Goal: Task Accomplishment & Management: Use online tool/utility

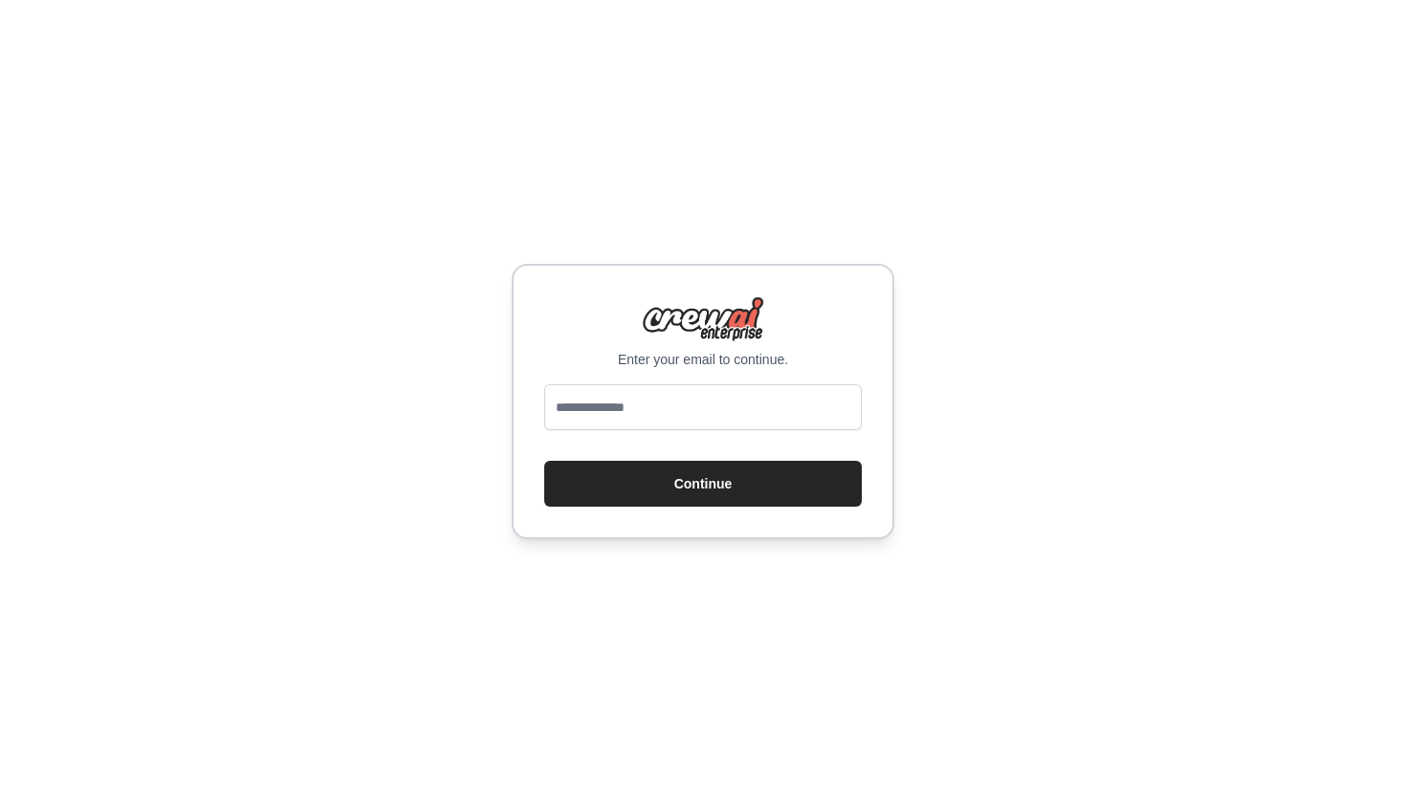
click at [681, 436] on div at bounding box center [703, 411] width 318 height 54
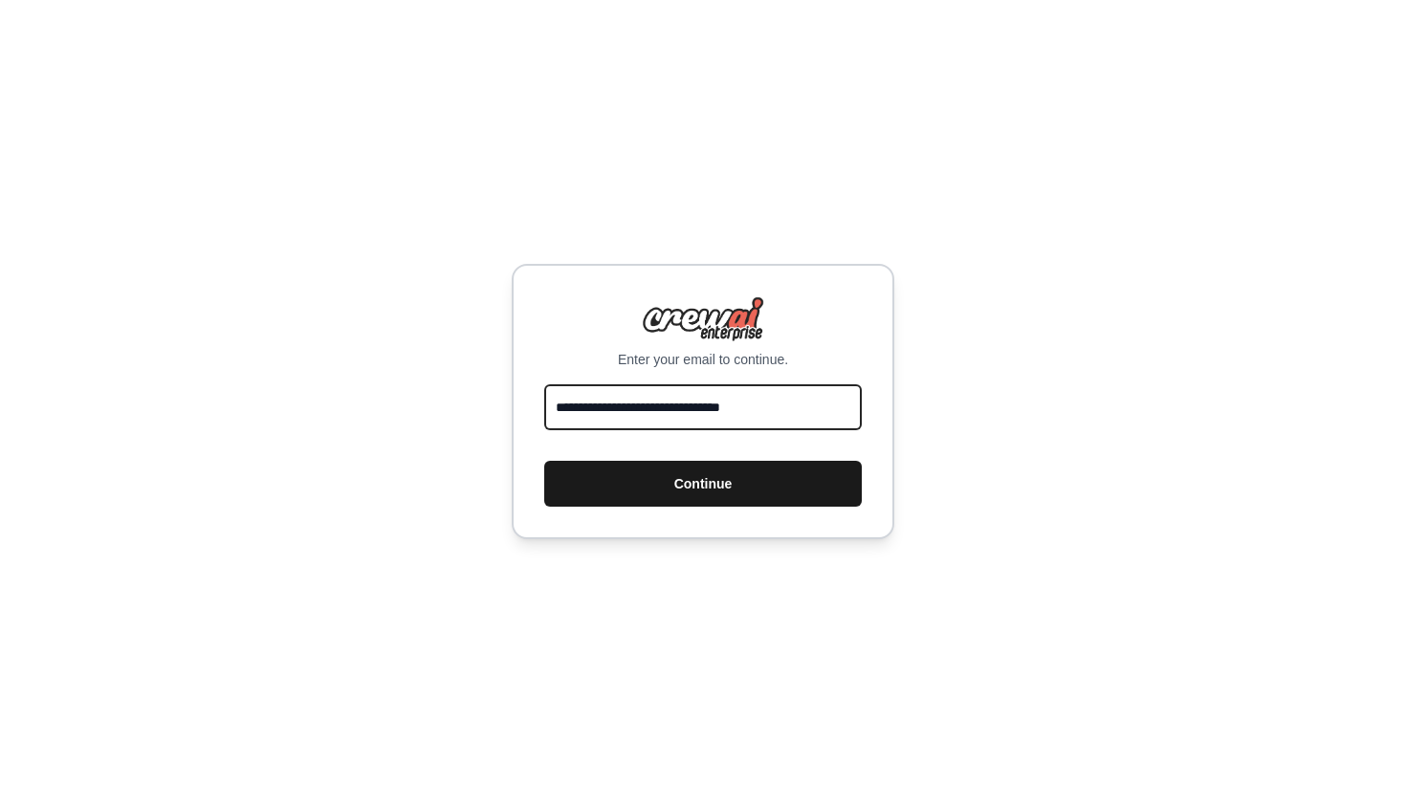
type input "**********"
click at [760, 483] on button "Continue" at bounding box center [703, 484] width 318 height 46
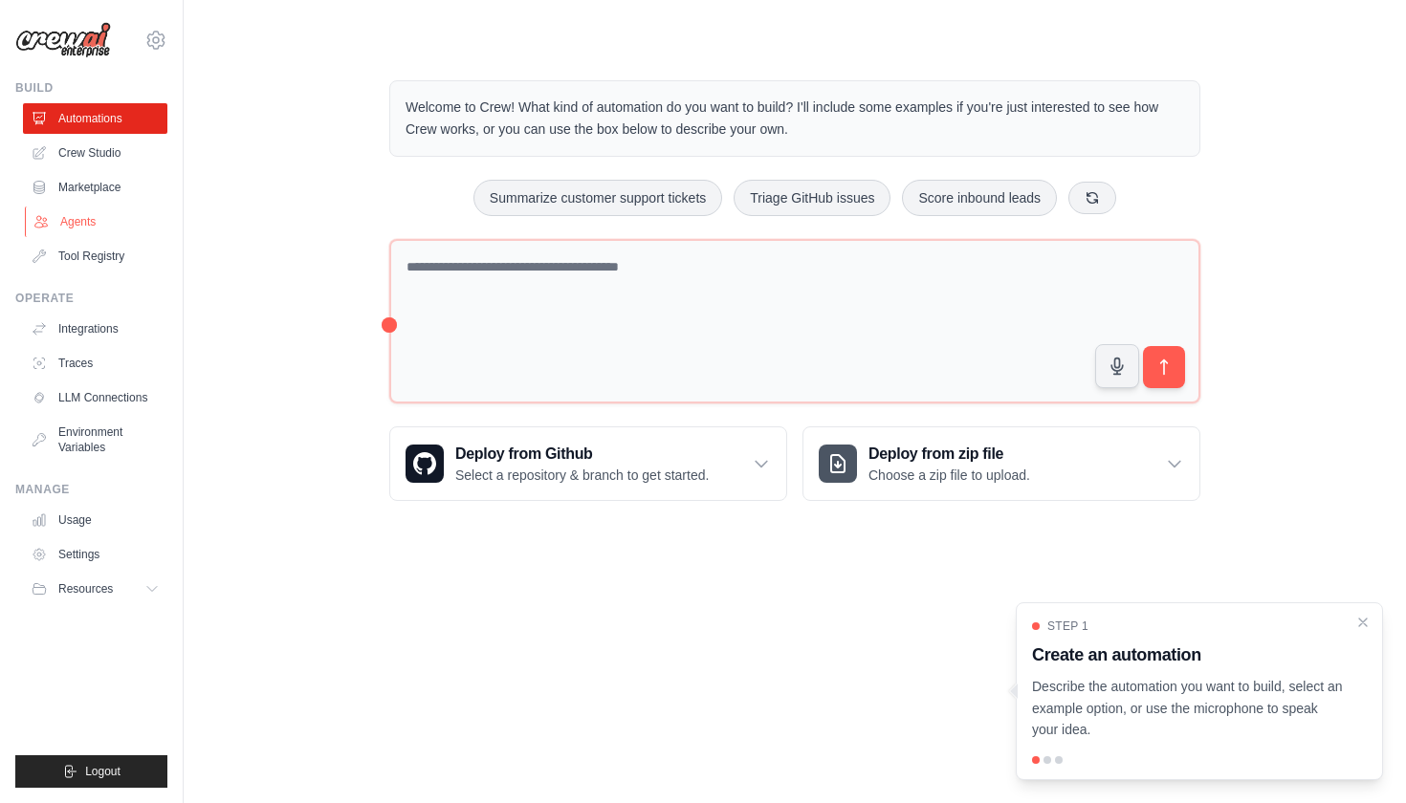
click at [87, 217] on link "Agents" at bounding box center [97, 222] width 144 height 31
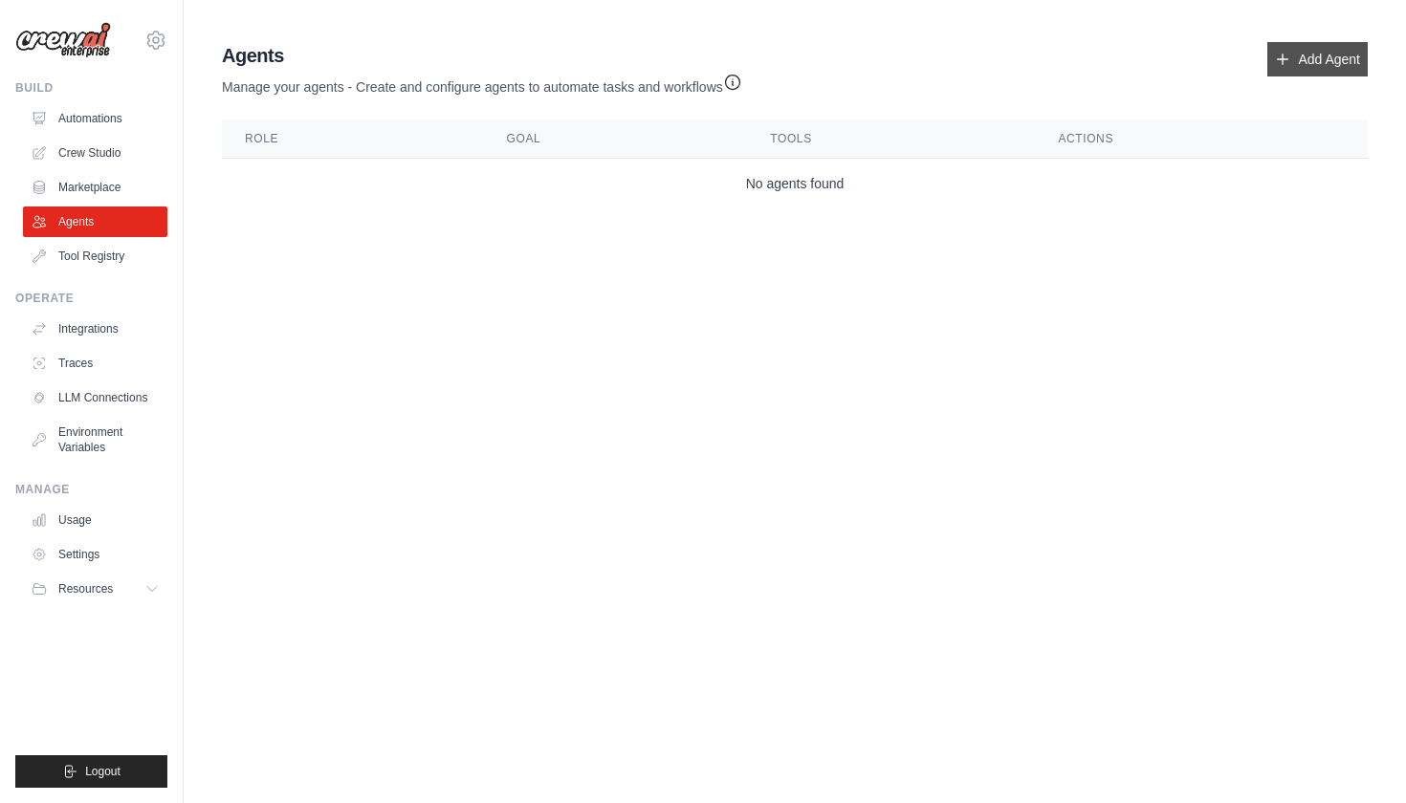
click at [1337, 56] on link "Add Agent" at bounding box center [1317, 59] width 100 height 34
click at [1299, 53] on link "Add Agent" at bounding box center [1317, 59] width 100 height 34
click at [832, 320] on body "adham@hashishinvestmentholding.com Settings Build Automations Crew Studio Resou…" at bounding box center [703, 401] width 1406 height 803
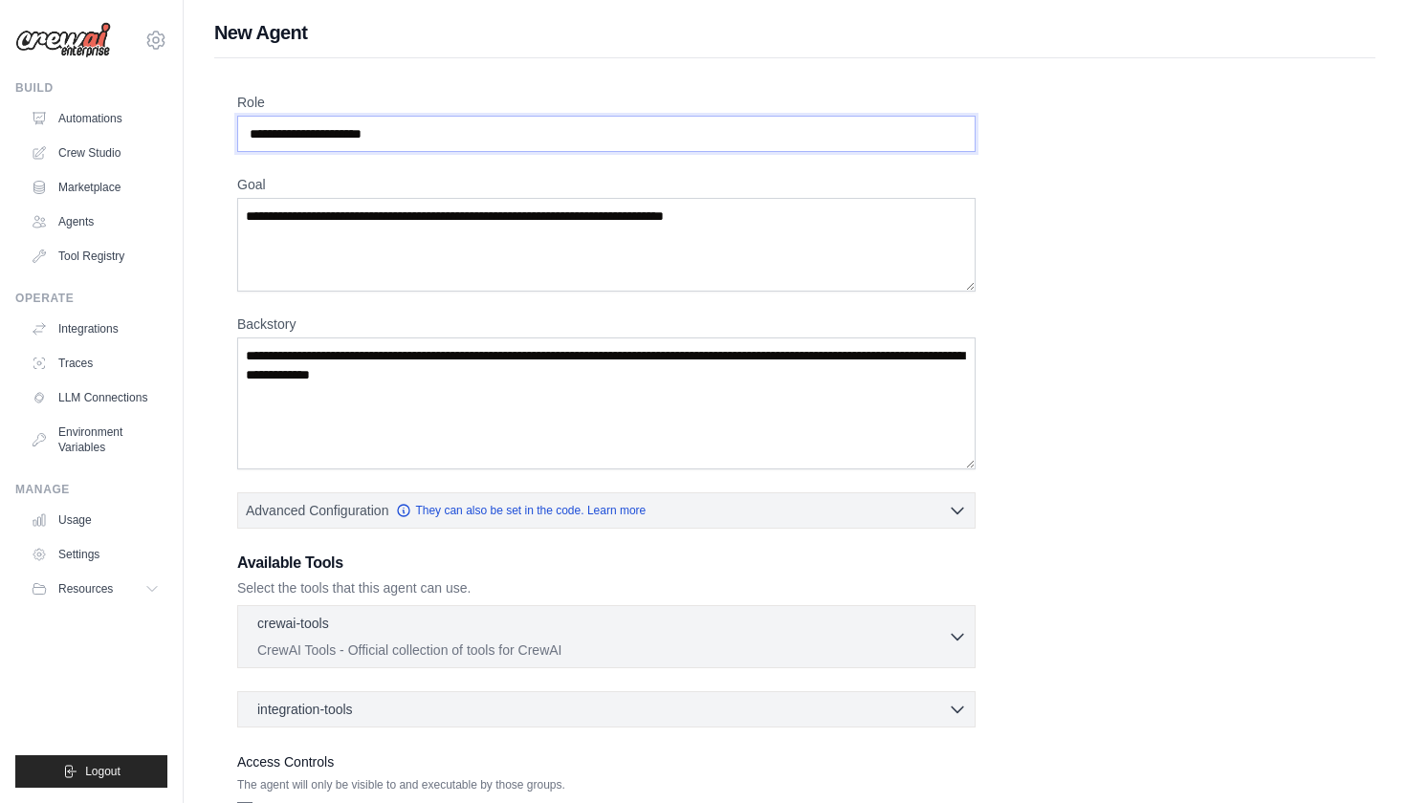
click at [605, 143] on input "Role" at bounding box center [606, 134] width 738 height 36
click at [537, 130] on input "Role" at bounding box center [606, 134] width 738 height 36
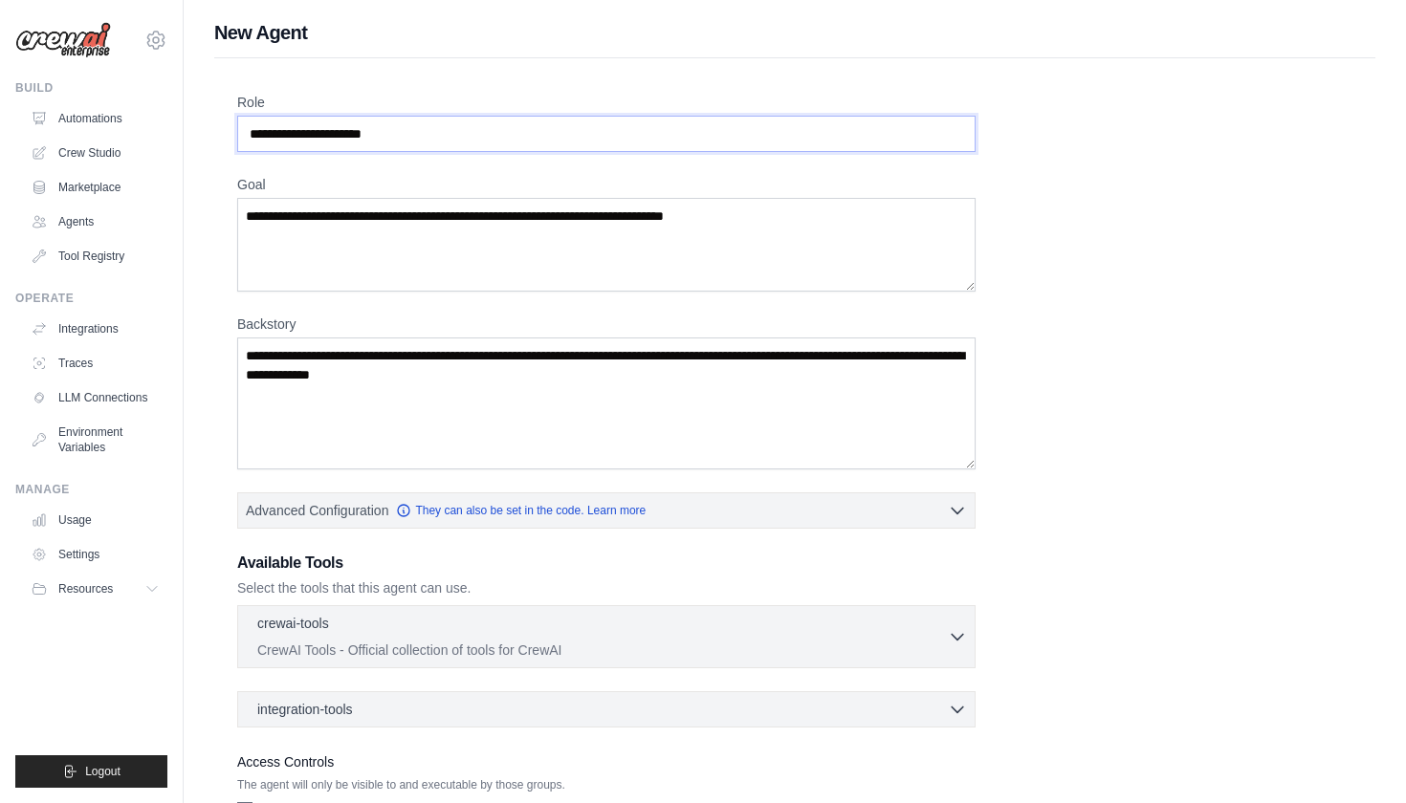
click at [537, 130] on input "Role" at bounding box center [606, 134] width 738 height 36
drag, startPoint x: 510, startPoint y: 130, endPoint x: 297, endPoint y: 128, distance: 212.3
click at [297, 128] on input "Role" at bounding box center [606, 134] width 738 height 36
click at [274, 136] on input "Role" at bounding box center [606, 134] width 738 height 36
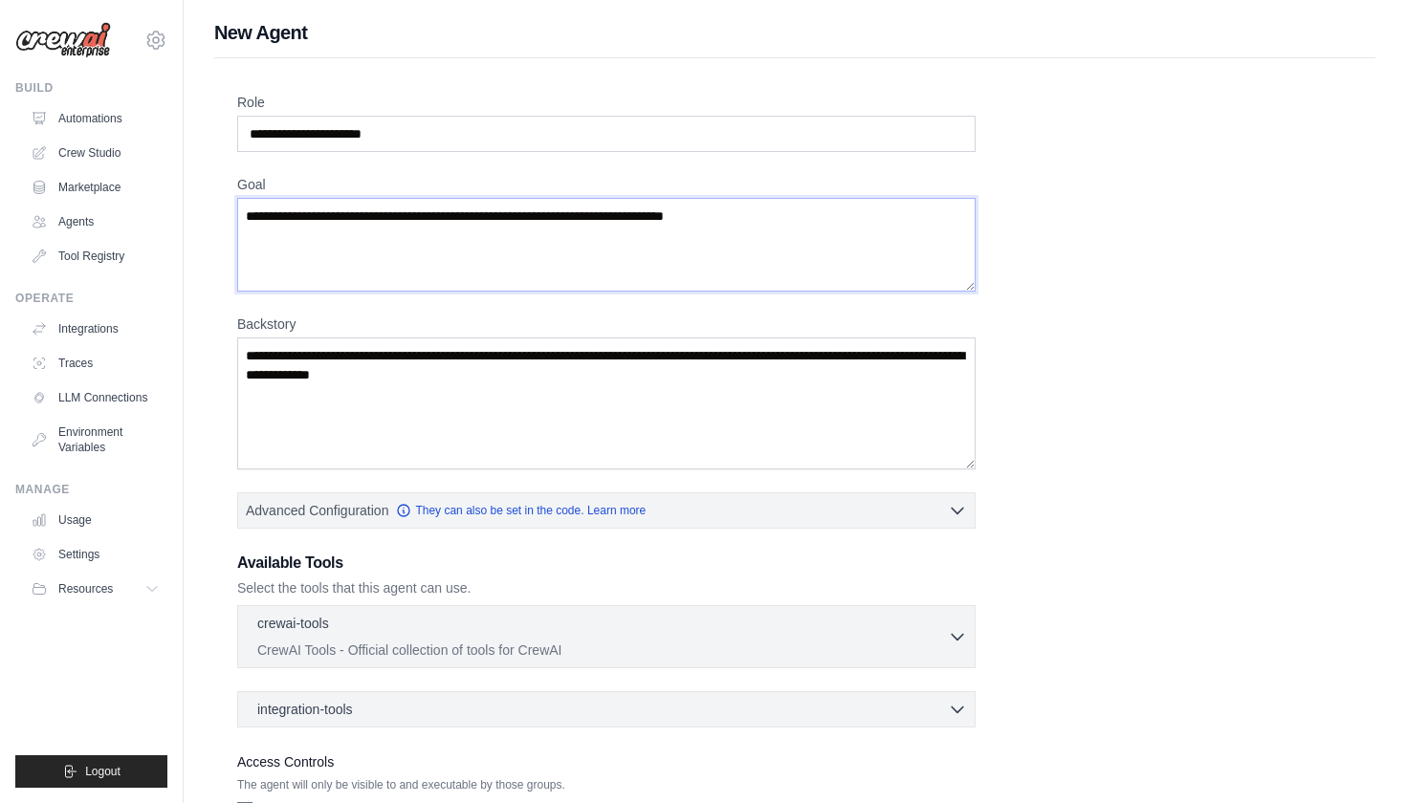
click at [318, 233] on textarea "Goal" at bounding box center [606, 245] width 738 height 94
type textarea "*"
click at [95, 148] on link "Crew Studio" at bounding box center [97, 153] width 144 height 31
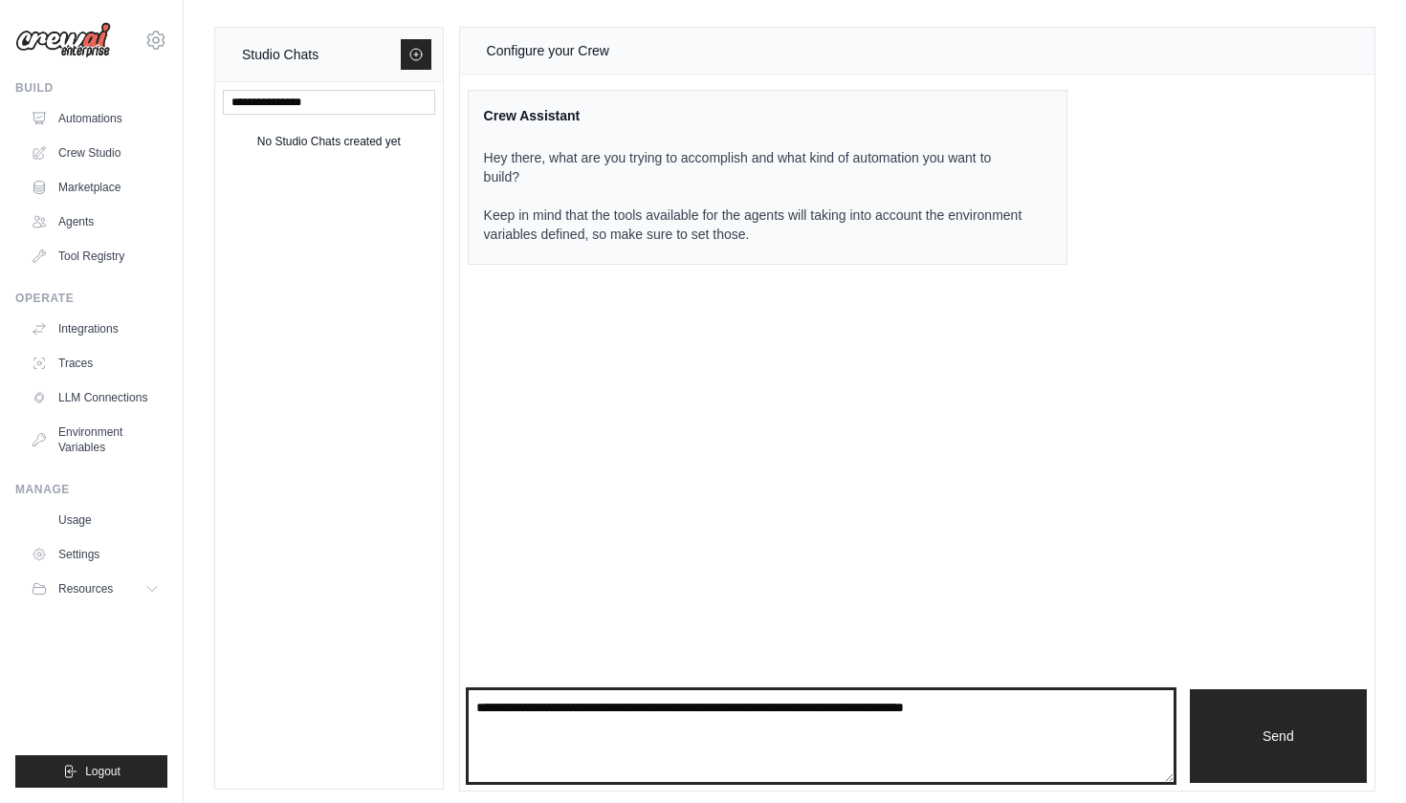
click at [908, 733] on textarea at bounding box center [821, 737] width 707 height 94
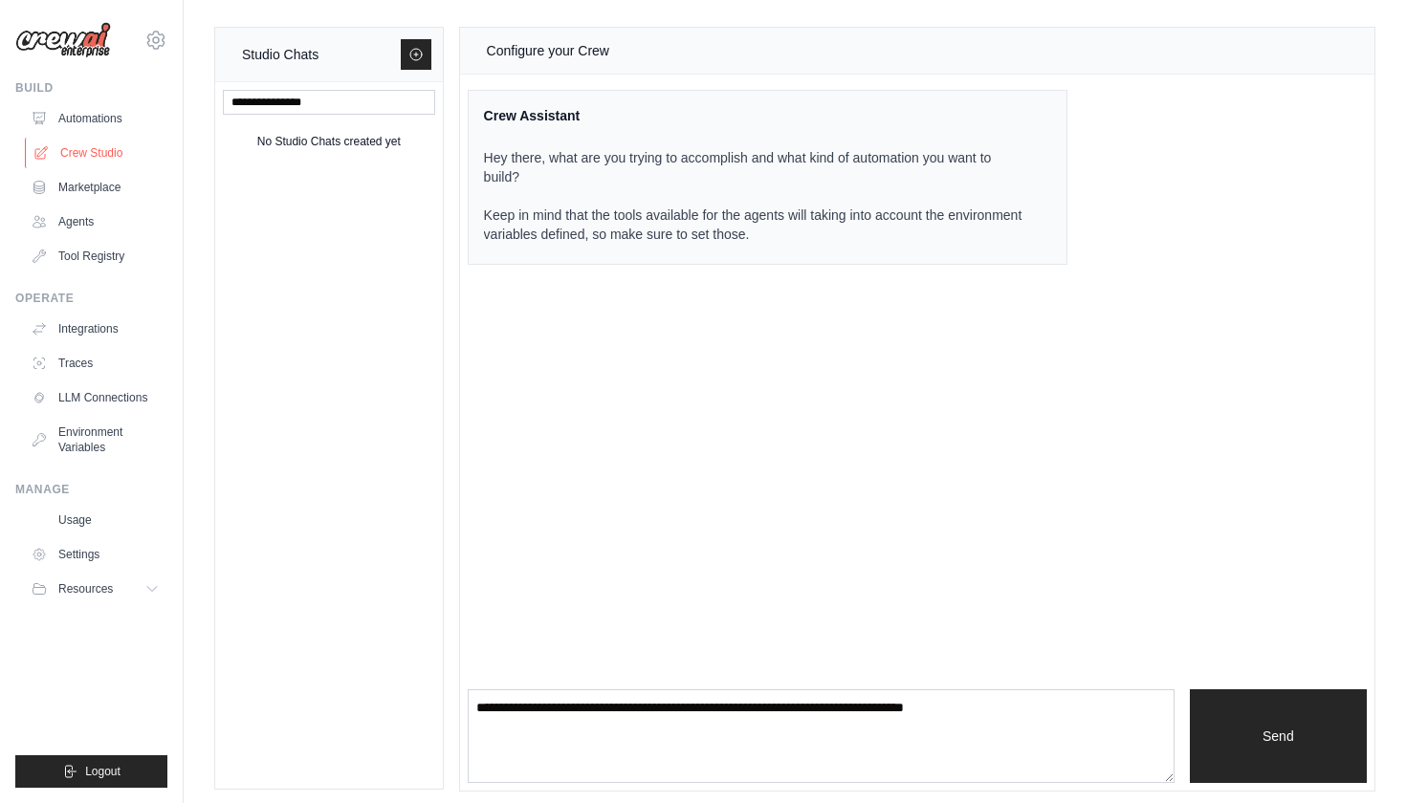
click at [82, 142] on link "Crew Studio" at bounding box center [97, 153] width 144 height 31
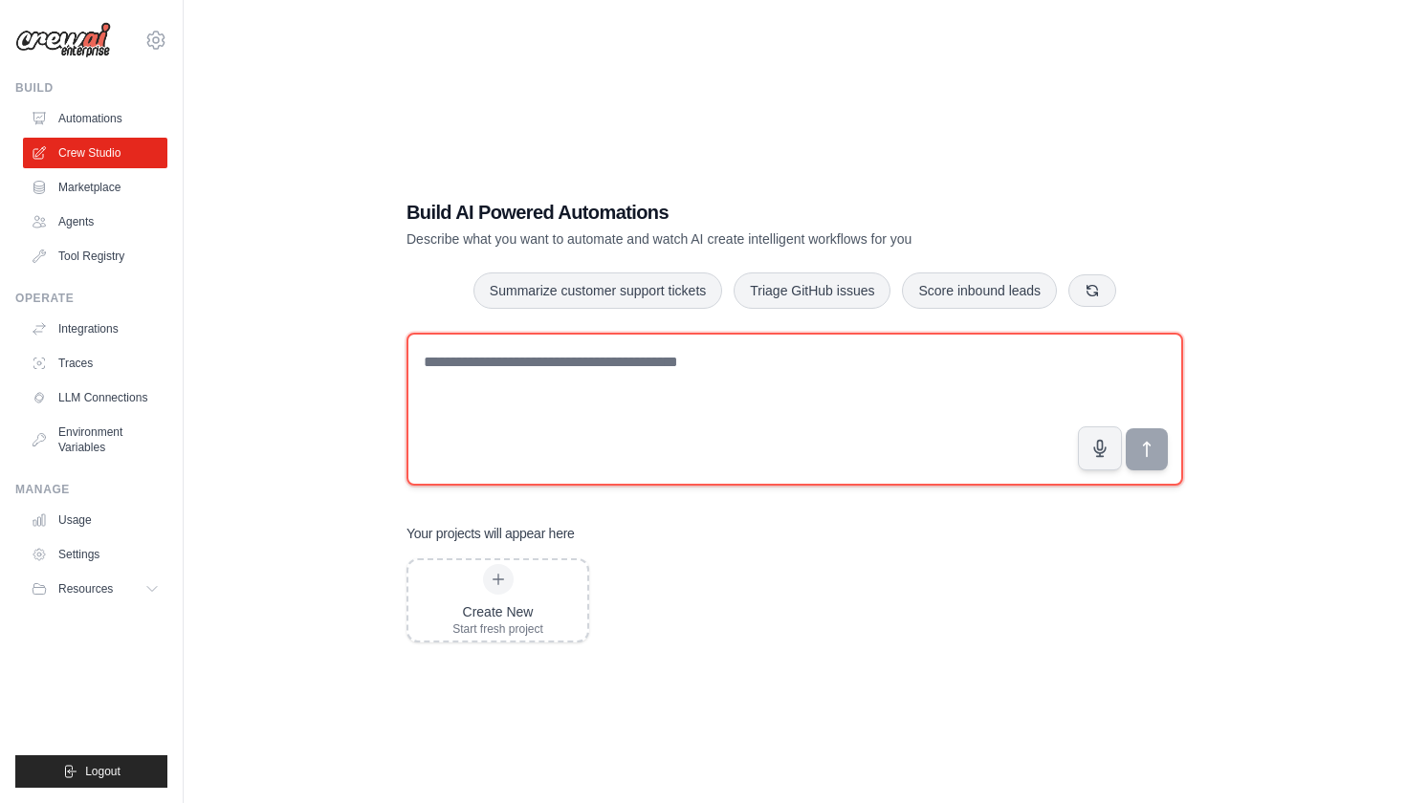
click at [887, 373] on textarea at bounding box center [794, 409] width 777 height 153
paste textarea "**********"
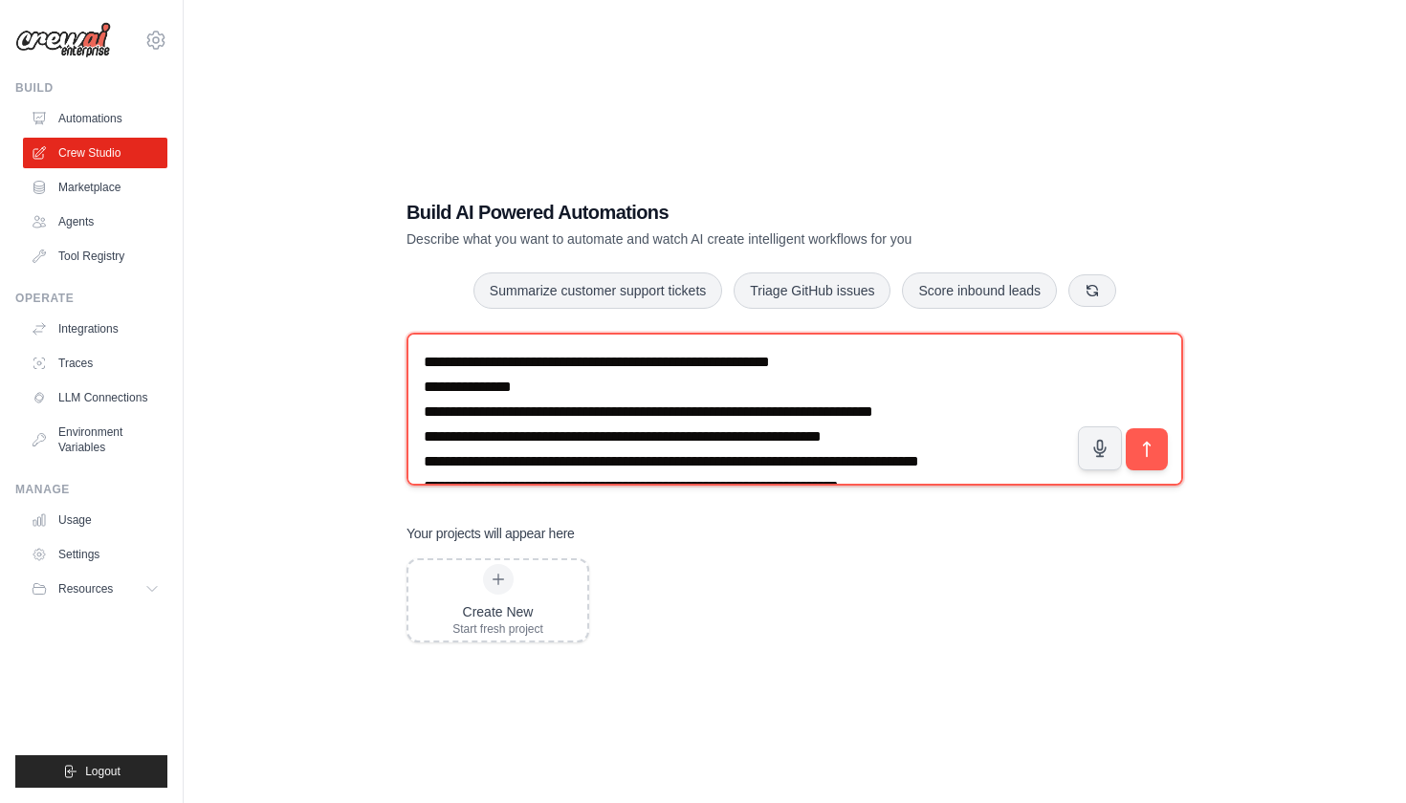
scroll to position [727, 0]
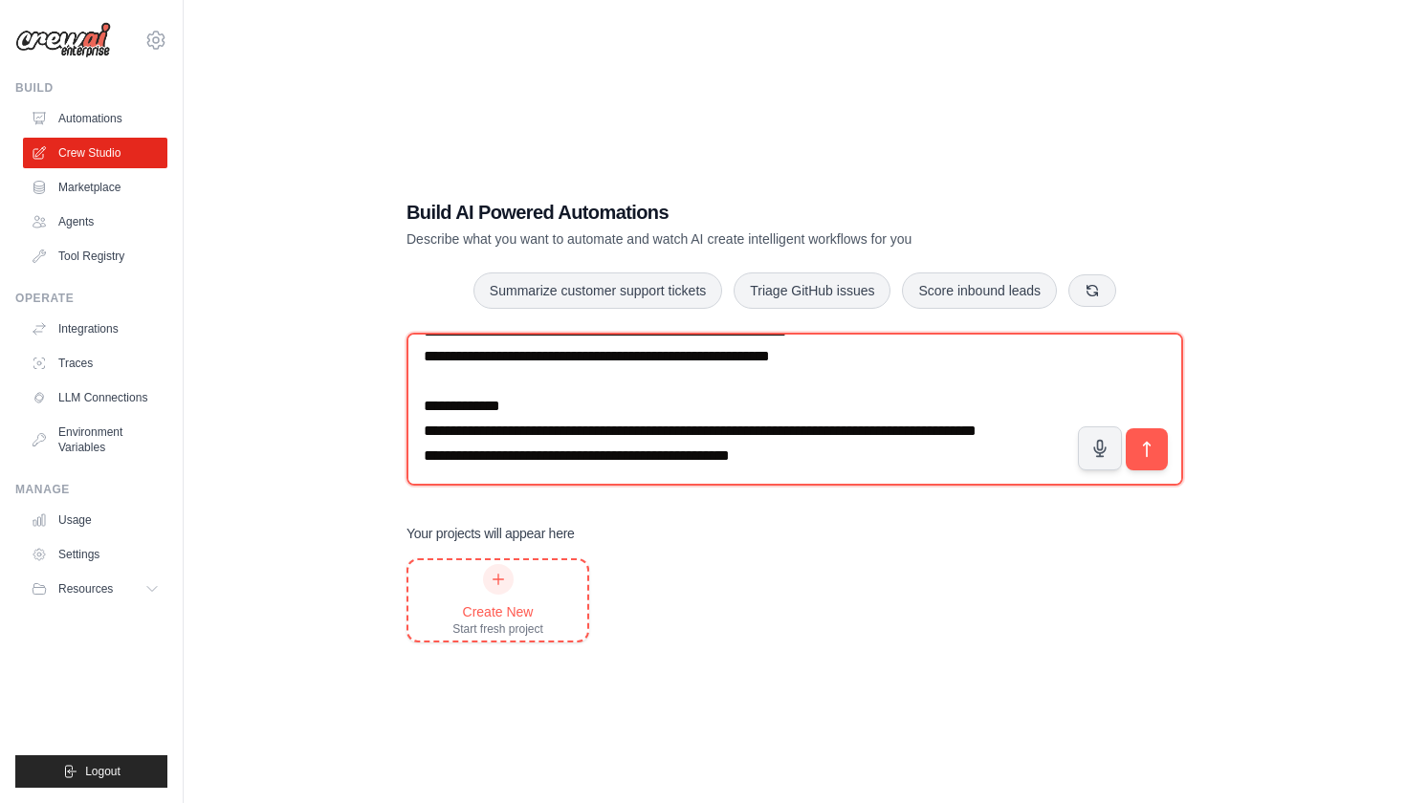
type textarea "**********"
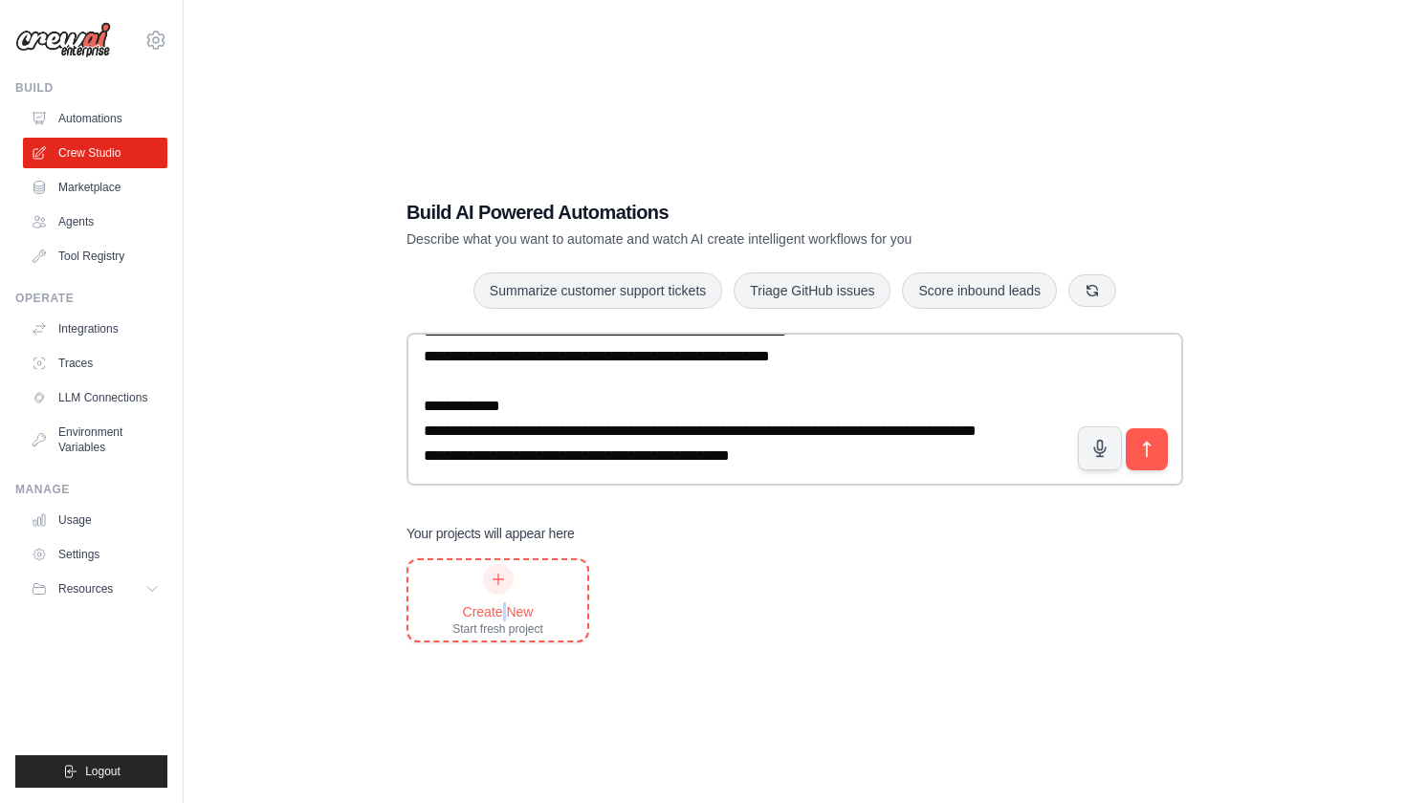
click at [504, 606] on div "Create New" at bounding box center [497, 611] width 91 height 19
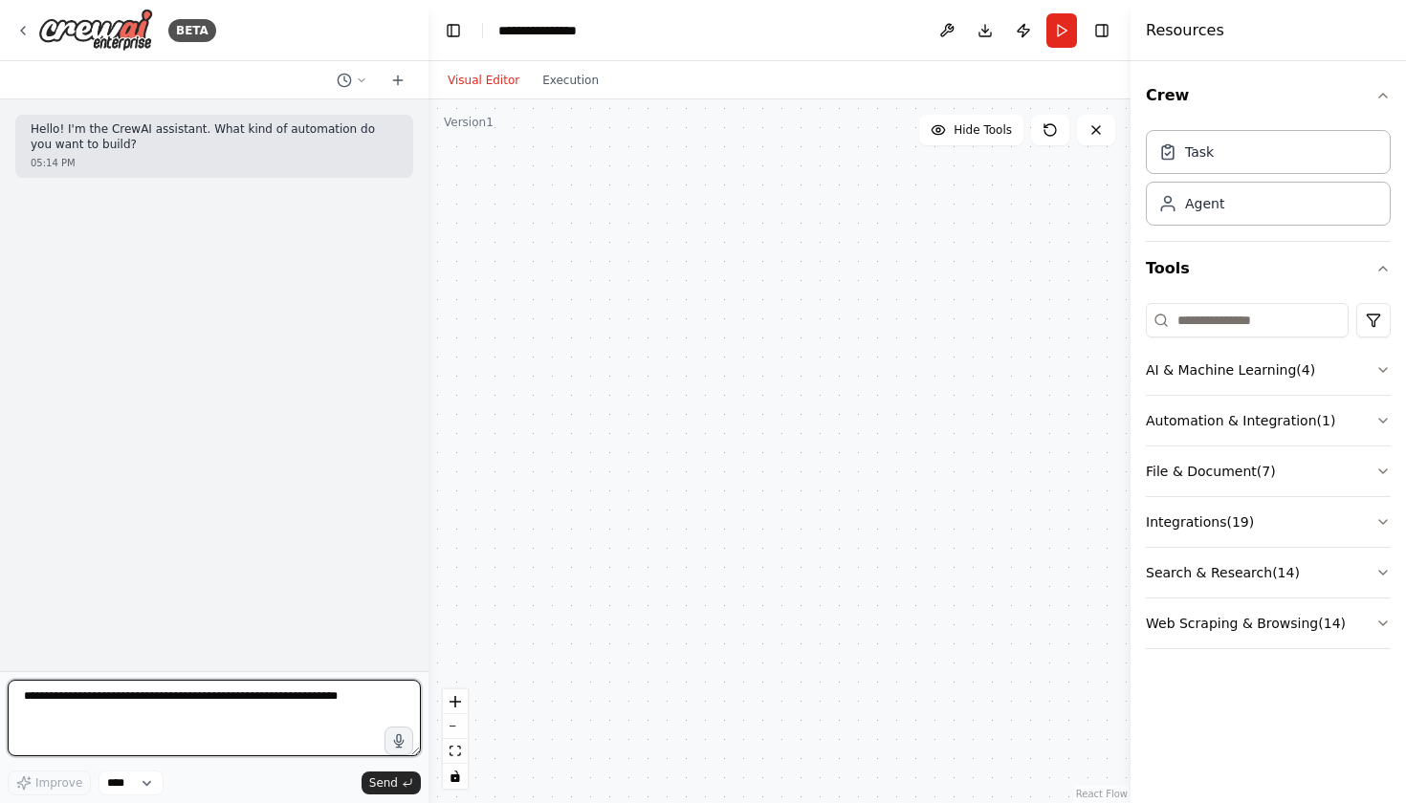
click at [262, 719] on textarea at bounding box center [214, 718] width 413 height 77
paste textarea "**********"
type textarea "**********"
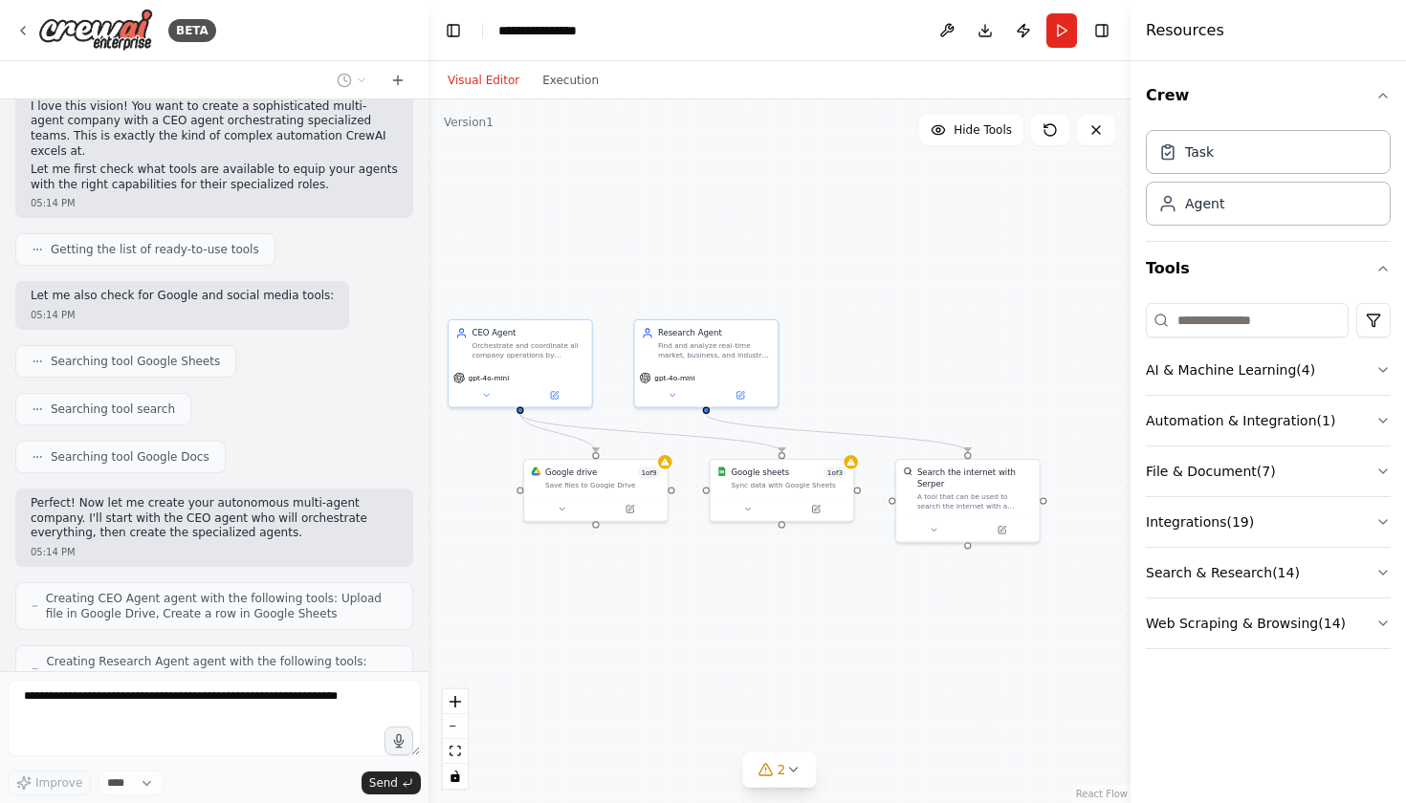
scroll to position [865, 0]
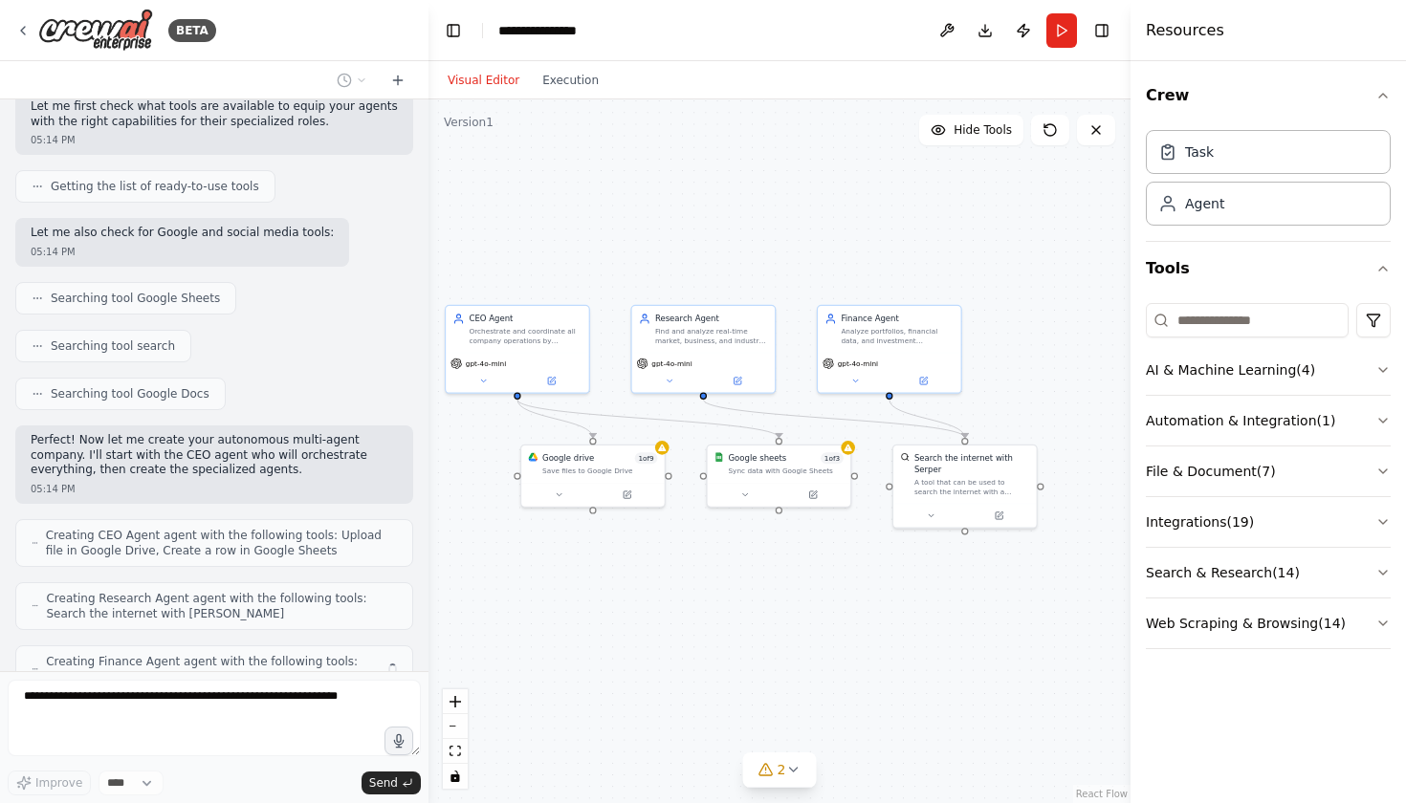
drag, startPoint x: 961, startPoint y: 654, endPoint x: 717, endPoint y: 590, distance: 252.1
click at [717, 590] on div ".deletable-edge-delete-btn { width: 20px; height: 20px; border: 0px solid #ffff…" at bounding box center [779, 451] width 702 height 704
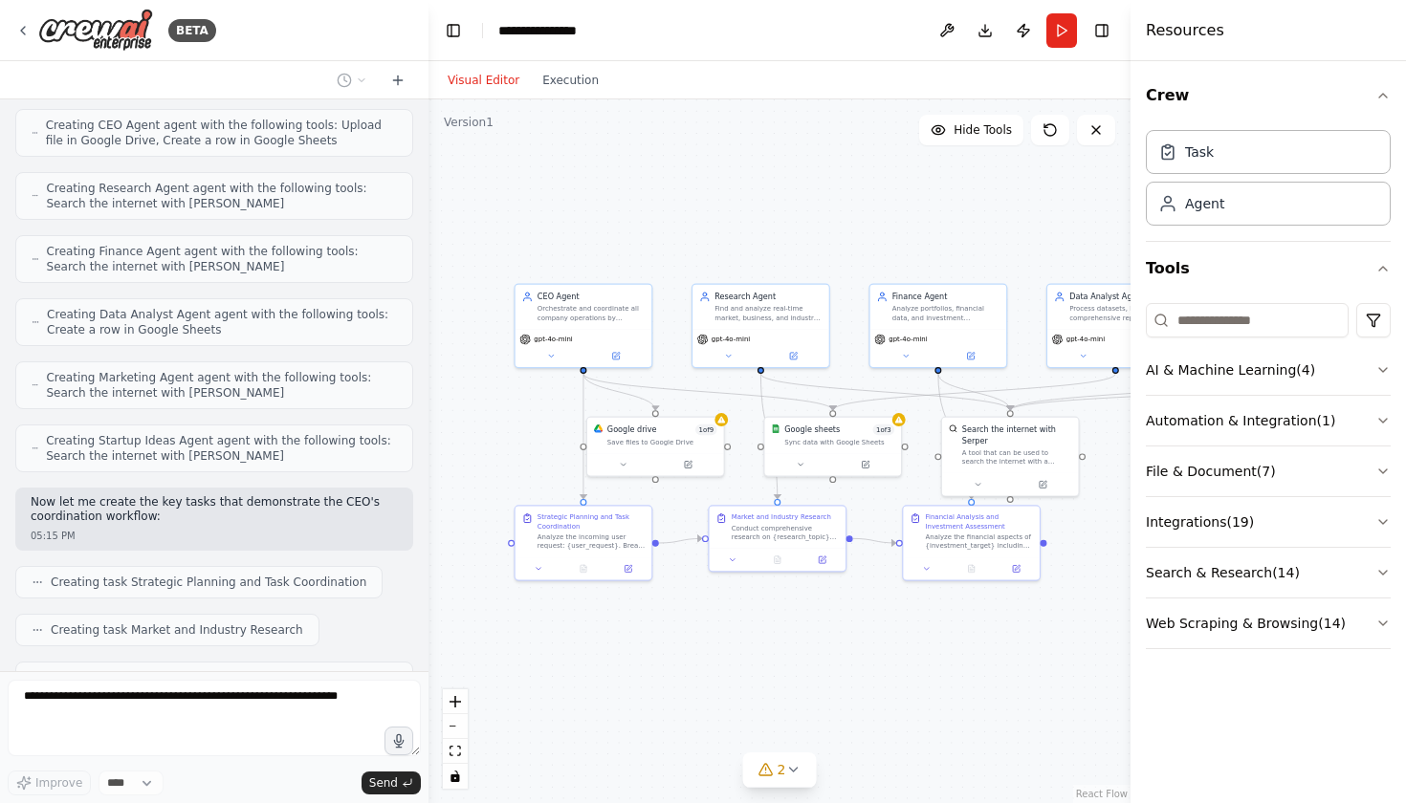
scroll to position [1323, 0]
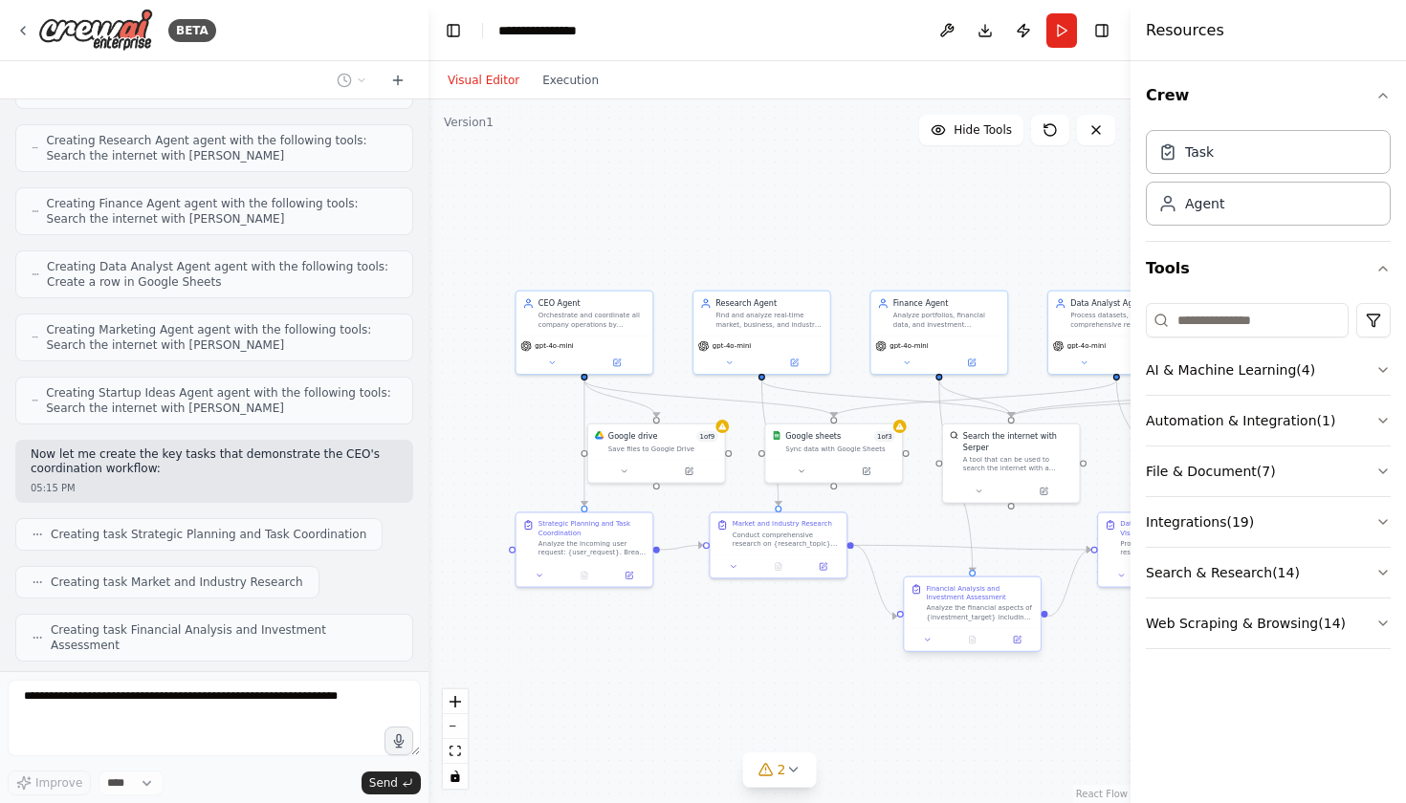
drag, startPoint x: 900, startPoint y: 624, endPoint x: 982, endPoint y: 594, distance: 87.8
click at [982, 595] on div ".deletable-edge-delete-btn { width: 20px; height: 20px; border: 0px solid #ffff…" at bounding box center [779, 451] width 702 height 704
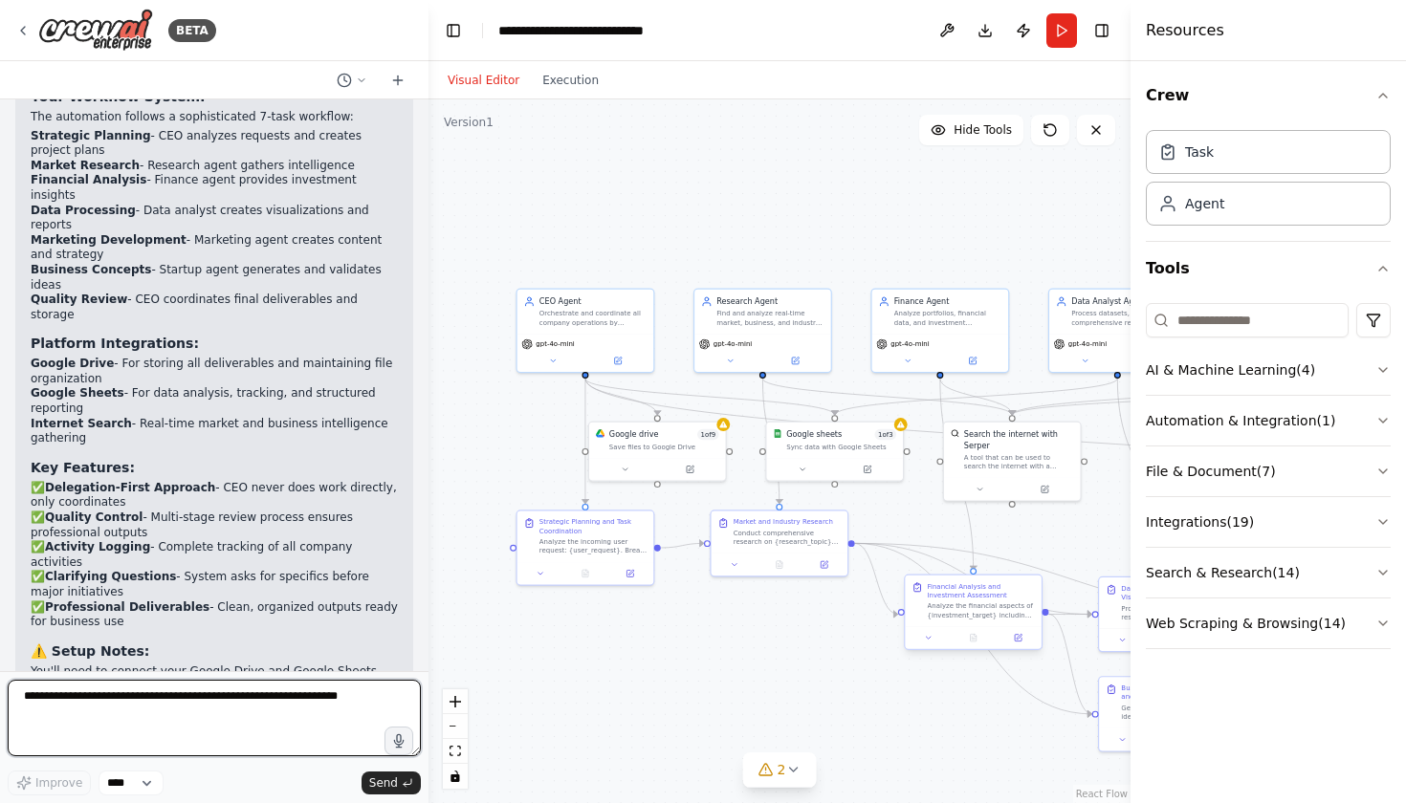
scroll to position [2585, 0]
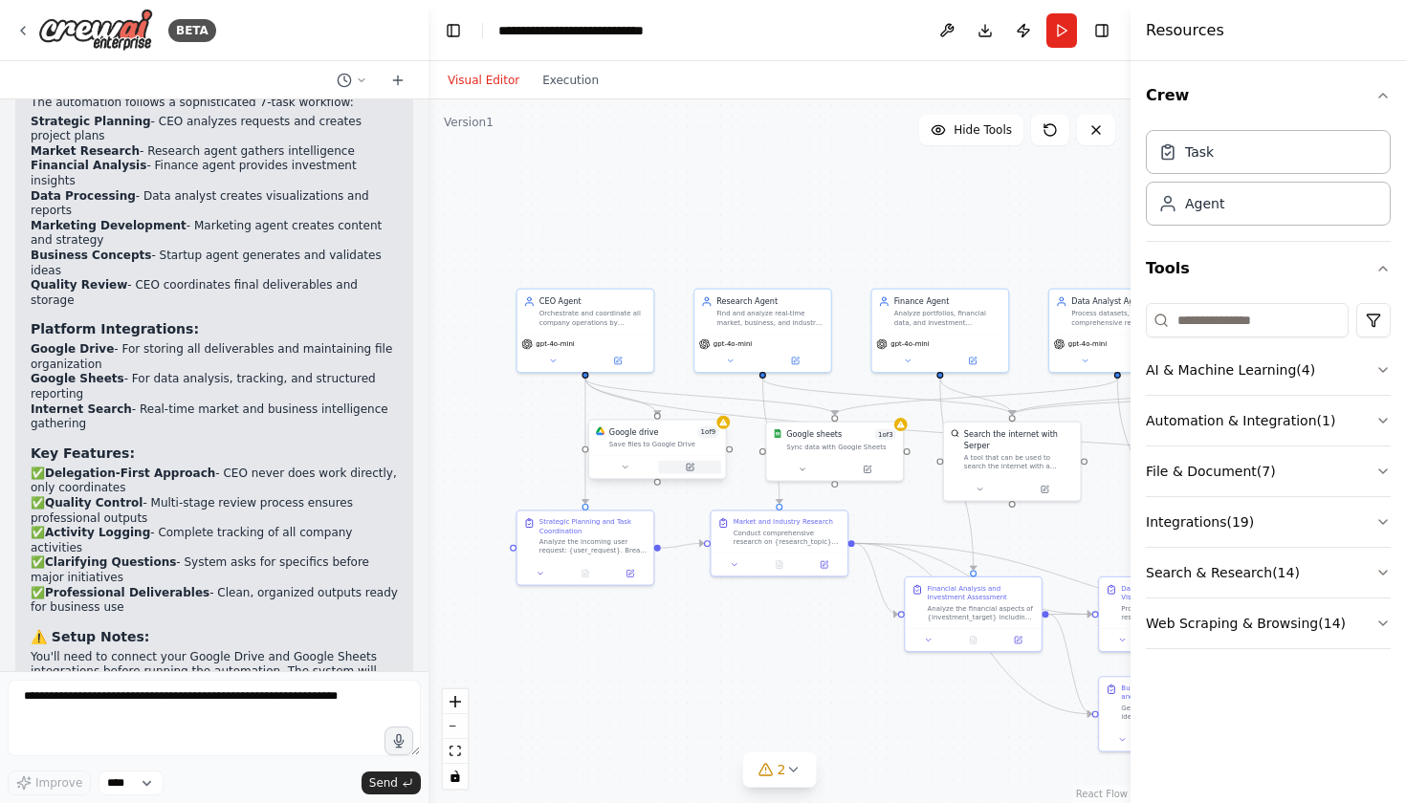
click at [689, 471] on icon at bounding box center [690, 467] width 9 height 9
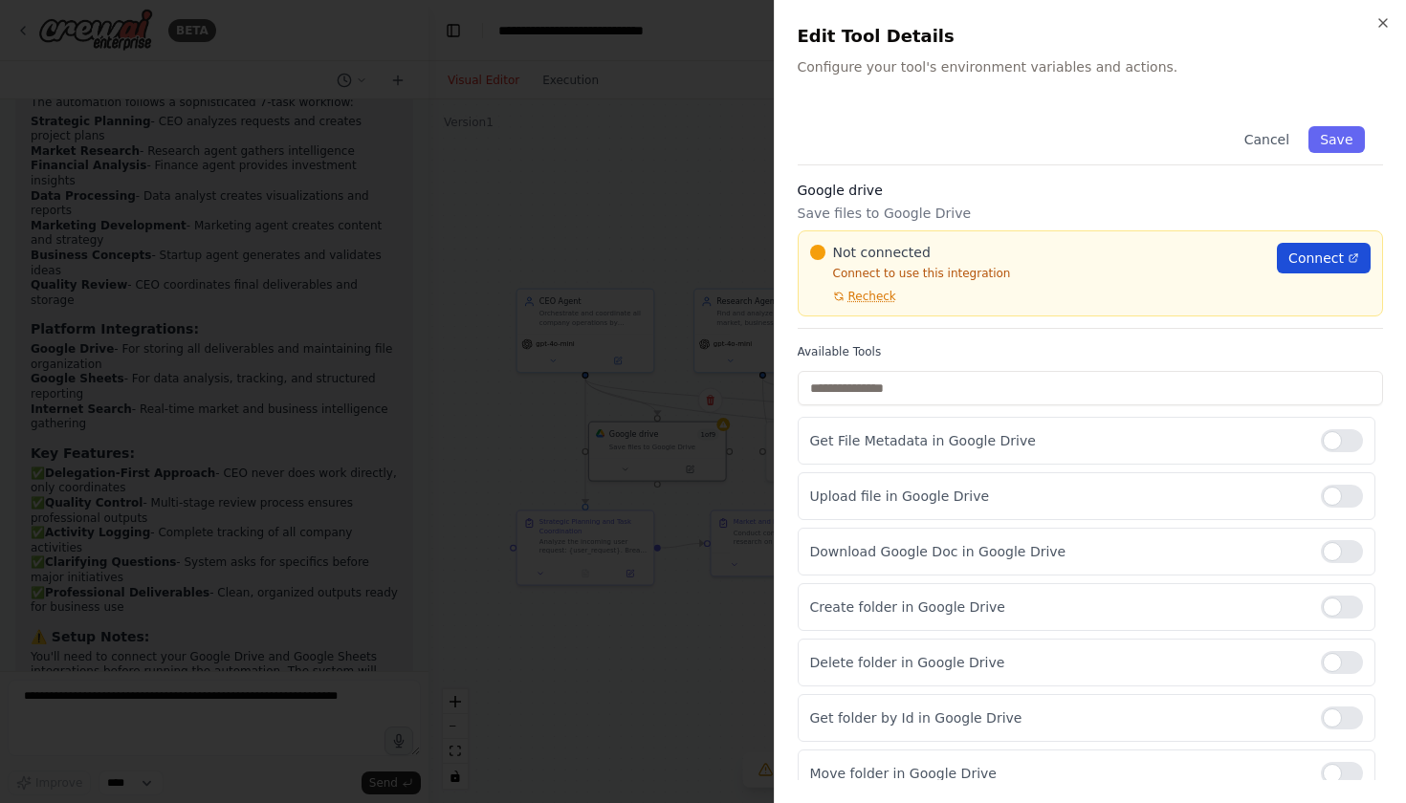
click at [1294, 259] on span "Connect" at bounding box center [1315, 258] width 55 height 19
click at [879, 301] on span "Recheck" at bounding box center [872, 296] width 48 height 15
click at [1324, 246] on link "Connect" at bounding box center [1324, 258] width 94 height 31
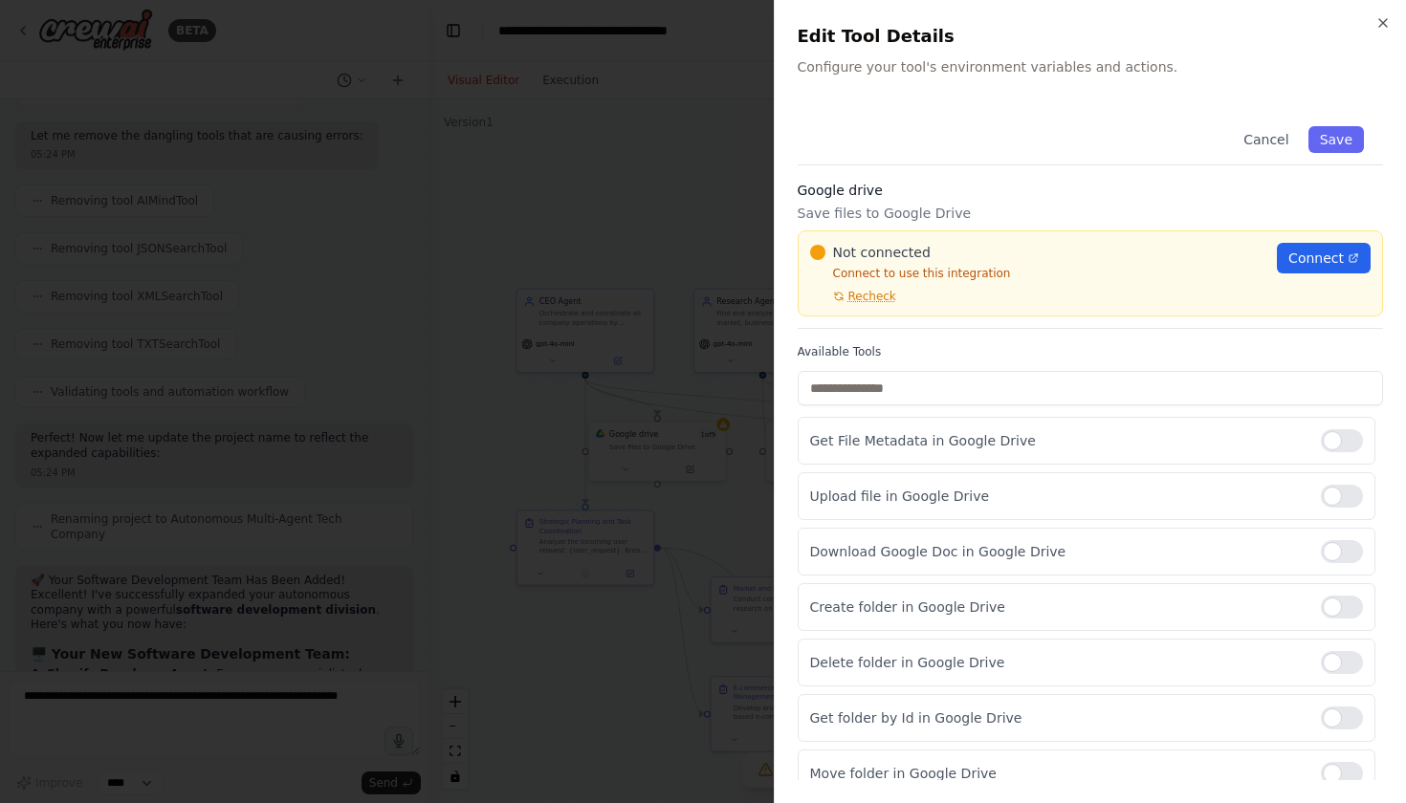
click at [401, 472] on div at bounding box center [703, 401] width 1406 height 803
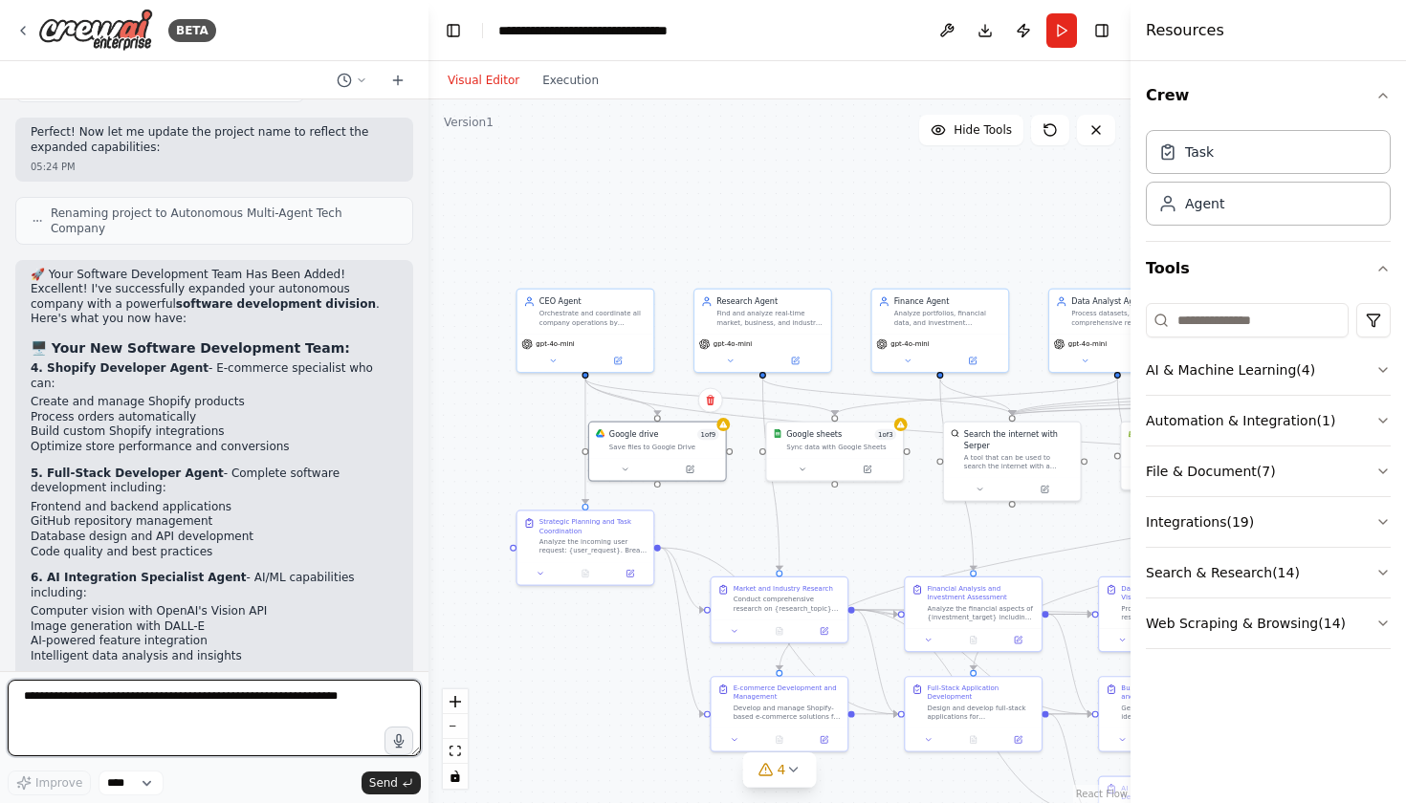
click at [154, 718] on textarea at bounding box center [214, 718] width 413 height 77
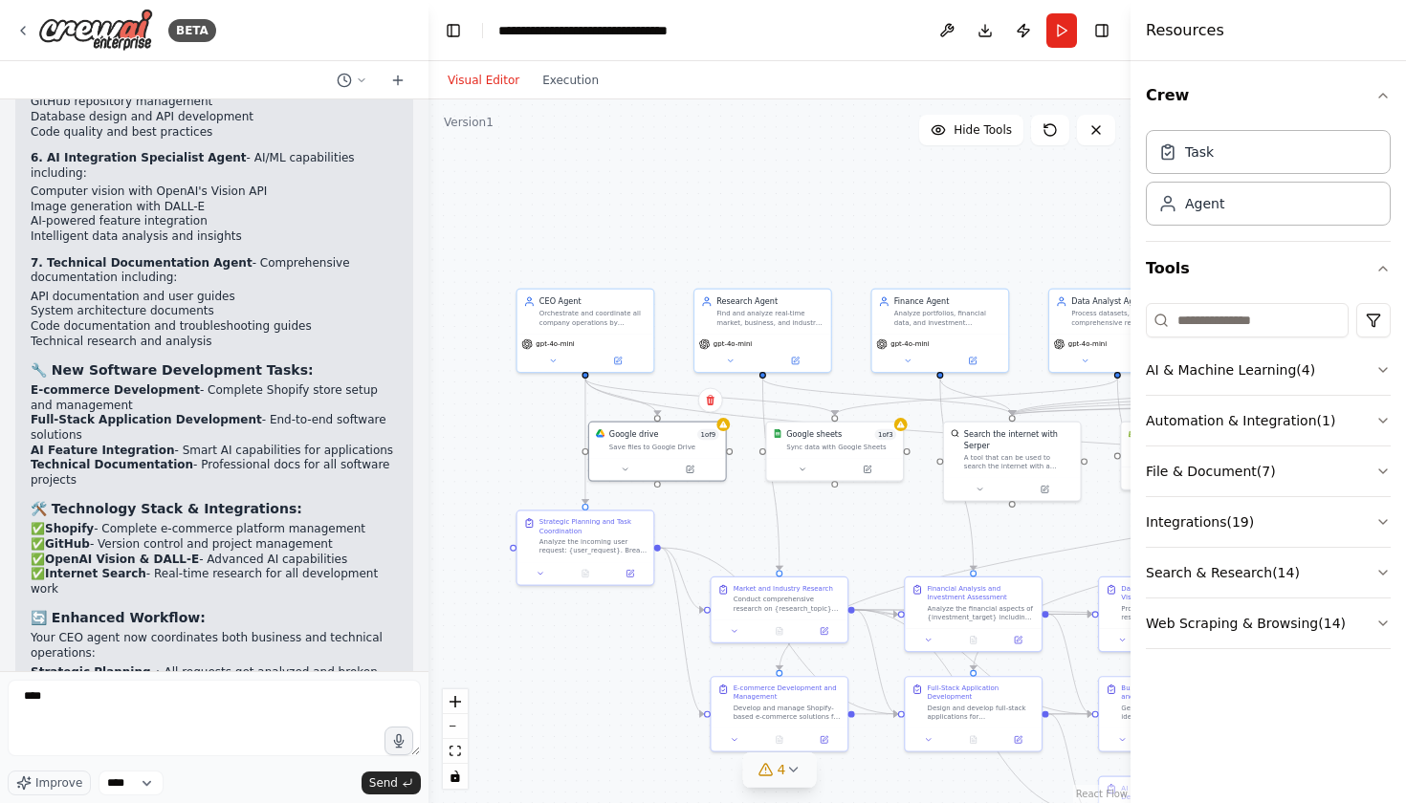
click at [791, 770] on icon at bounding box center [793, 770] width 8 height 4
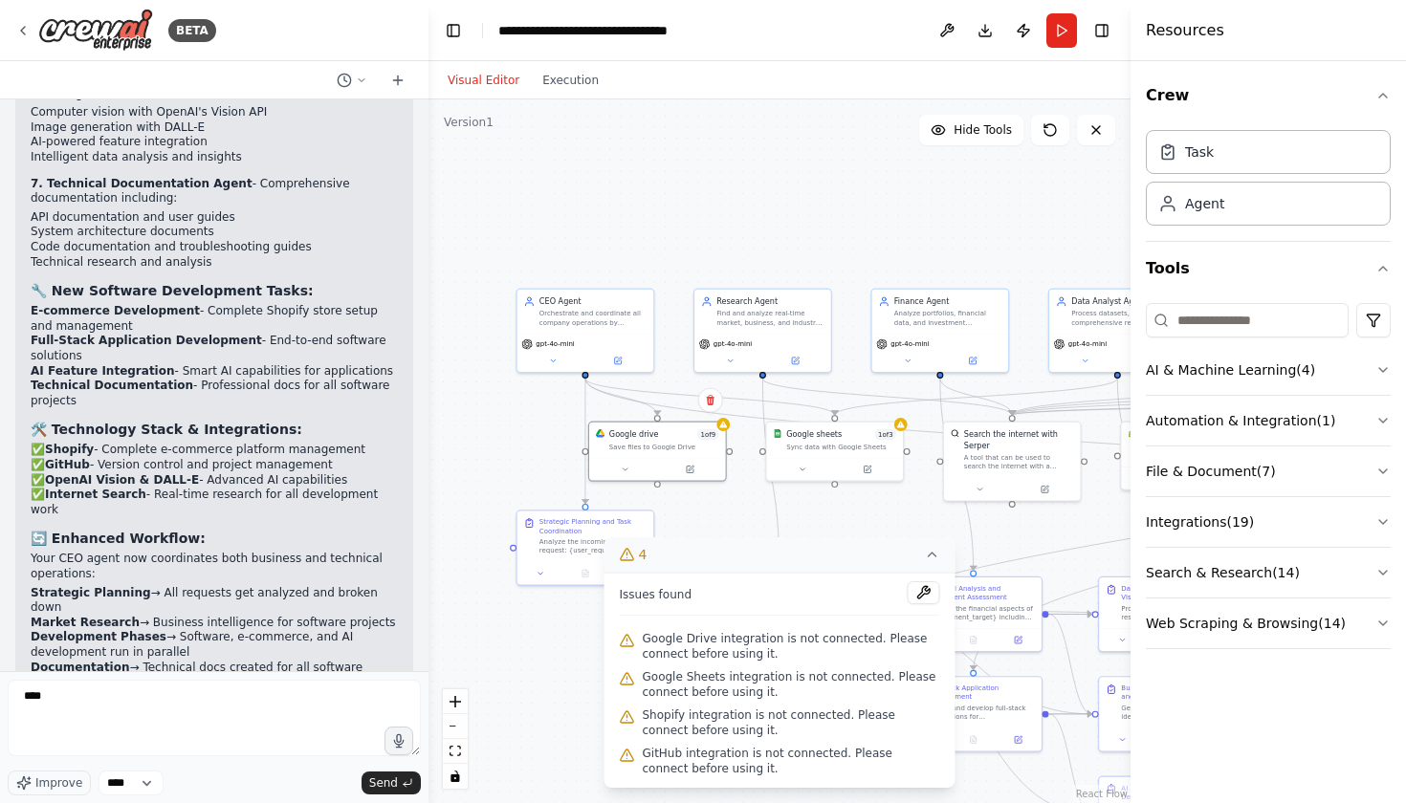
scroll to position [5867, 0]
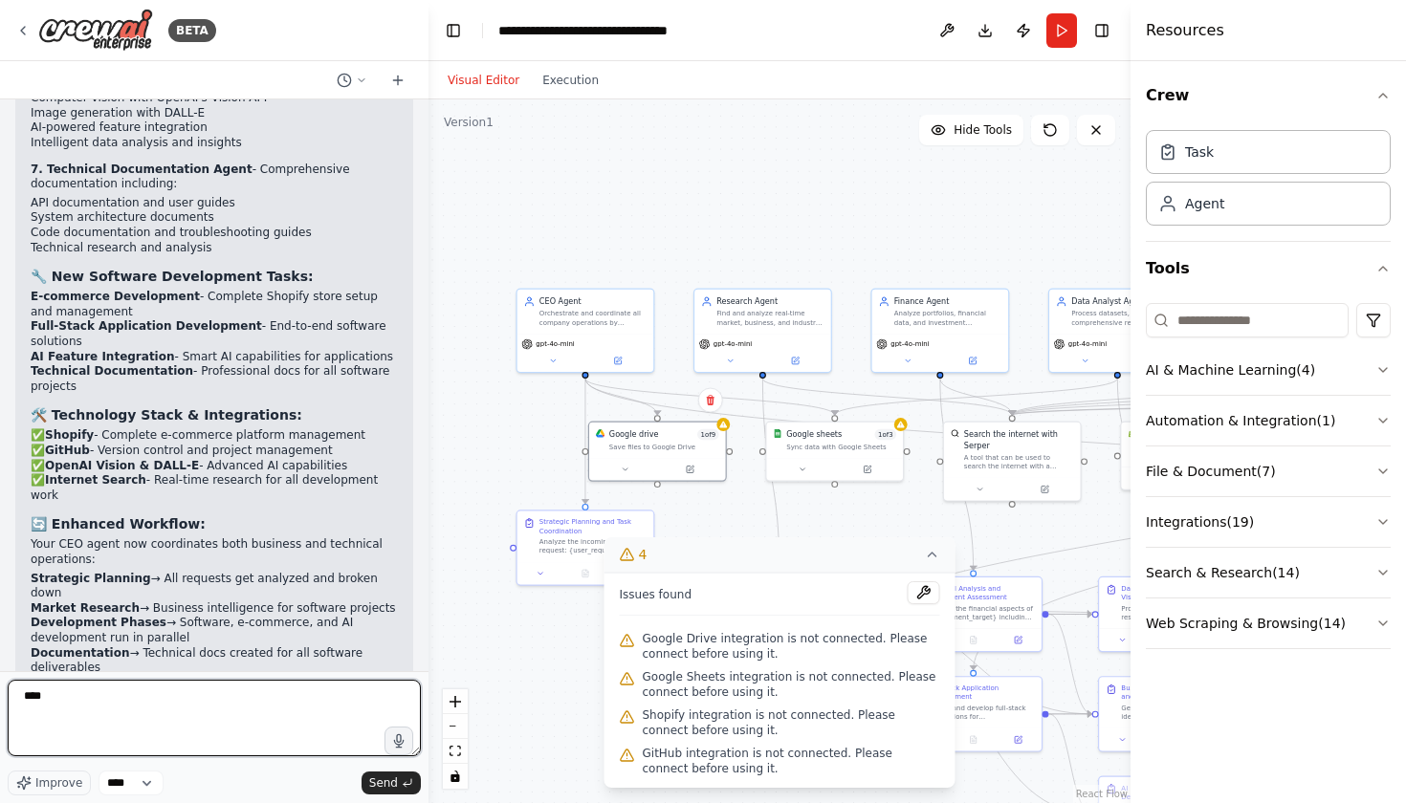
click at [302, 734] on textarea "***" at bounding box center [214, 718] width 413 height 77
type textarea "*"
type textarea "**********"
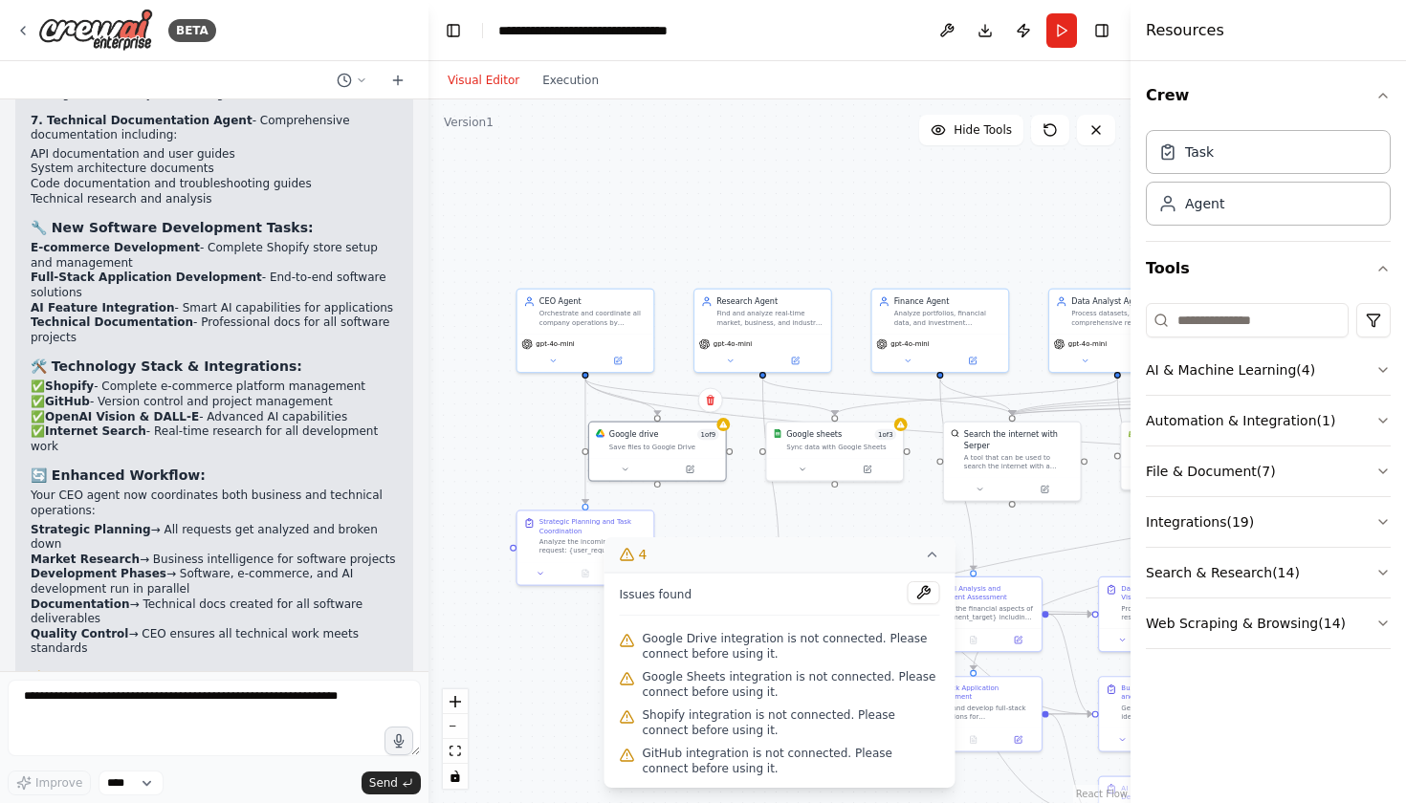
scroll to position [5980, 0]
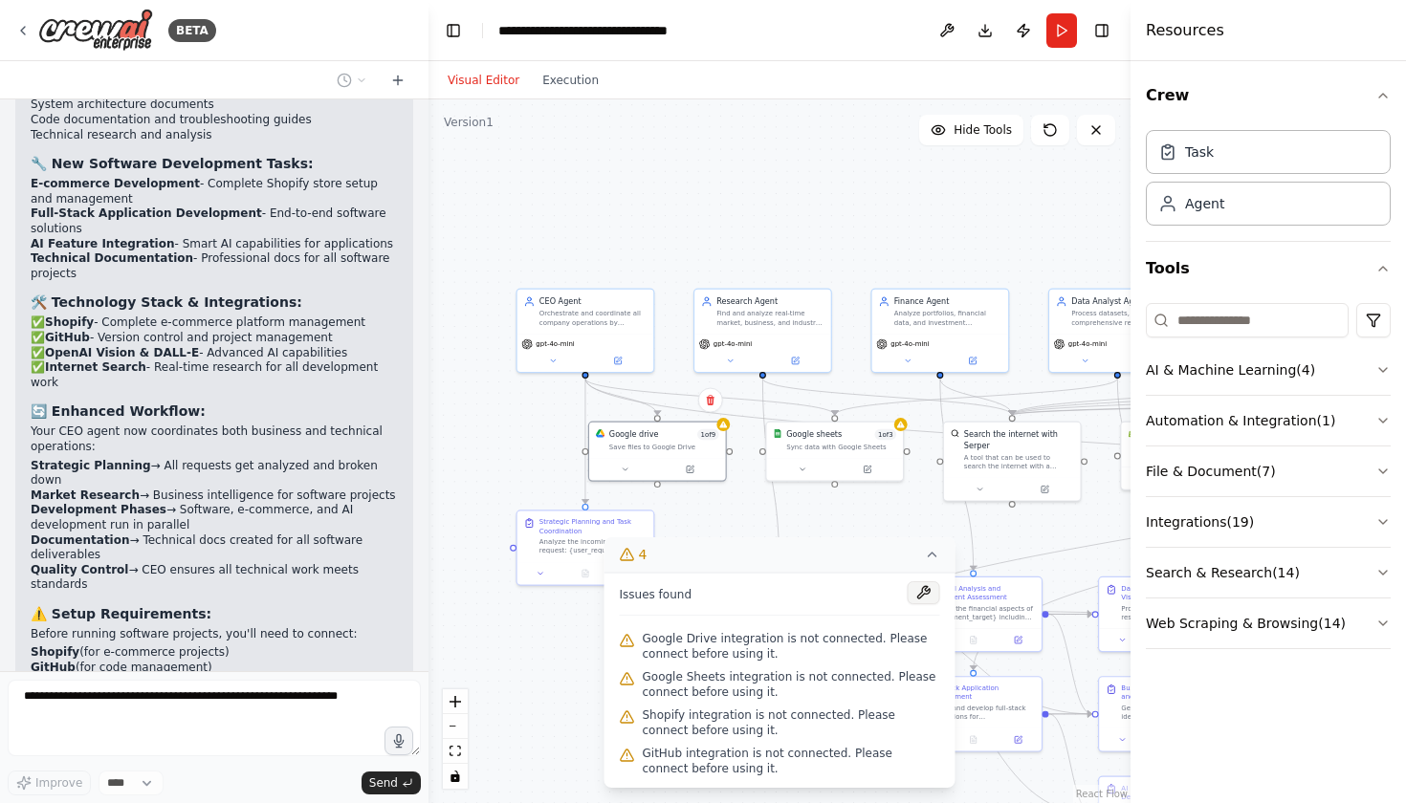
click at [929, 593] on button at bounding box center [924, 592] width 33 height 23
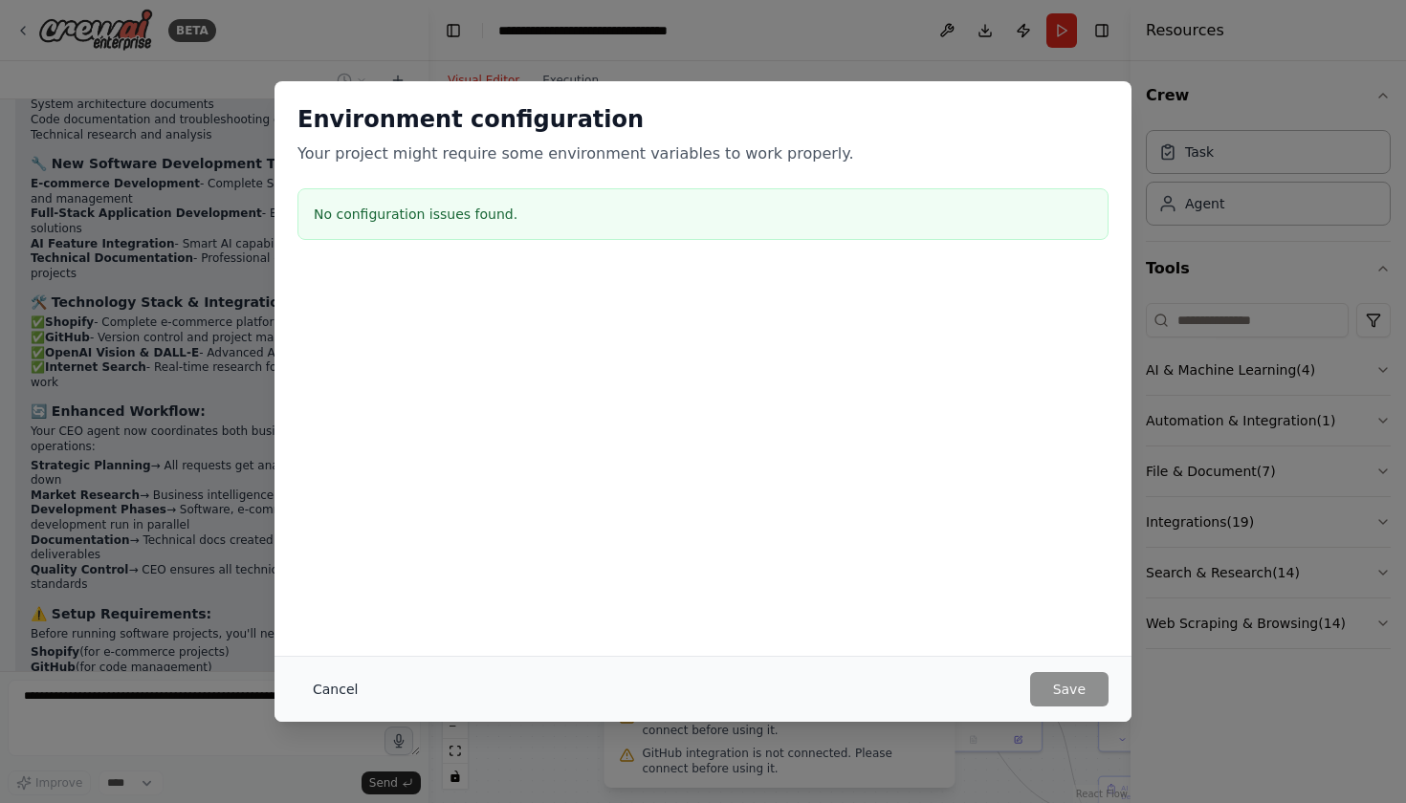
click at [324, 702] on button "Cancel" at bounding box center [335, 689] width 76 height 34
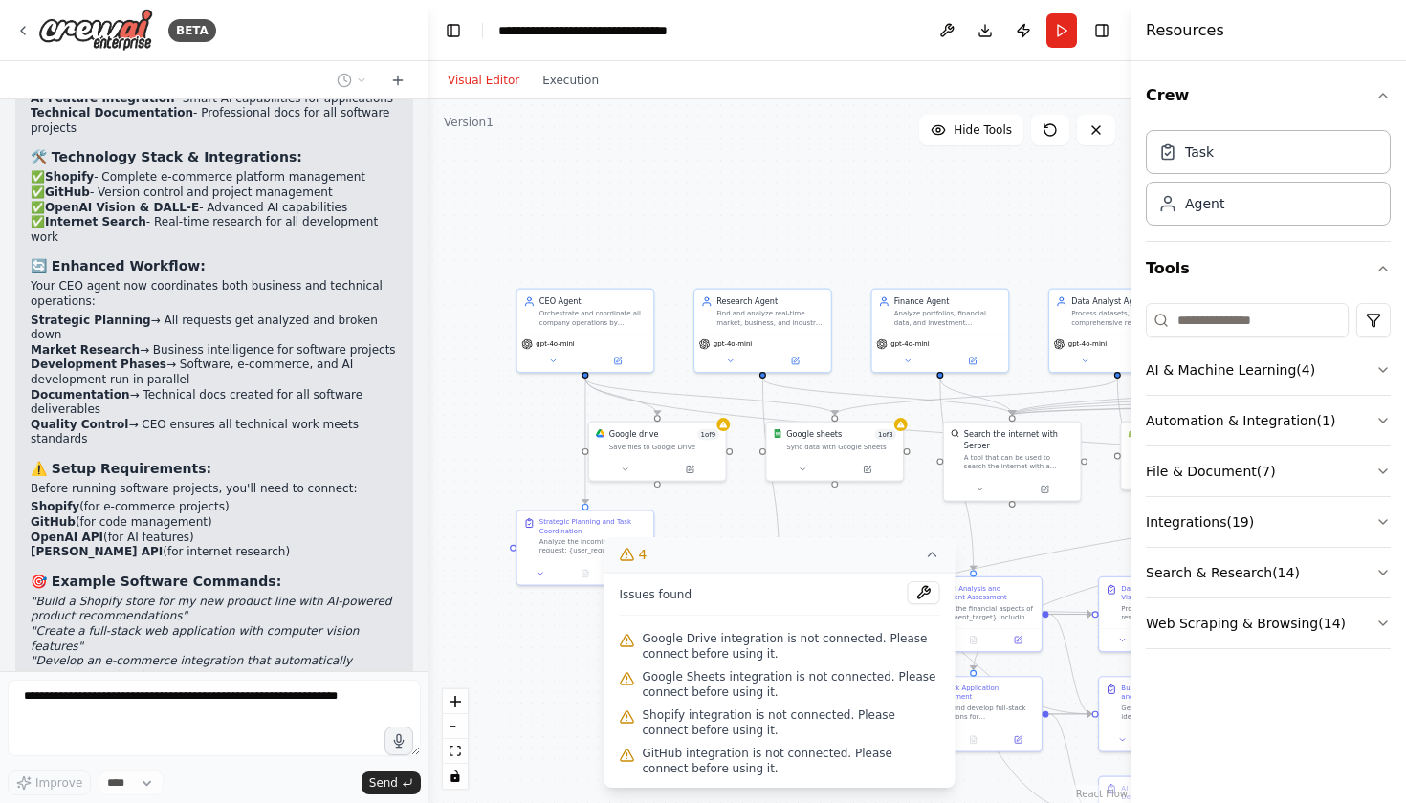
scroll to position [6140, 0]
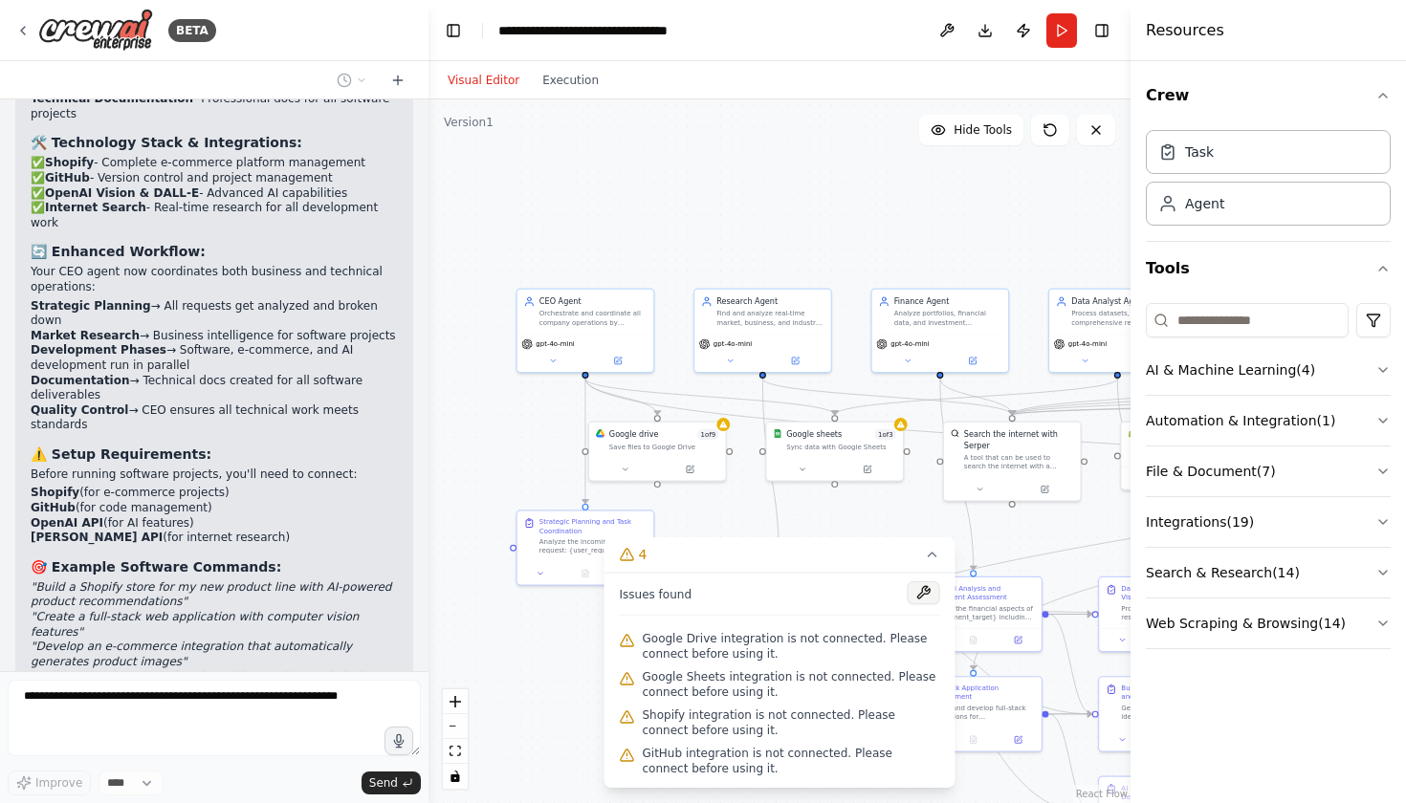
click at [923, 595] on button at bounding box center [924, 592] width 33 height 23
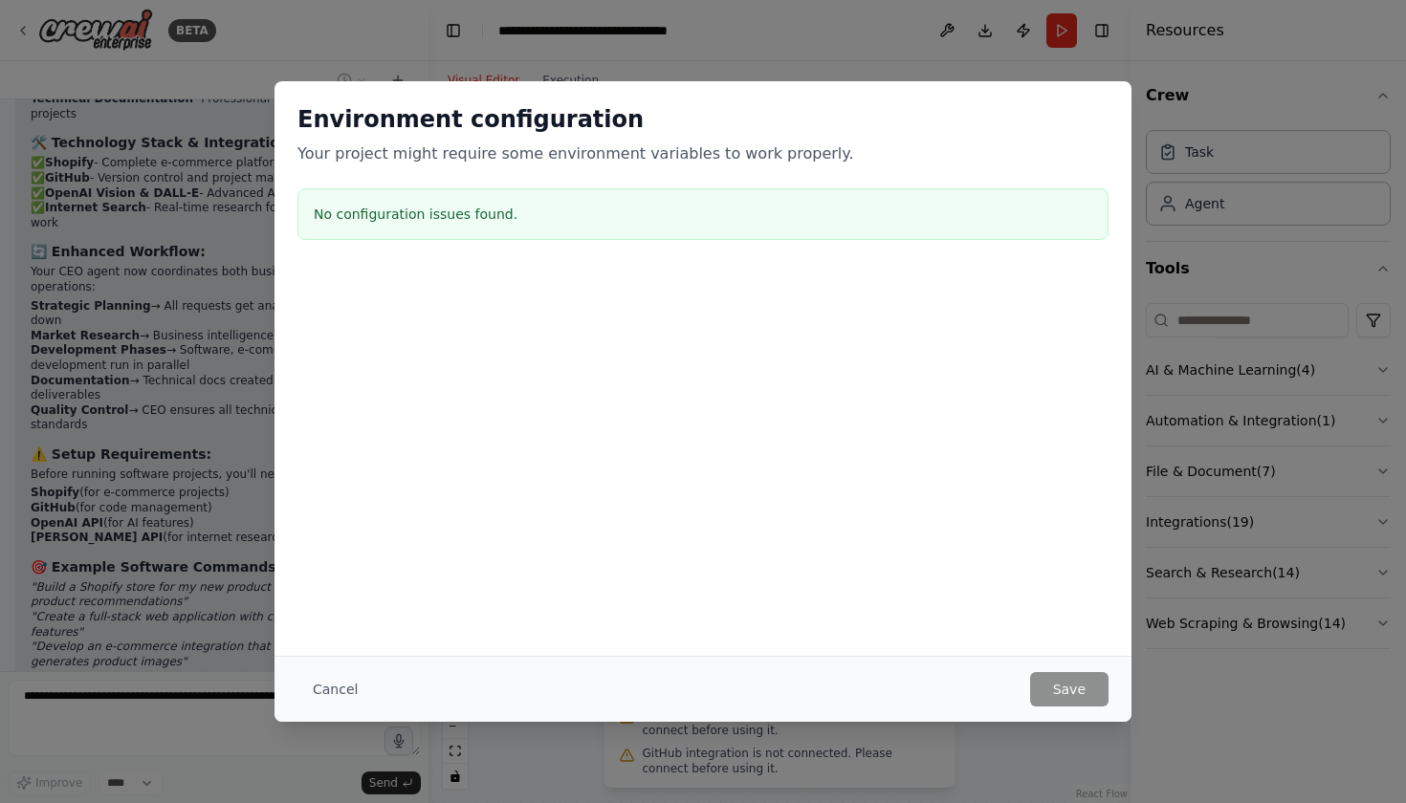
scroll to position [6188, 0]
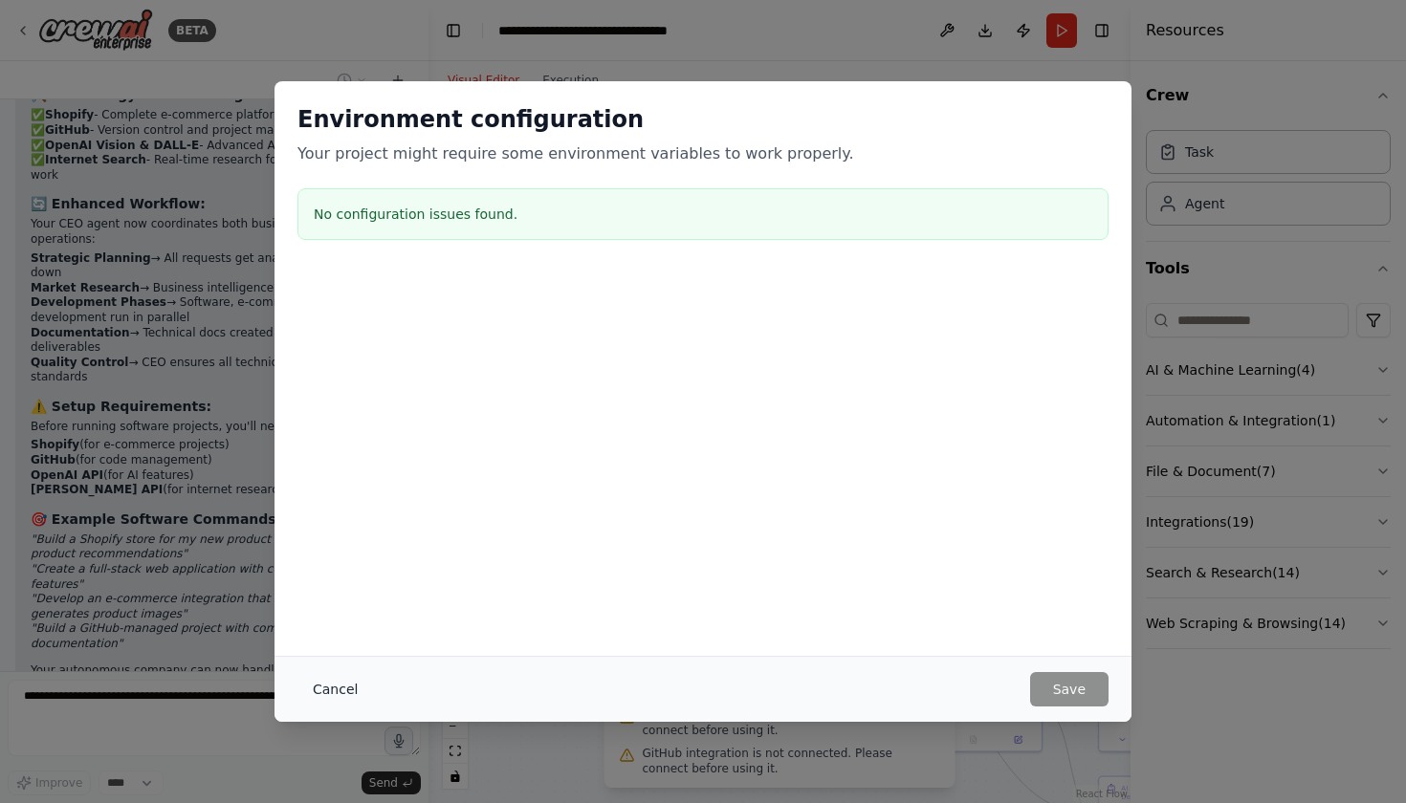
click at [326, 694] on button "Cancel" at bounding box center [335, 689] width 76 height 34
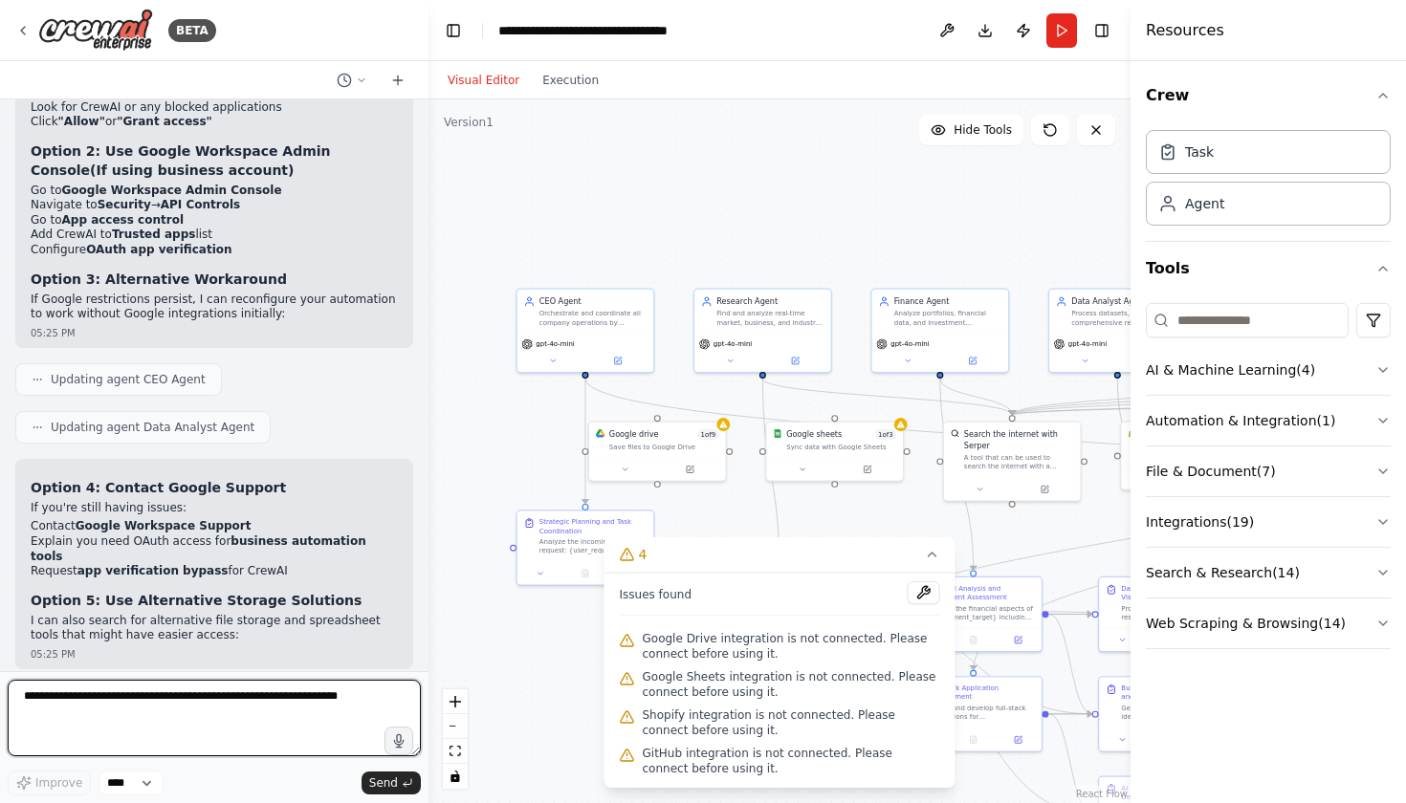
scroll to position [0, 0]
click at [924, 564] on button "4" at bounding box center [779, 554] width 351 height 35
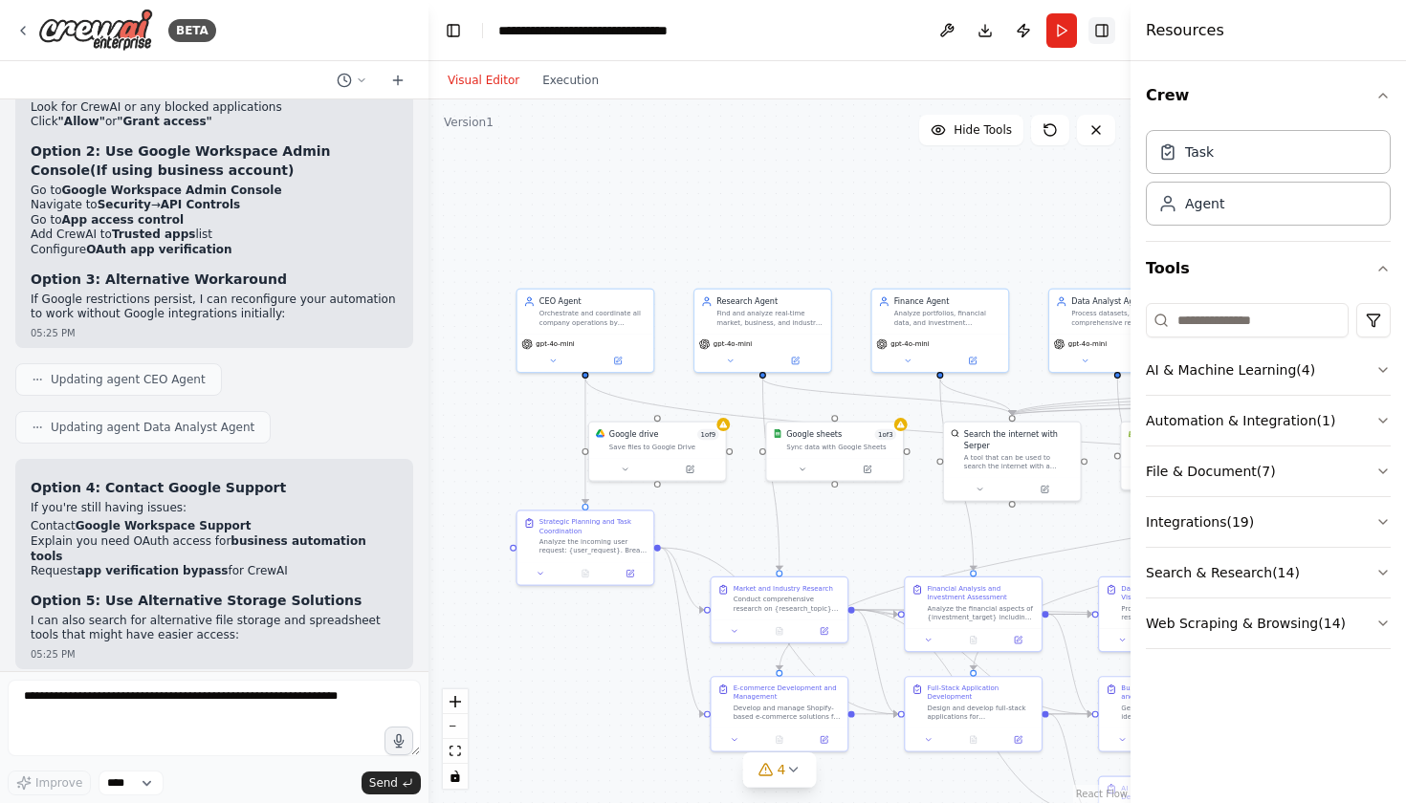
click at [1111, 24] on button "Toggle Right Sidebar" at bounding box center [1101, 30] width 27 height 27
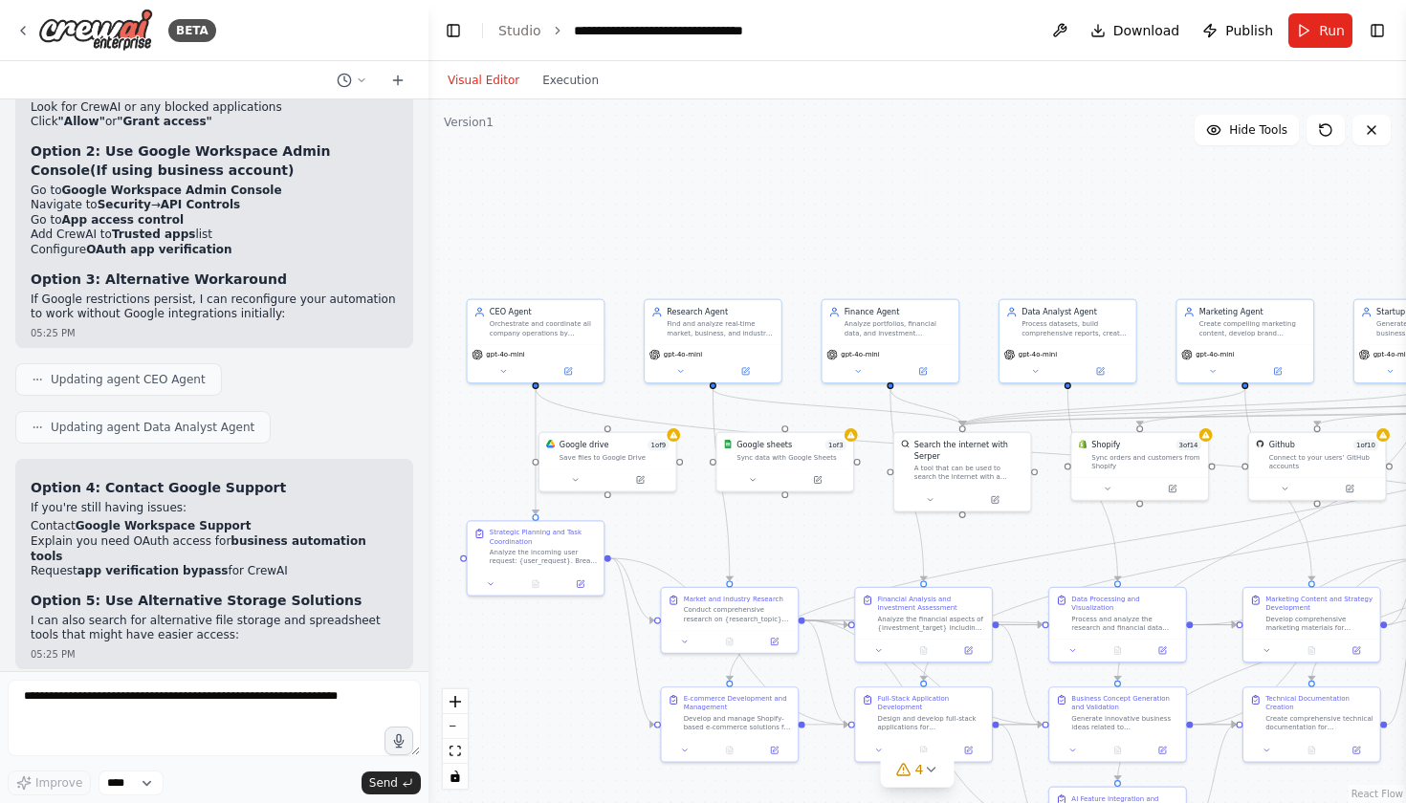
drag, startPoint x: 1069, startPoint y: 219, endPoint x: 1019, endPoint y: 229, distance: 50.6
click at [1019, 229] on div ".deletable-edge-delete-btn { width: 20px; height: 20px; border: 0px solid #ffff…" at bounding box center [916, 451] width 977 height 704
click at [234, 700] on textarea at bounding box center [214, 718] width 413 height 77
click at [1063, 33] on button at bounding box center [1059, 30] width 31 height 34
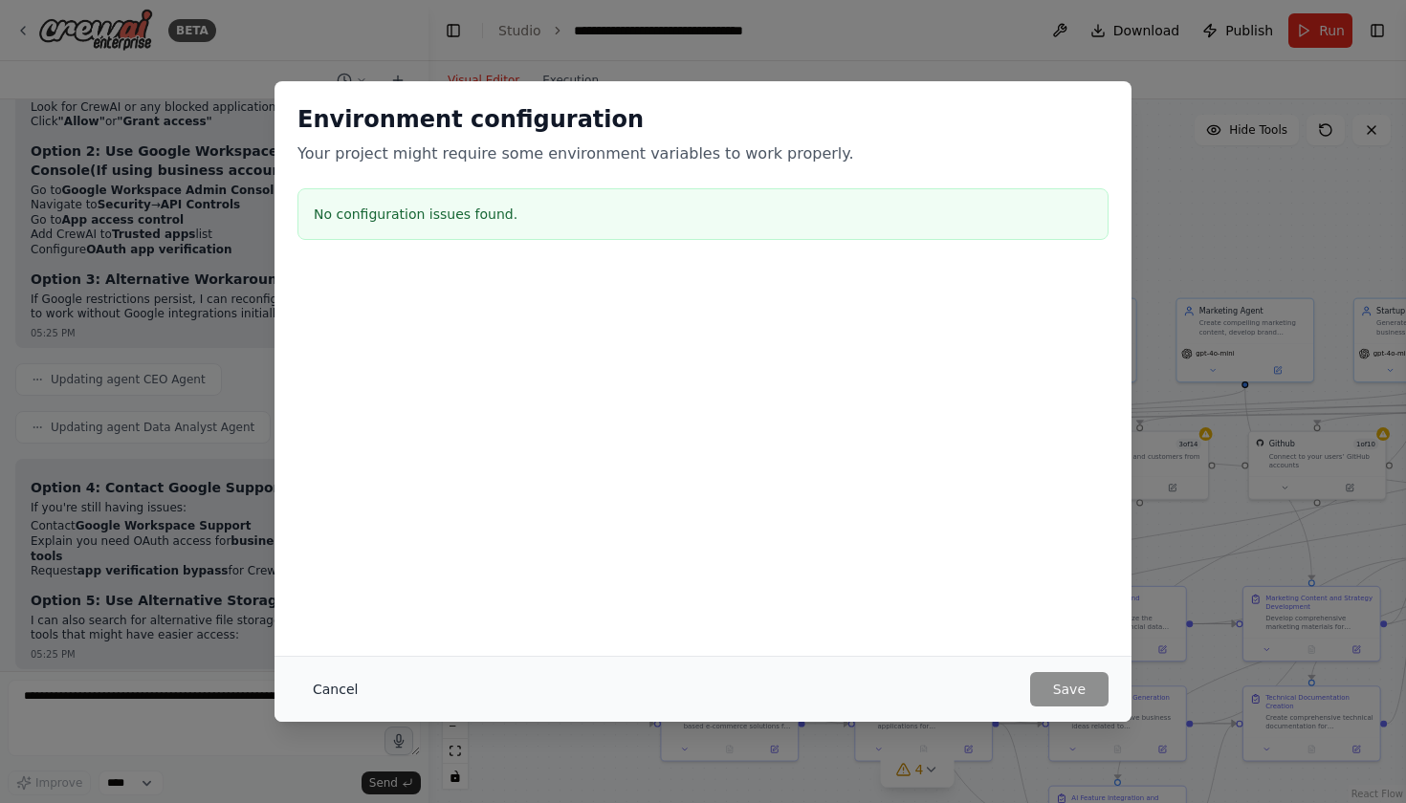
click at [327, 687] on button "Cancel" at bounding box center [335, 689] width 76 height 34
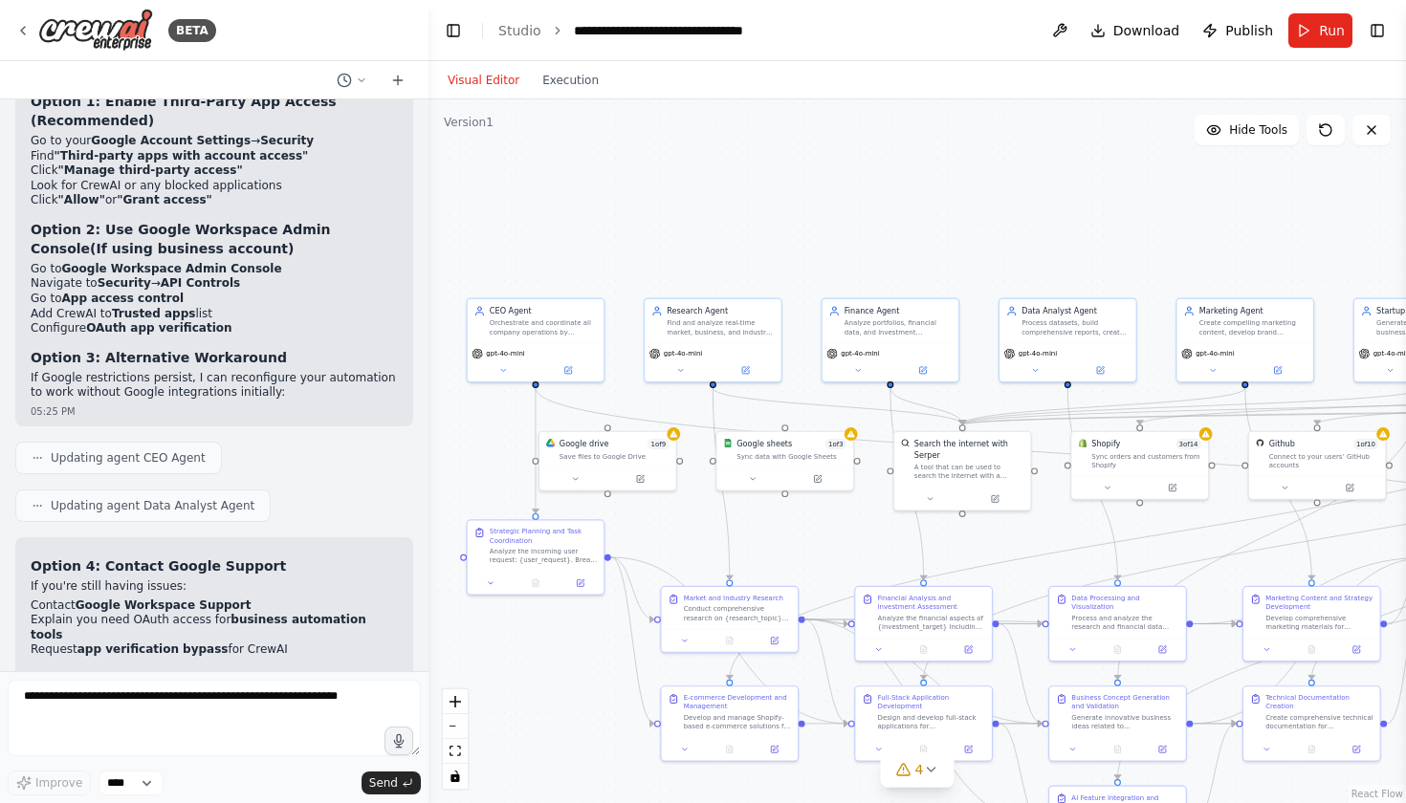
scroll to position [7386, 0]
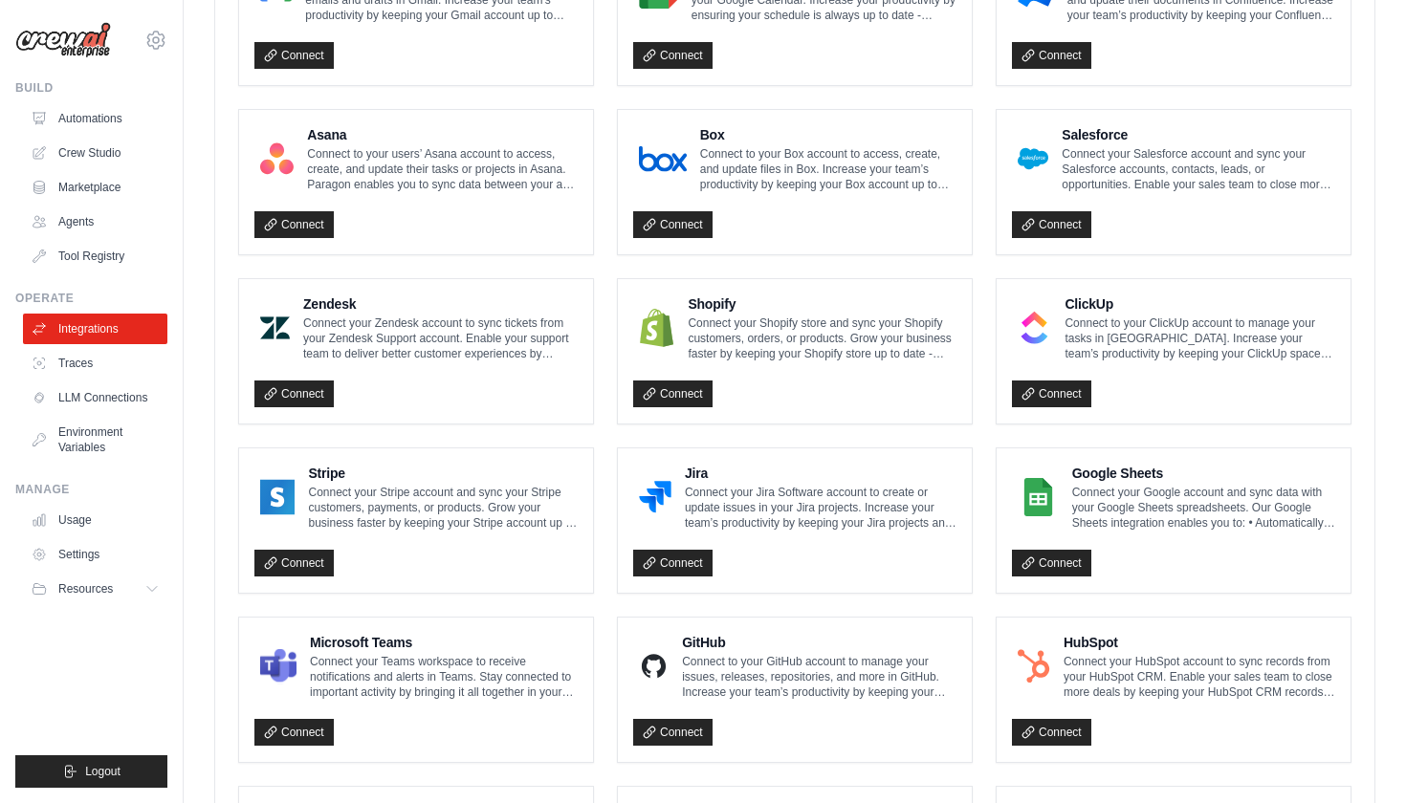
scroll to position [666, 0]
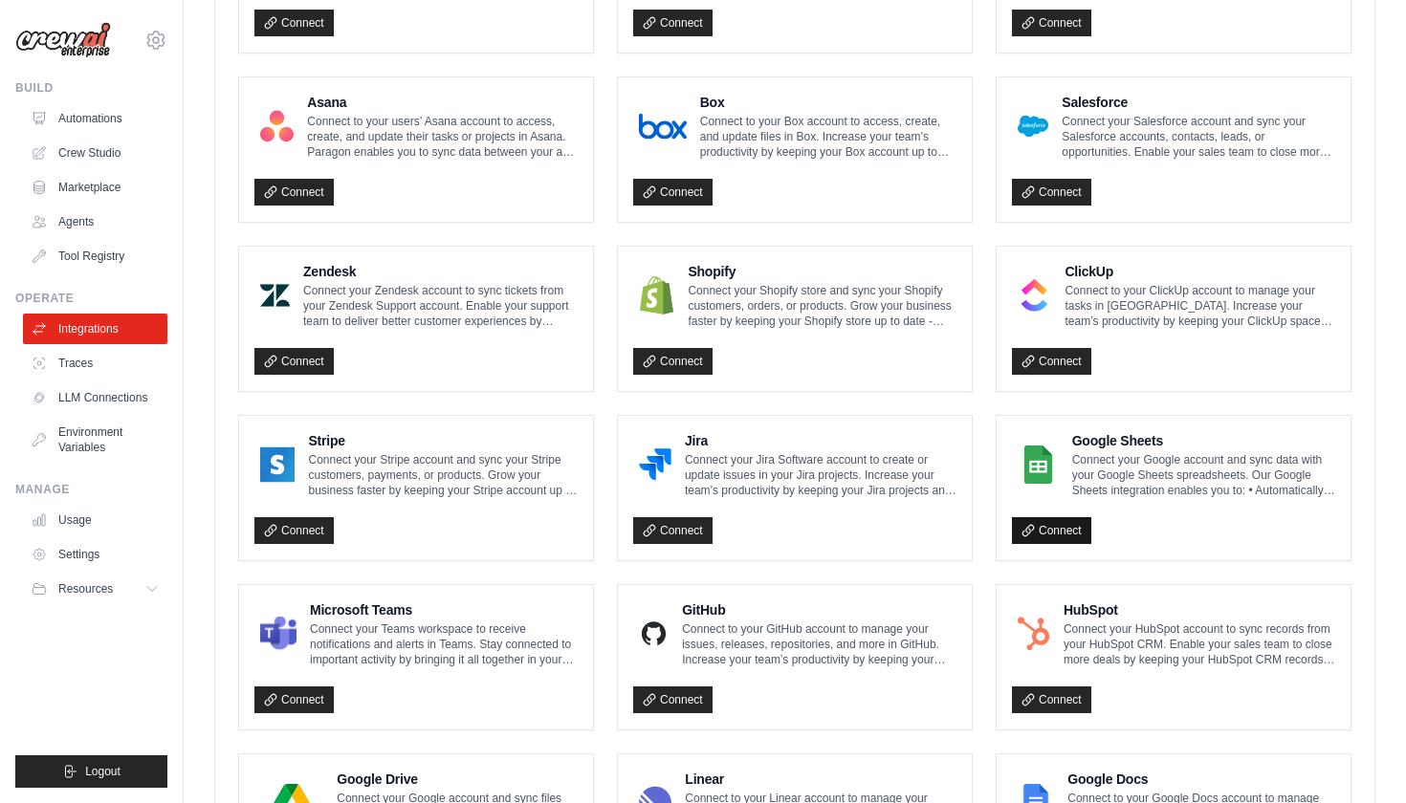
click at [1076, 526] on link "Connect" at bounding box center [1051, 530] width 79 height 27
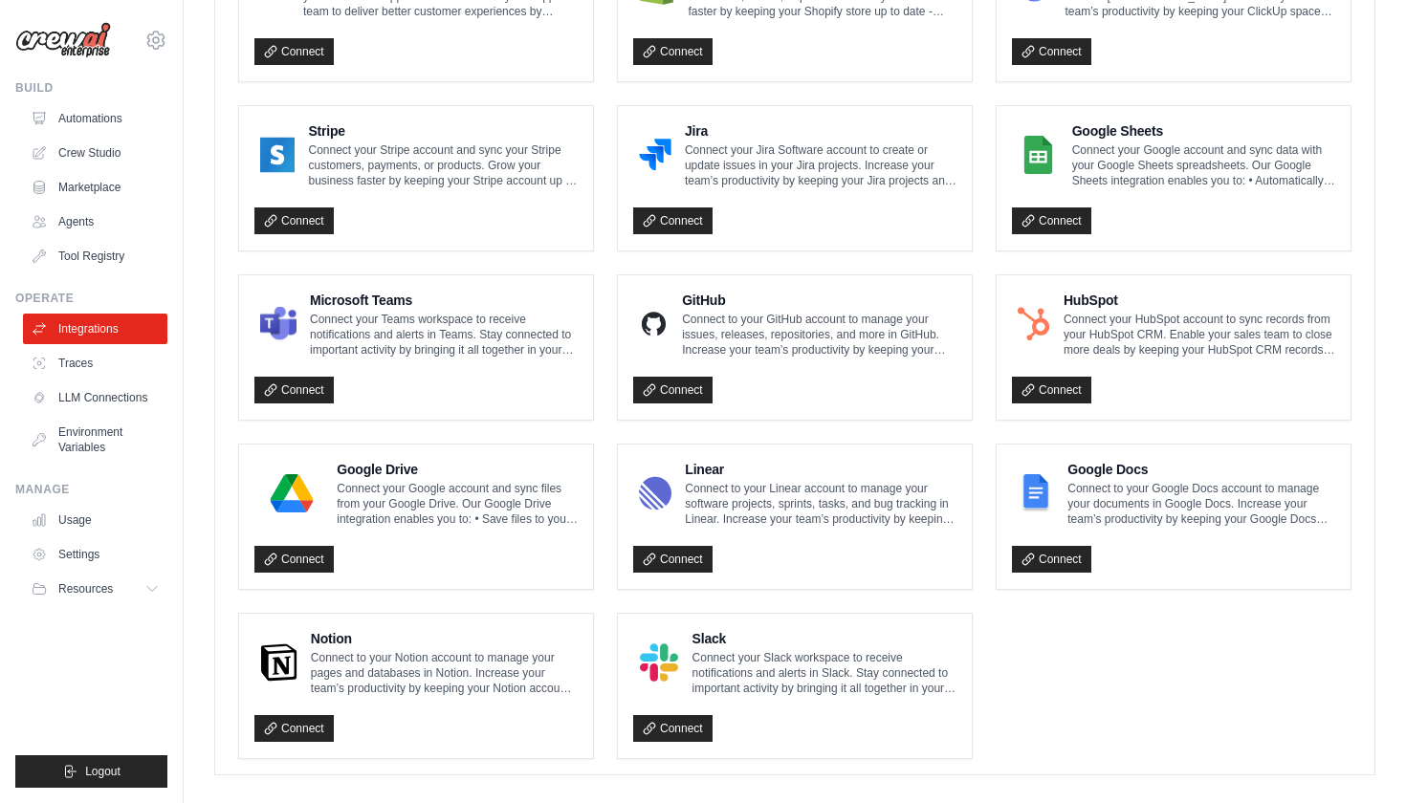
scroll to position [977, 0]
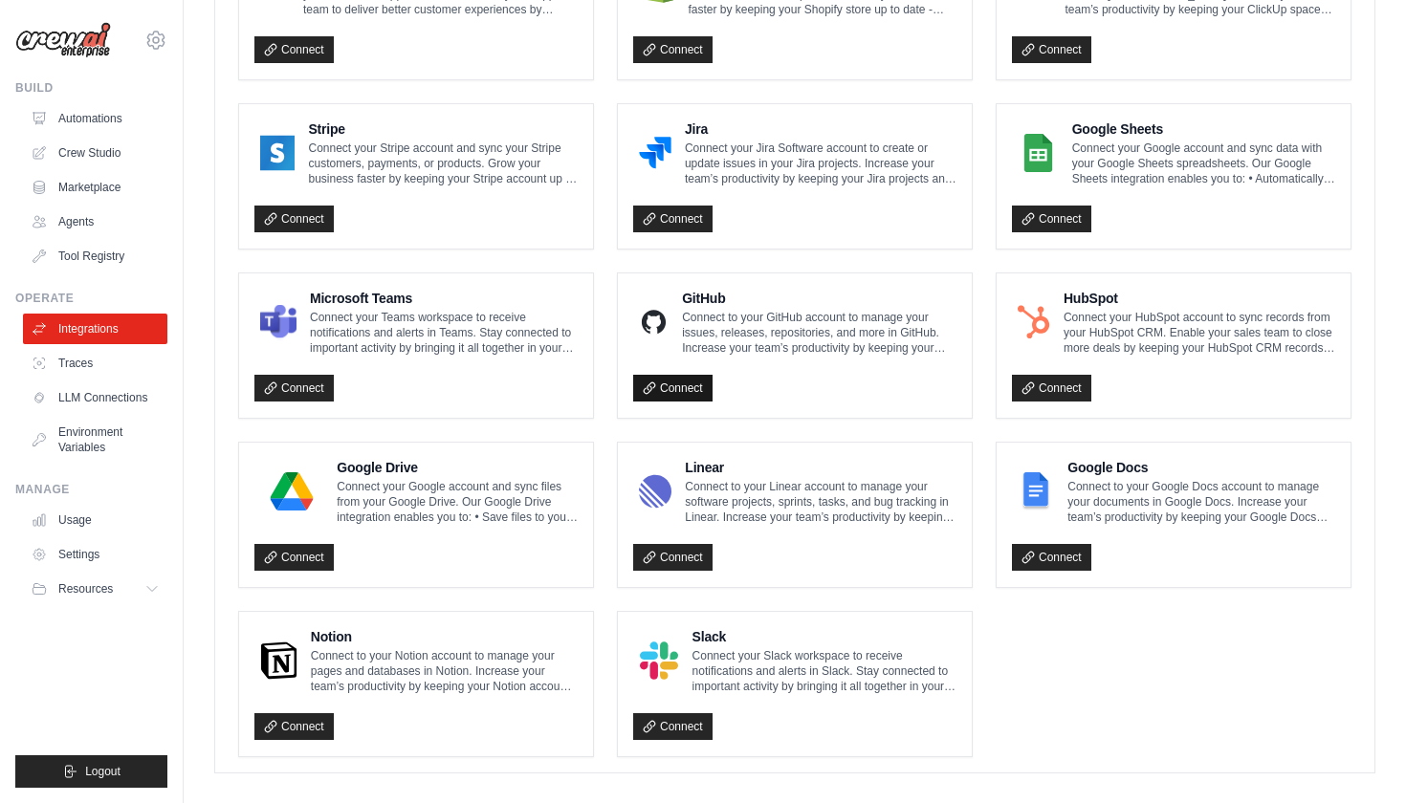
click at [693, 389] on link "Connect" at bounding box center [672, 388] width 79 height 27
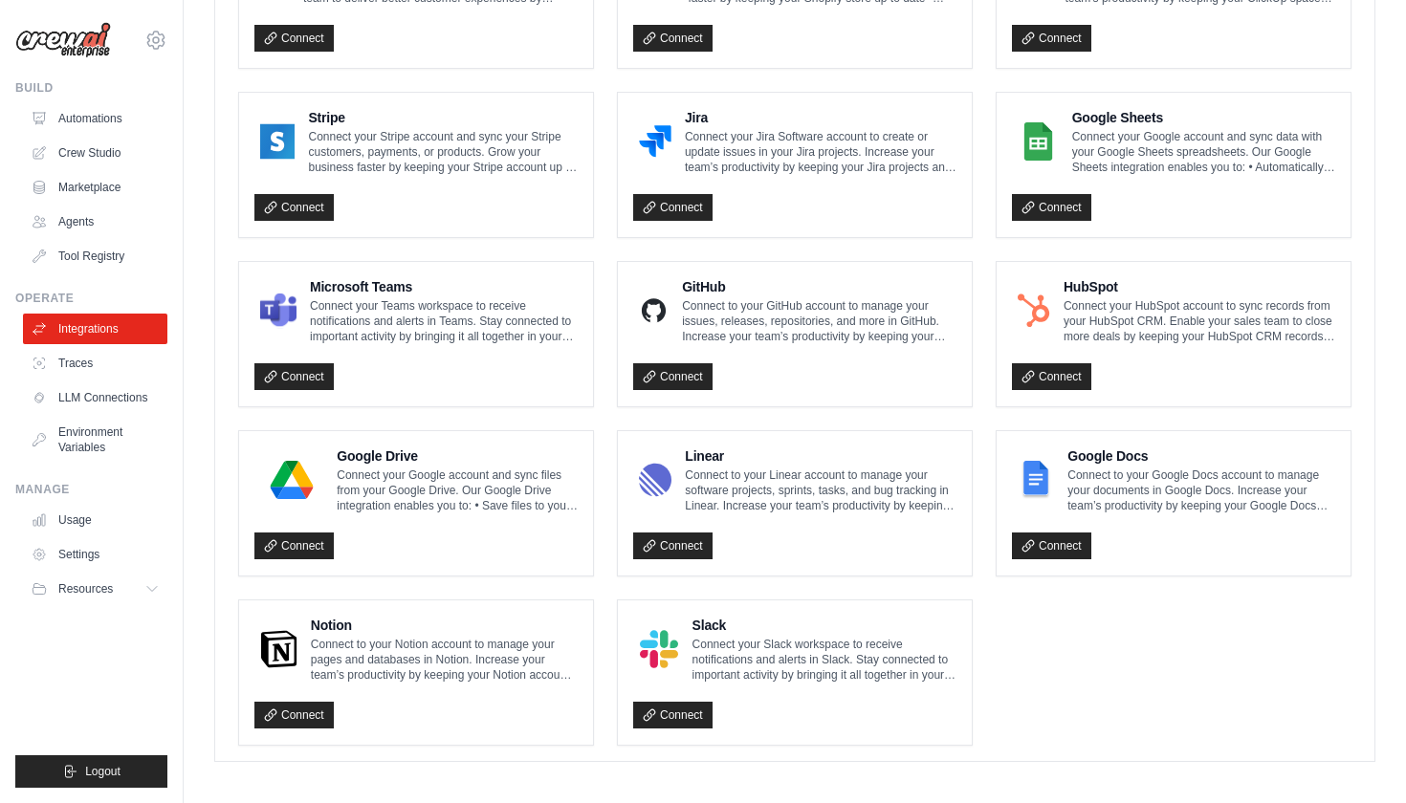
scroll to position [956, 0]
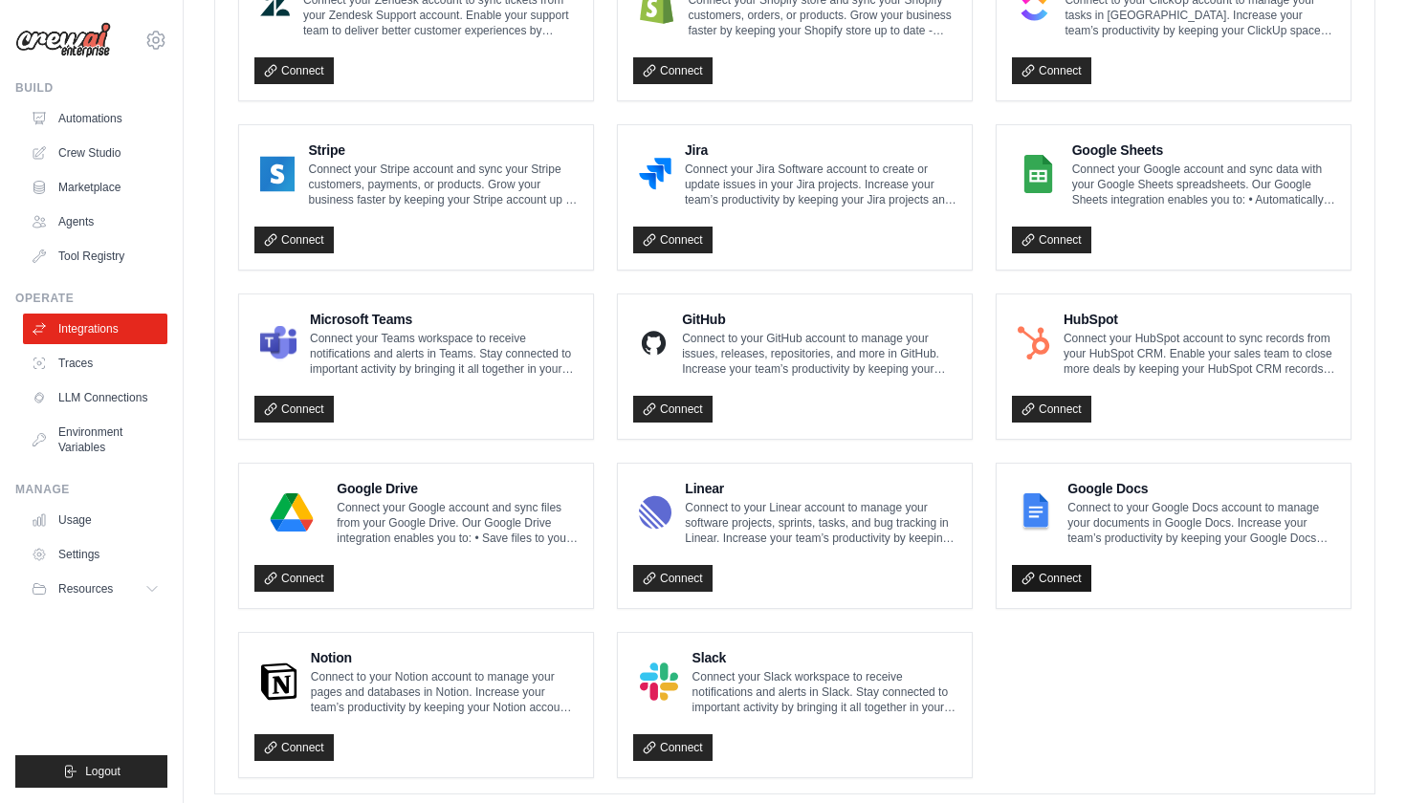
click at [1072, 573] on link "Connect" at bounding box center [1051, 578] width 79 height 27
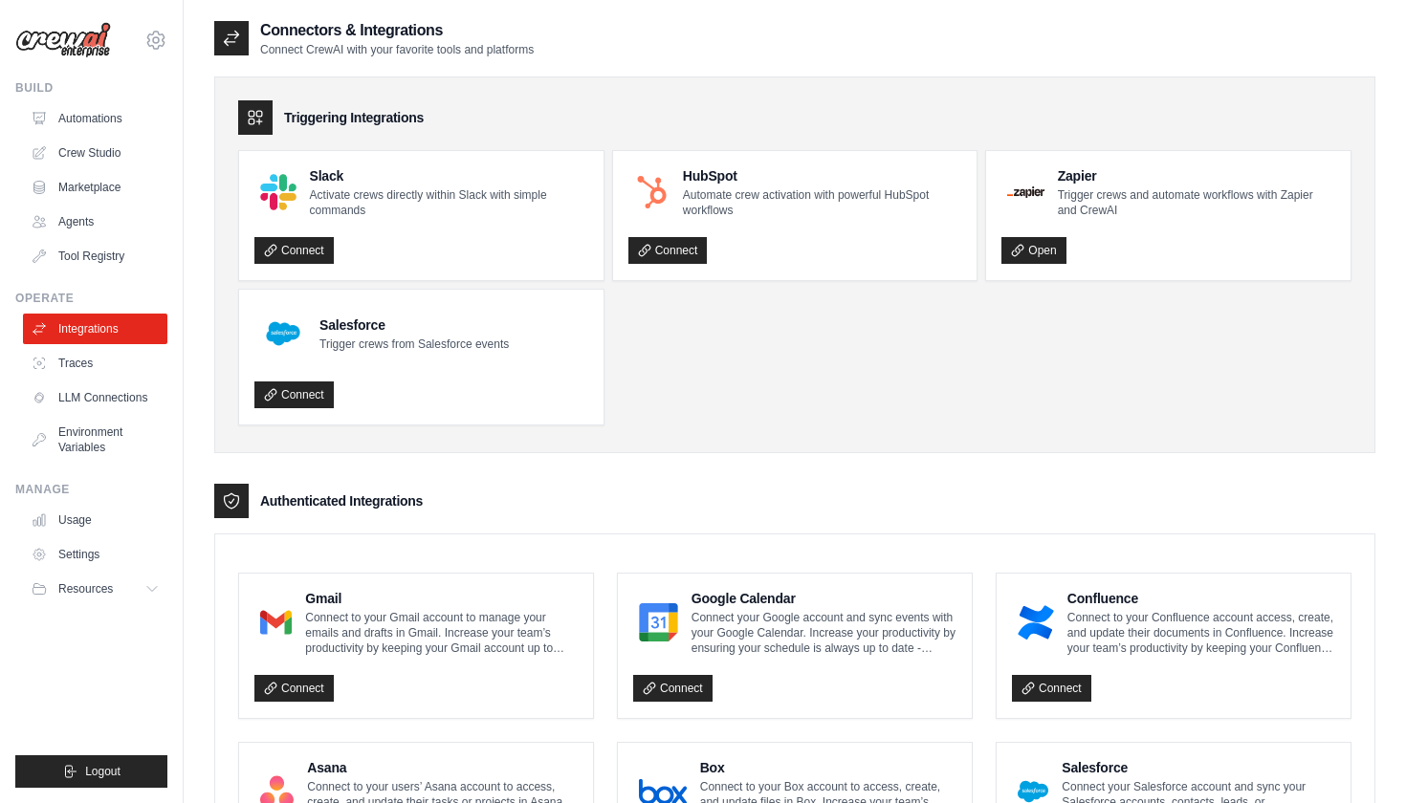
scroll to position [0, 0]
click at [674, 685] on link "Connect" at bounding box center [672, 688] width 79 height 27
click at [88, 361] on link "Traces" at bounding box center [97, 363] width 144 height 31
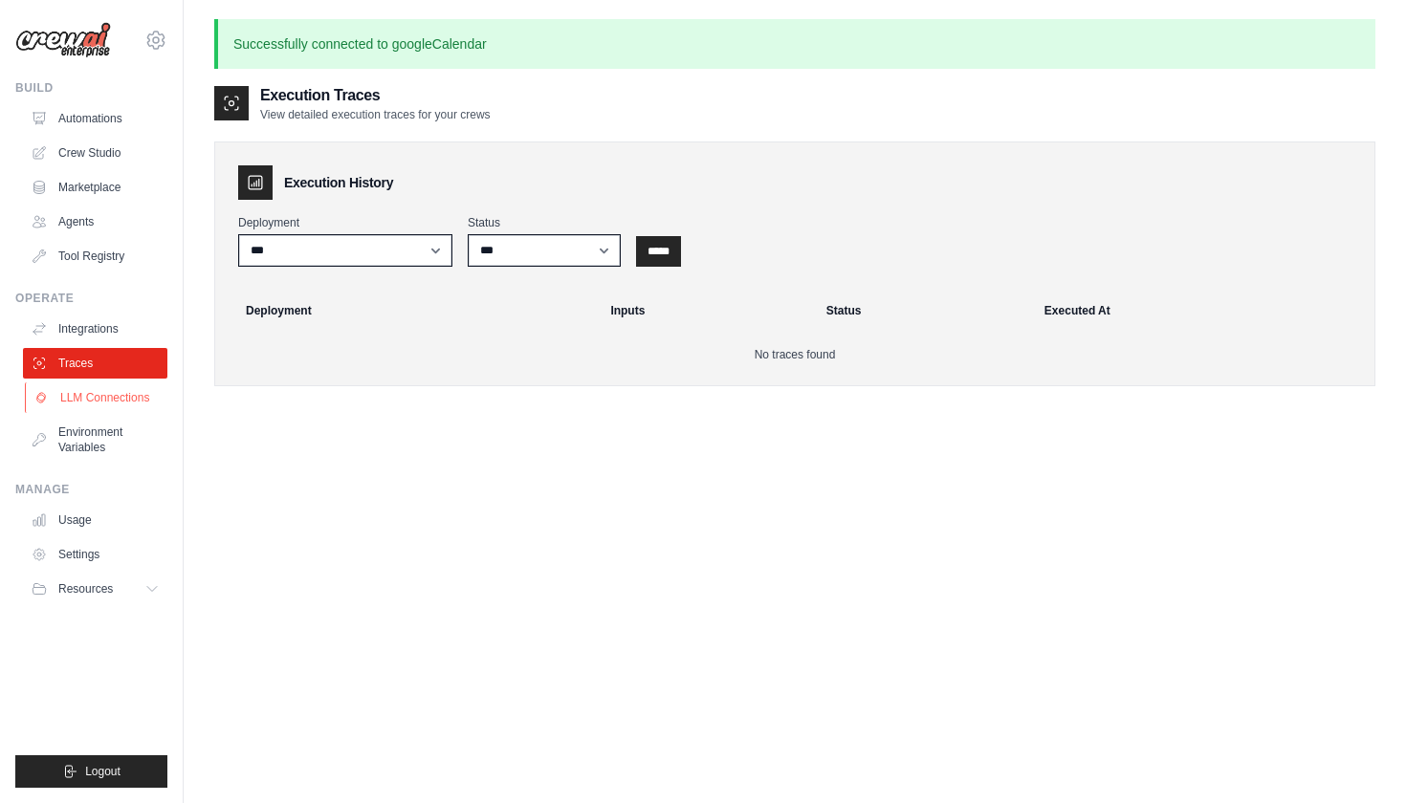
click at [90, 394] on link "LLM Connections" at bounding box center [97, 398] width 144 height 31
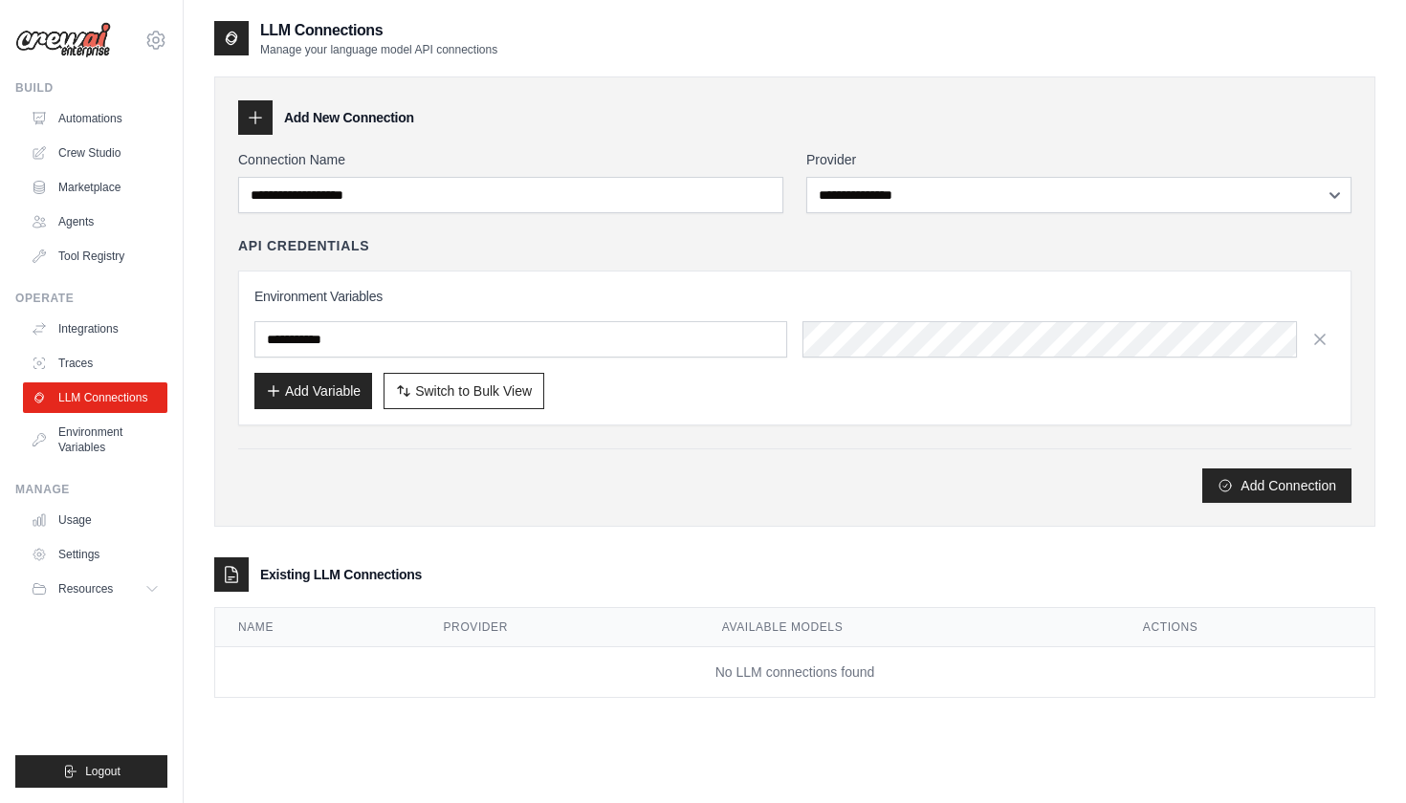
click at [96, 415] on ul "Integrations Traces LLM Connections Environment Variables" at bounding box center [95, 388] width 144 height 149
click at [96, 446] on link "Environment Variables" at bounding box center [97, 440] width 144 height 46
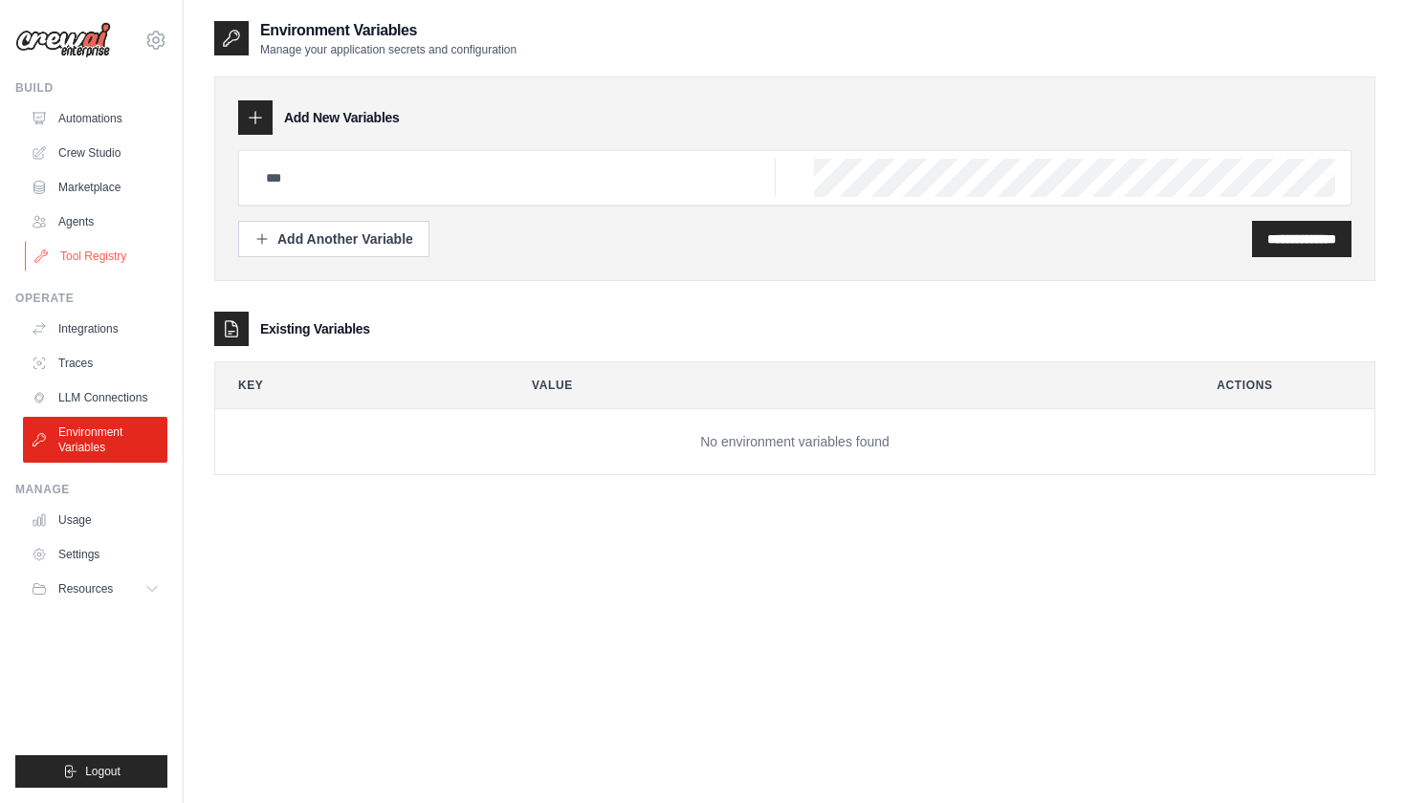
click at [111, 266] on link "Tool Registry" at bounding box center [97, 256] width 144 height 31
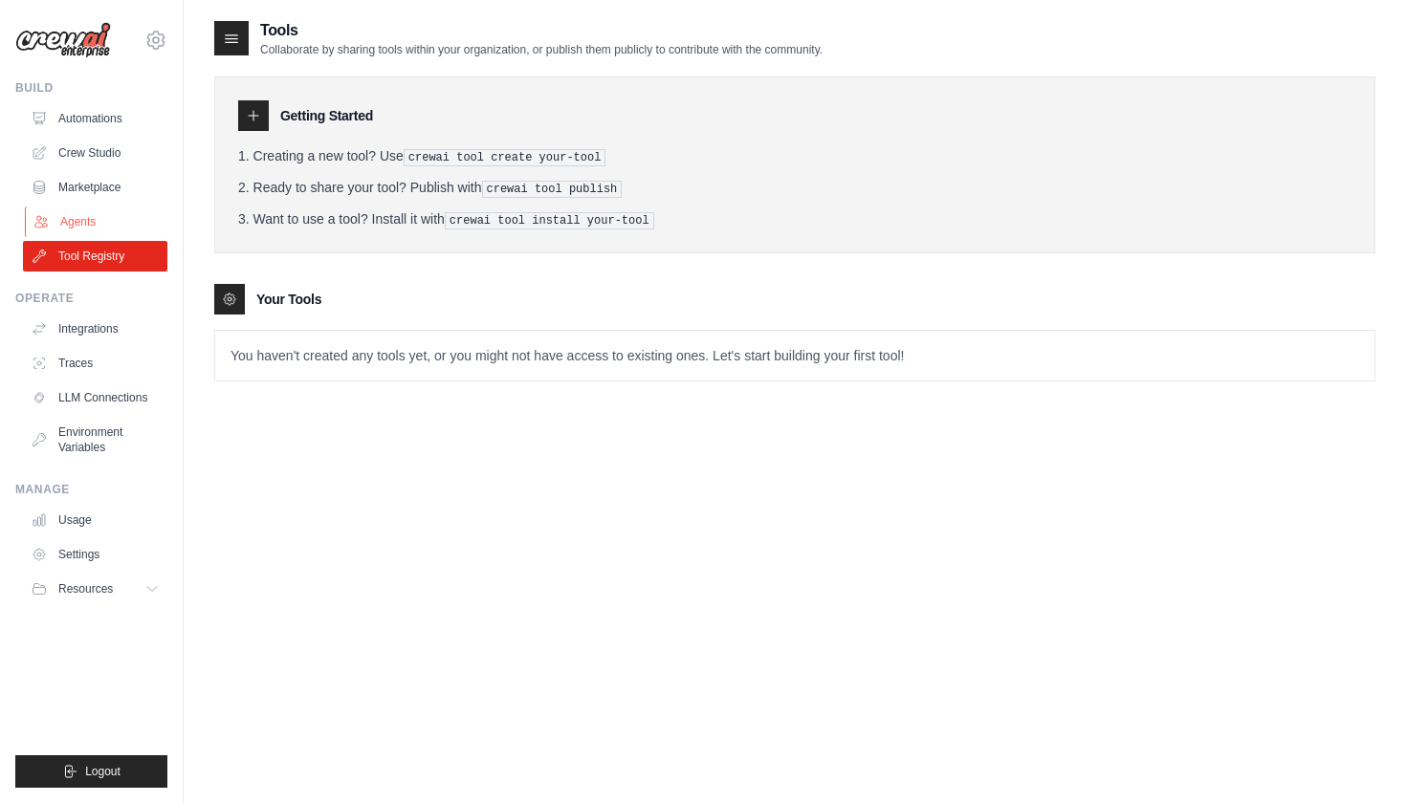
click at [107, 224] on link "Agents" at bounding box center [97, 222] width 144 height 31
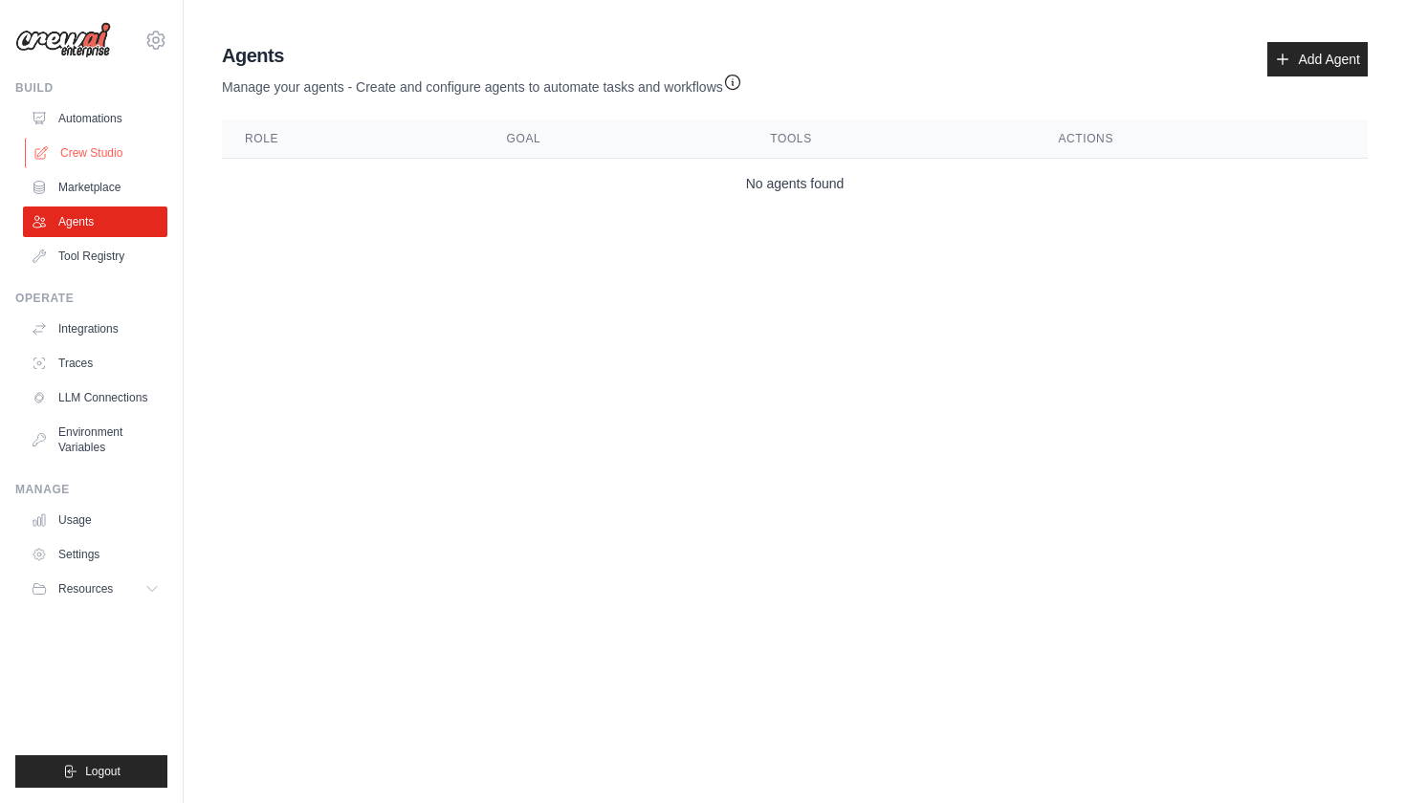
click at [103, 145] on link "Crew Studio" at bounding box center [97, 153] width 144 height 31
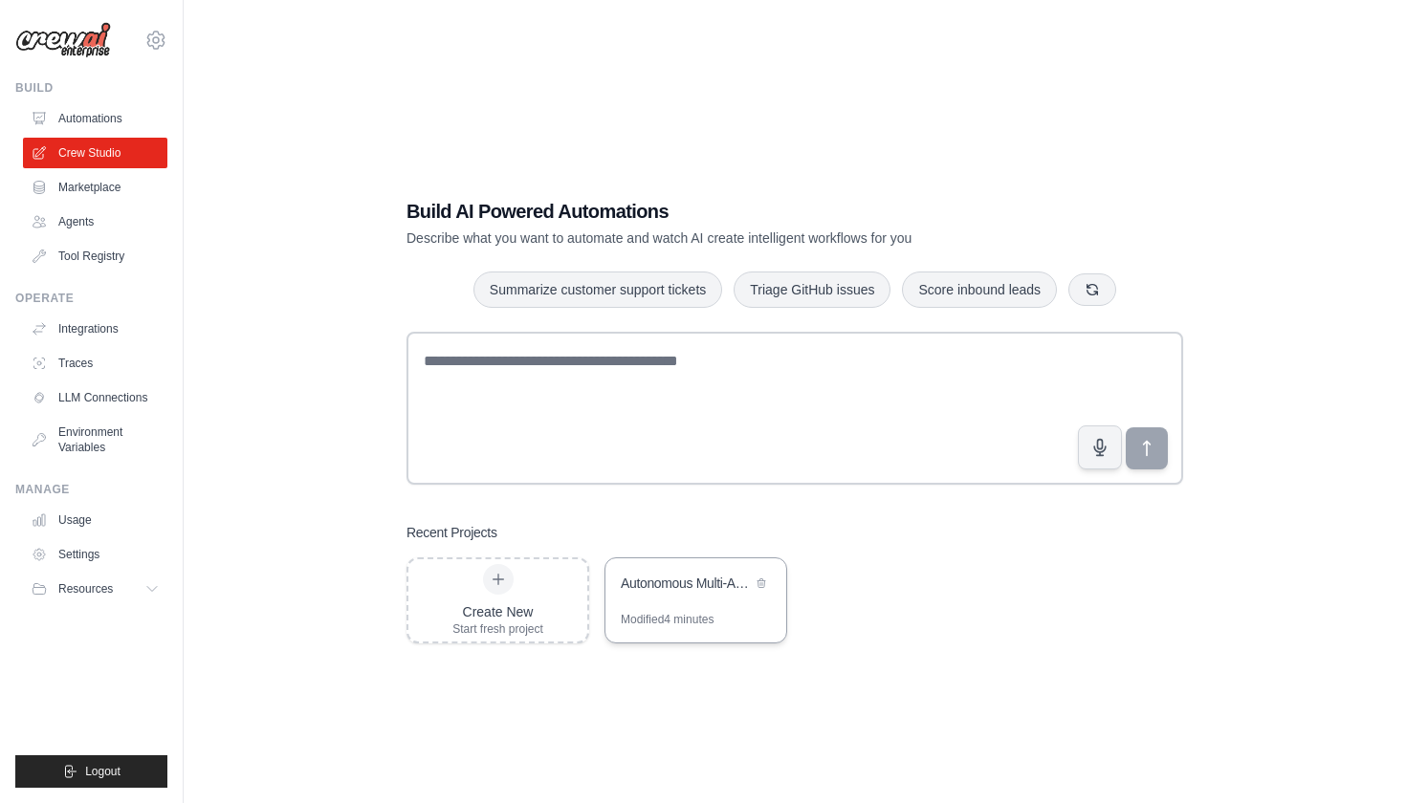
click at [668, 592] on div "Autonomous Multi-Agent Company" at bounding box center [686, 583] width 131 height 19
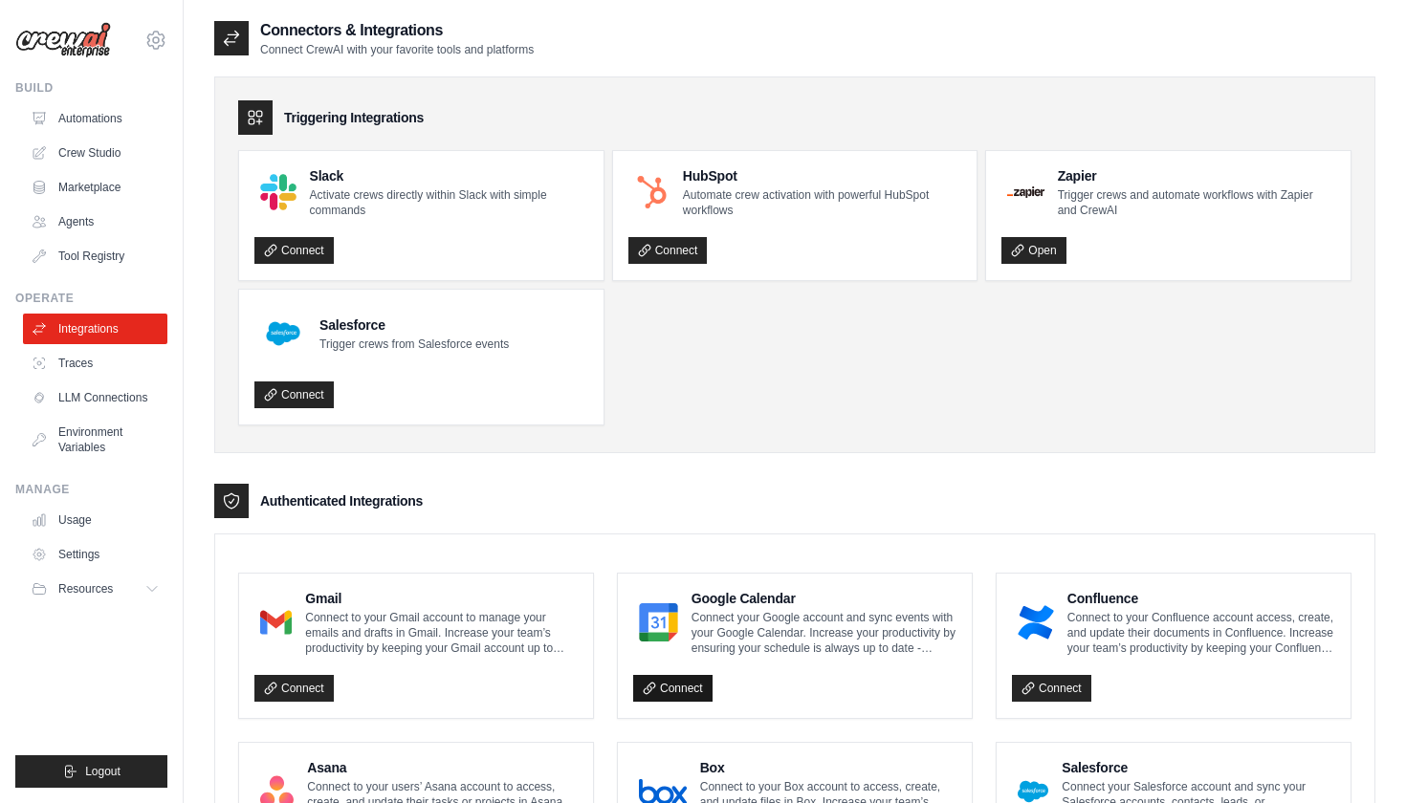
click at [683, 688] on link "Connect" at bounding box center [672, 688] width 79 height 27
click at [292, 683] on link "Connect" at bounding box center [293, 688] width 79 height 27
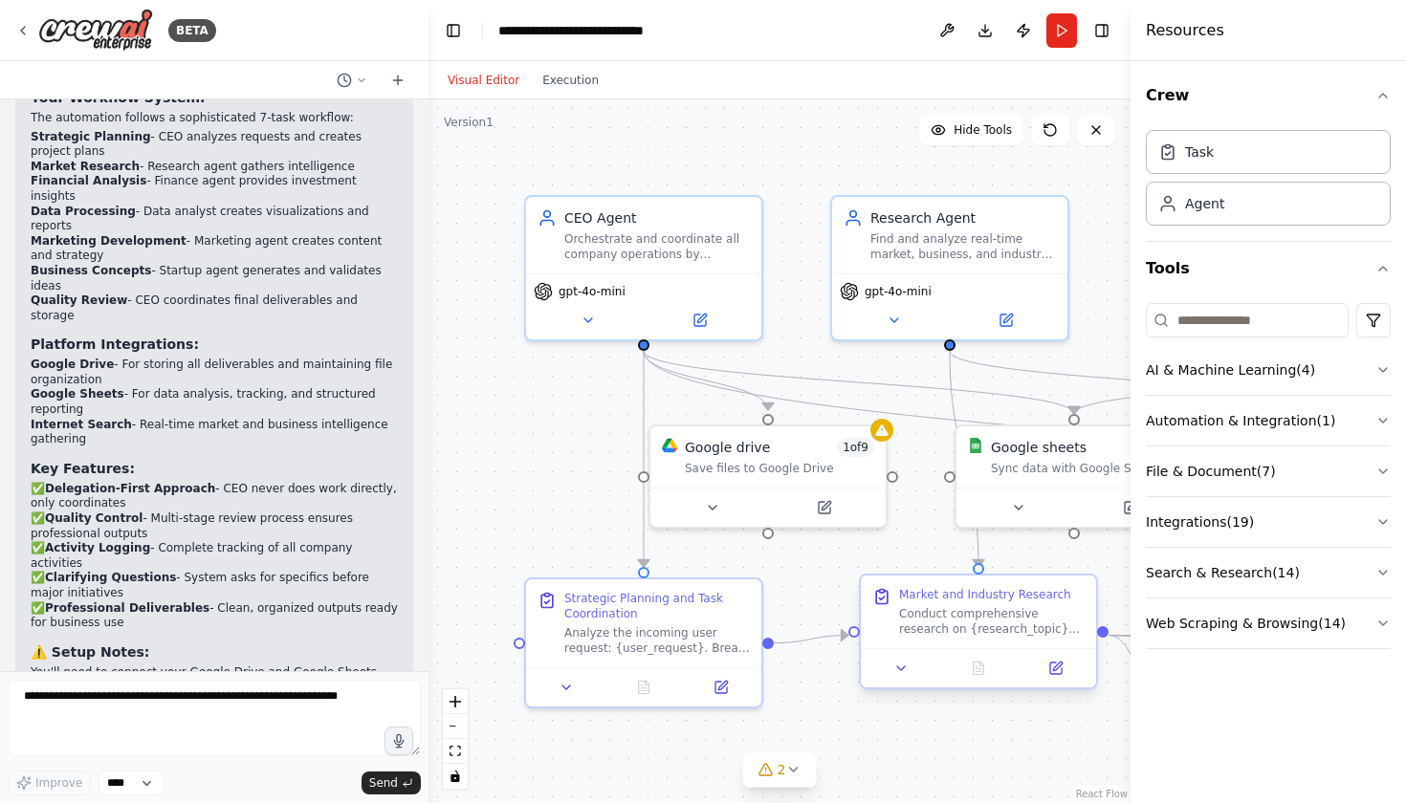
scroll to position [2585, 0]
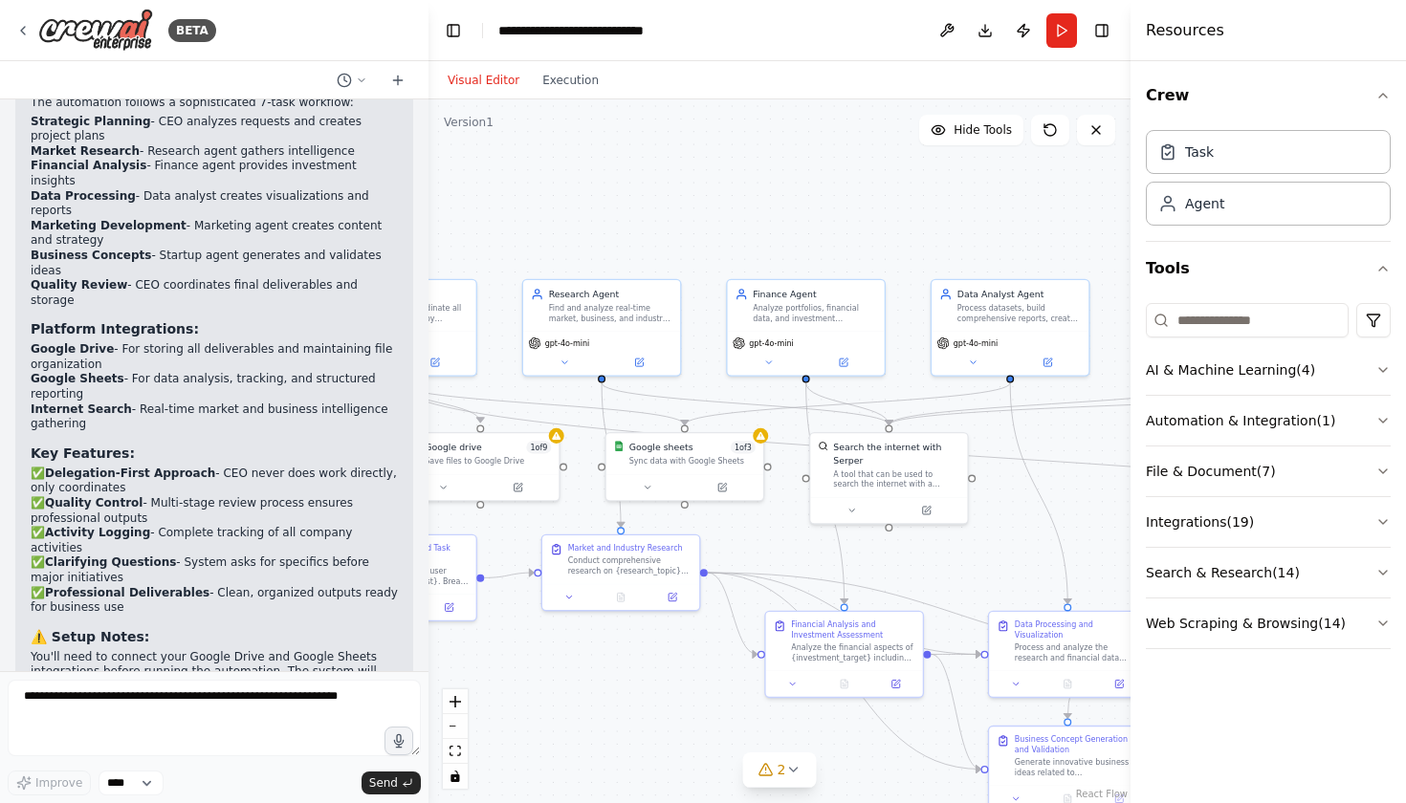
drag, startPoint x: 917, startPoint y: 208, endPoint x: 608, endPoint y: 159, distance: 312.7
click at [608, 159] on div ".deletable-edge-delete-btn { width: 20px; height: 20px; border: 0px solid #ffff…" at bounding box center [779, 451] width 702 height 704
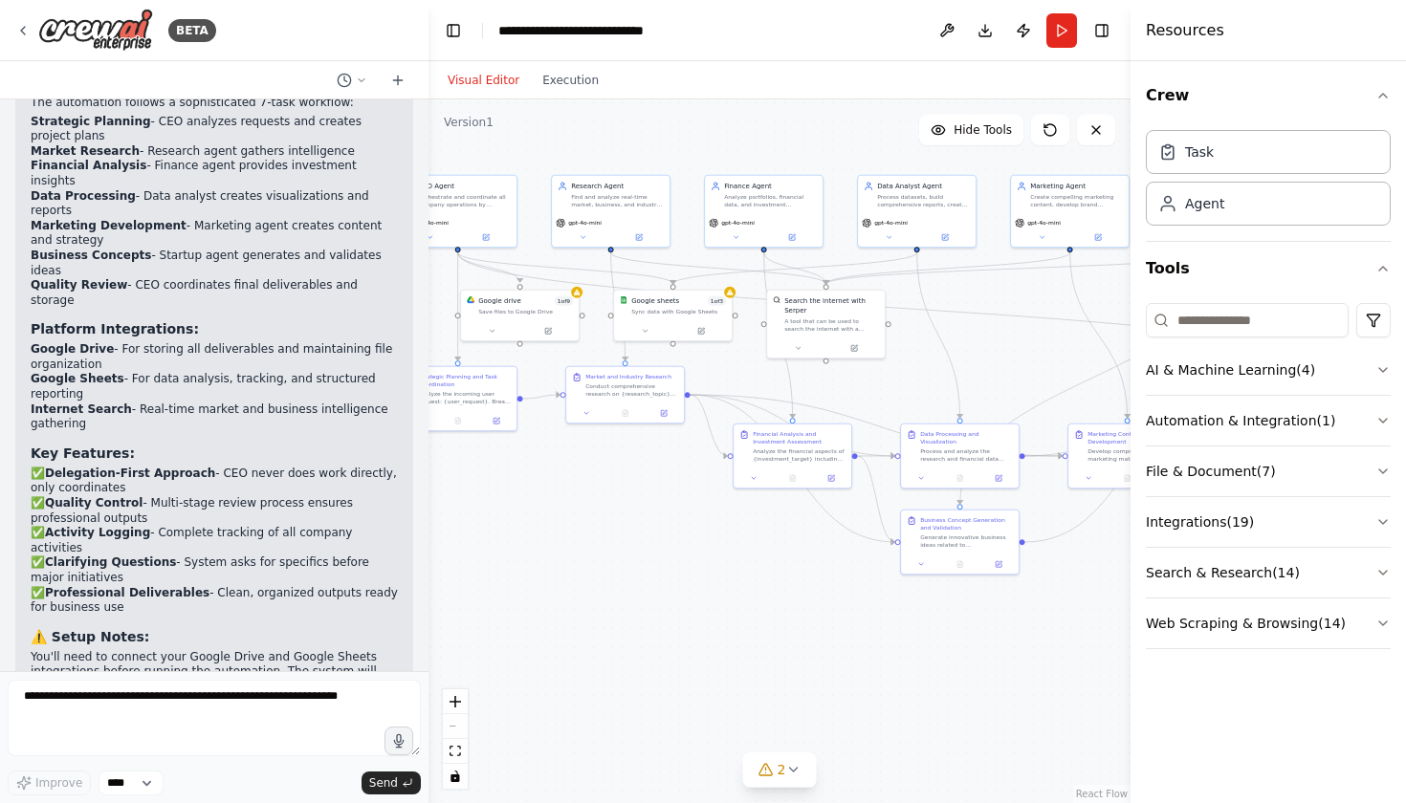
drag, startPoint x: 778, startPoint y: 686, endPoint x: 759, endPoint y: 603, distance: 84.4
click at [759, 603] on div ".deletable-edge-delete-btn { width: 20px; height: 20px; border: 0px solid #ffff…" at bounding box center [779, 451] width 702 height 704
click at [1352, 376] on button "AI & Machine Learning ( 4 )" at bounding box center [1268, 370] width 245 height 50
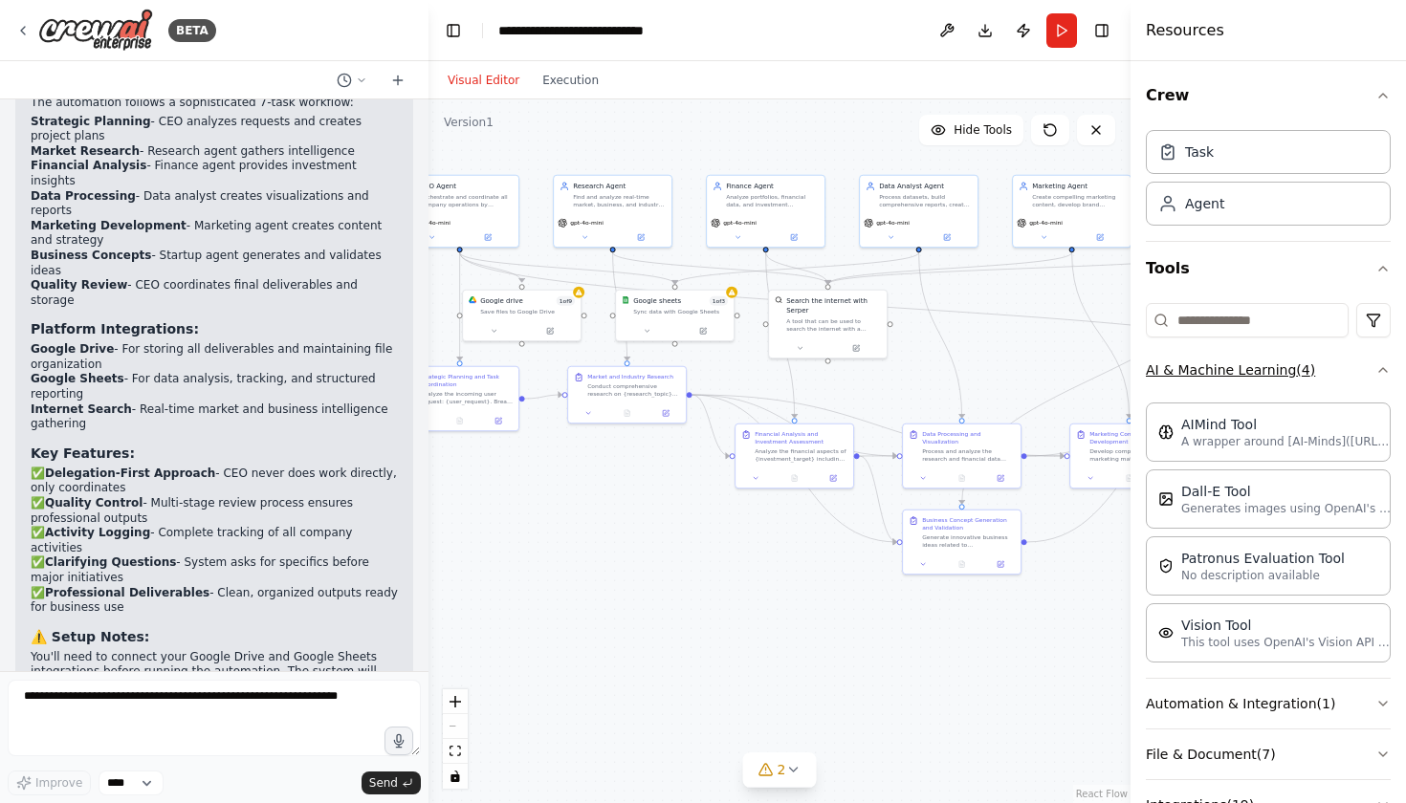
click at [1365, 371] on button "AI & Machine Learning ( 4 )" at bounding box center [1268, 370] width 245 height 50
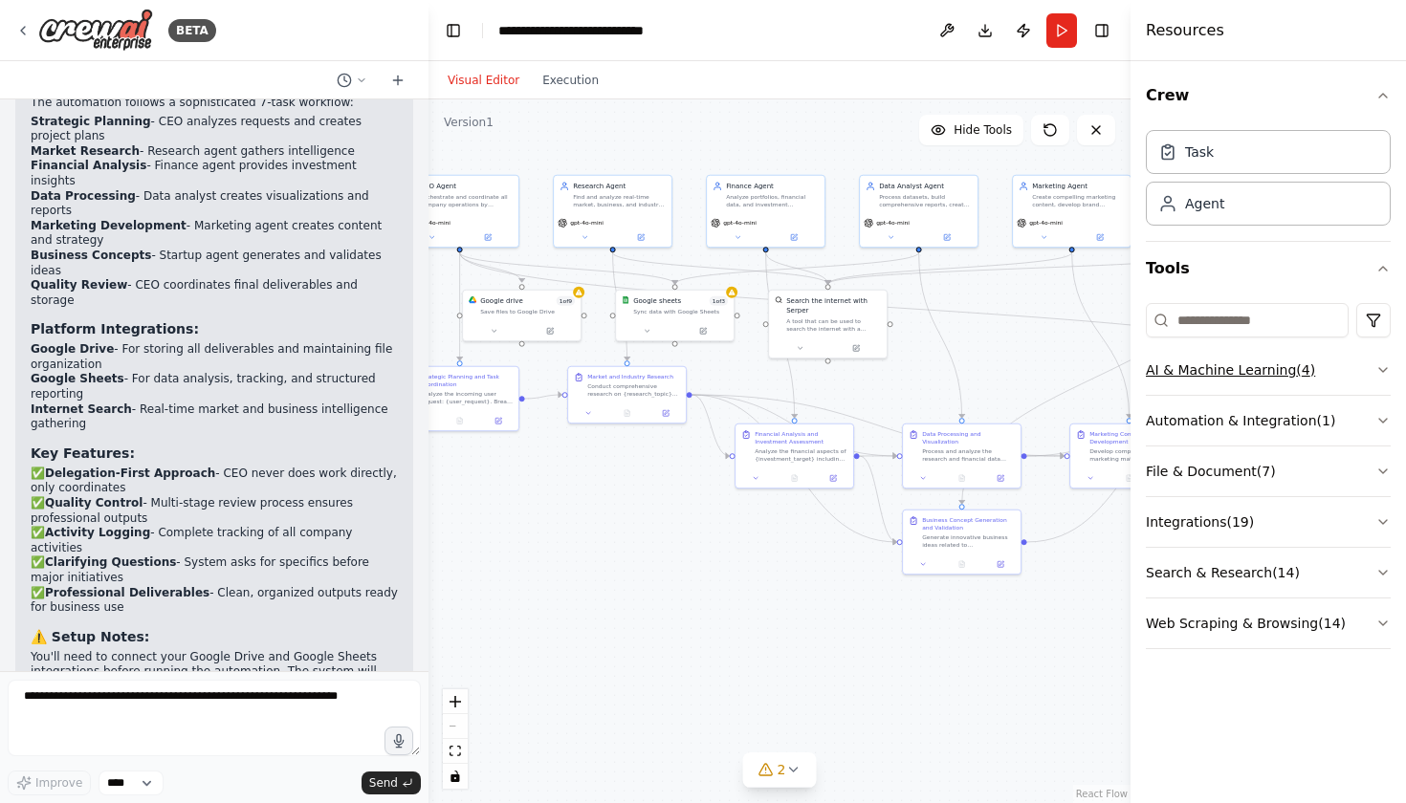
click at [1365, 371] on button "AI & Machine Learning ( 4 )" at bounding box center [1268, 370] width 245 height 50
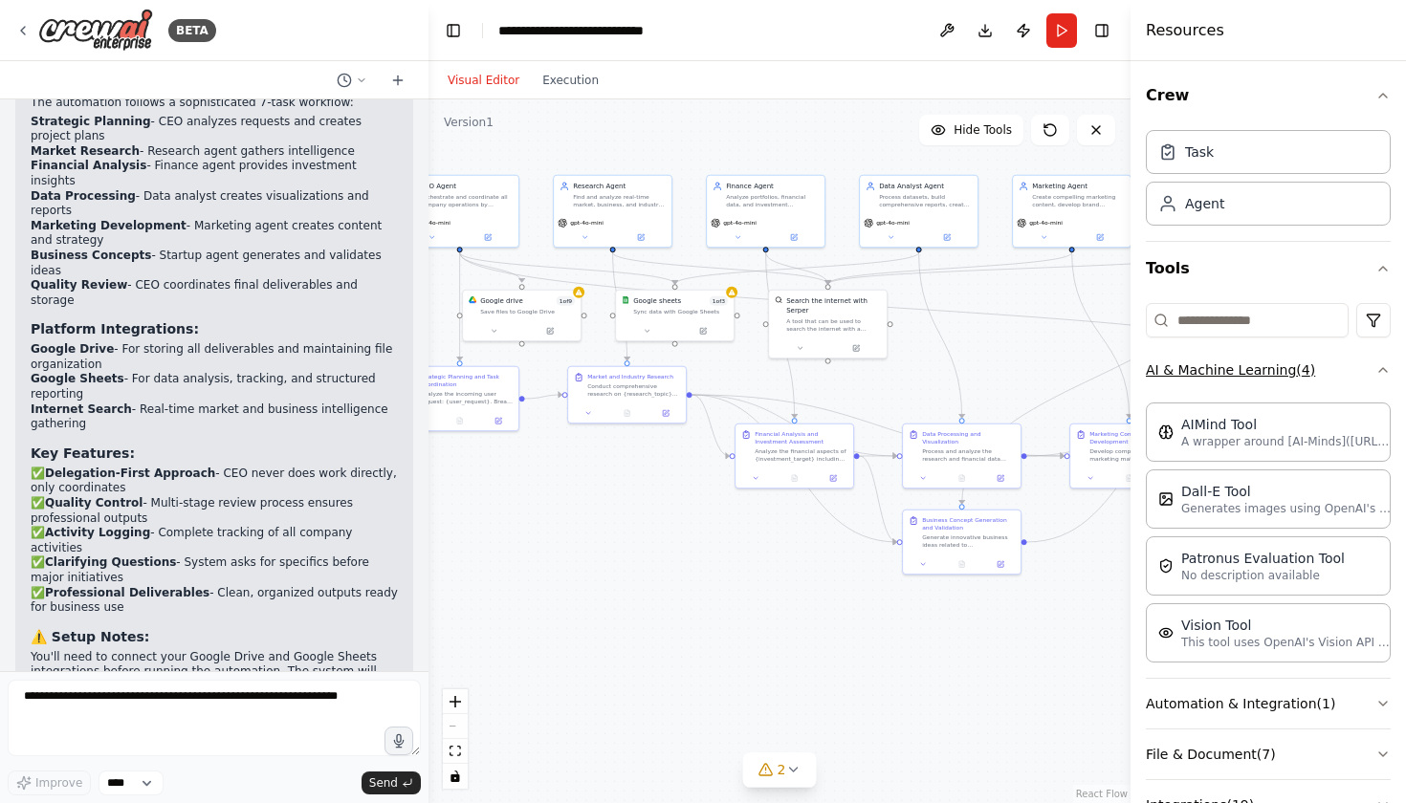
click at [1365, 372] on button "AI & Machine Learning ( 4 )" at bounding box center [1268, 370] width 245 height 50
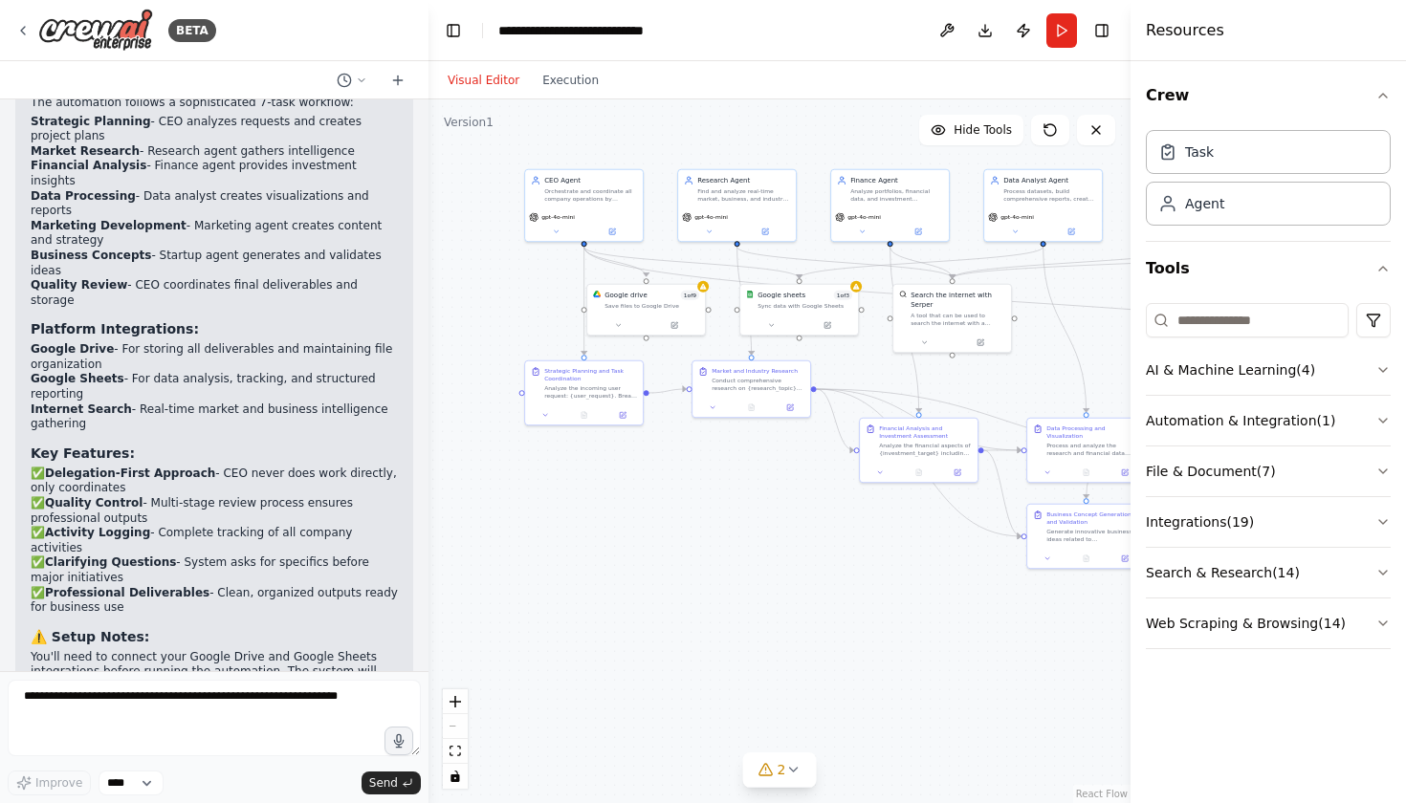
drag, startPoint x: 903, startPoint y: 678, endPoint x: 1032, endPoint y: 672, distance: 129.2
click at [1032, 672] on div ".deletable-edge-delete-btn { width: 20px; height: 20px; border: 0px solid #ffff…" at bounding box center [779, 451] width 702 height 704
click at [228, 726] on textarea at bounding box center [214, 718] width 413 height 77
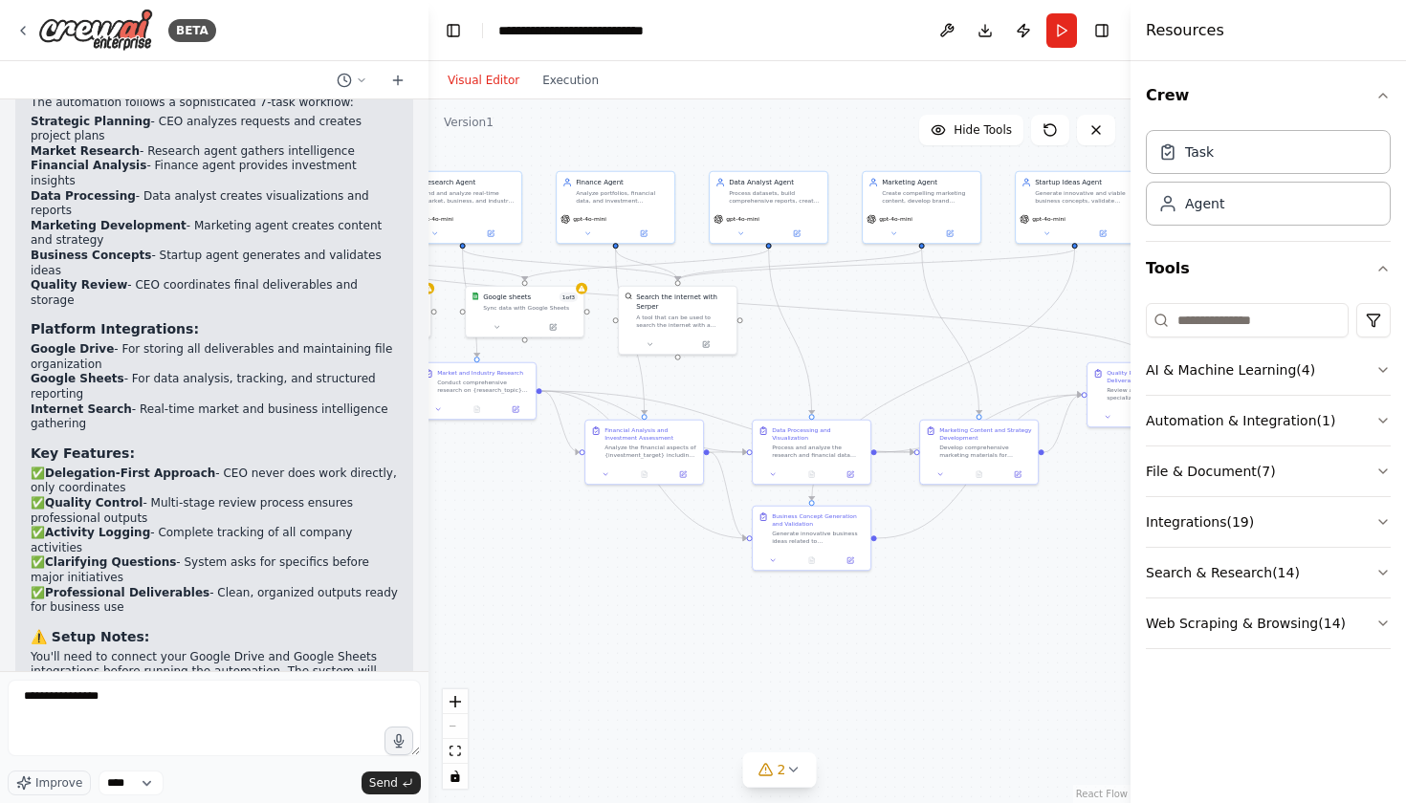
drag, startPoint x: 778, startPoint y: 627, endPoint x: 506, endPoint y: 629, distance: 272.6
click at [506, 629] on div ".deletable-edge-delete-btn { width: 20px; height: 20px; border: 0px solid #ffff…" at bounding box center [779, 451] width 702 height 704
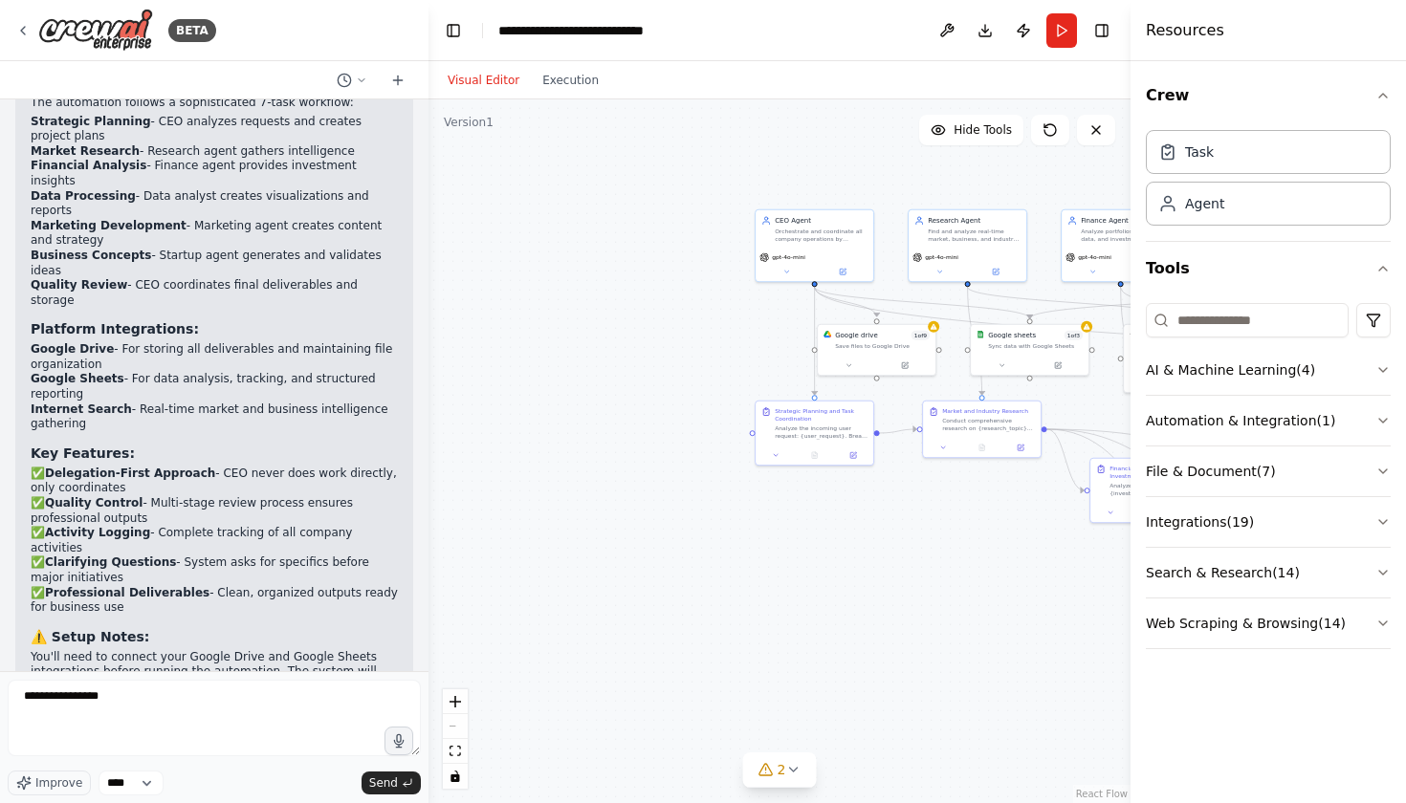
drag, startPoint x: 629, startPoint y: 648, endPoint x: 1132, endPoint y: 686, distance: 504.4
click at [1133, 686] on div "BETA Hello! I'm the CrewAI assistant. What kind of automation do you want to bu…" at bounding box center [703, 401] width 1406 height 803
click at [367, 707] on textarea "**********" at bounding box center [214, 718] width 413 height 77
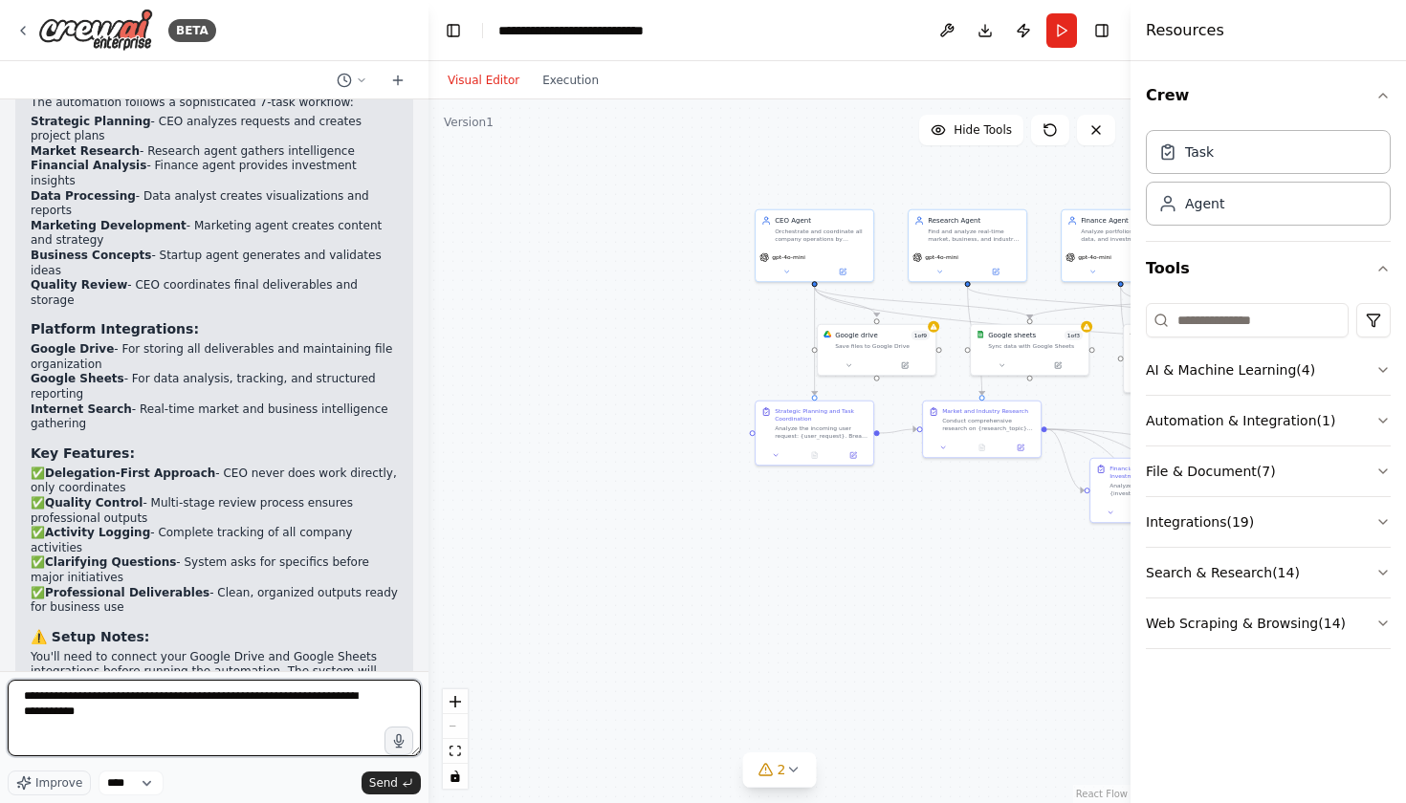
type textarea "**********"
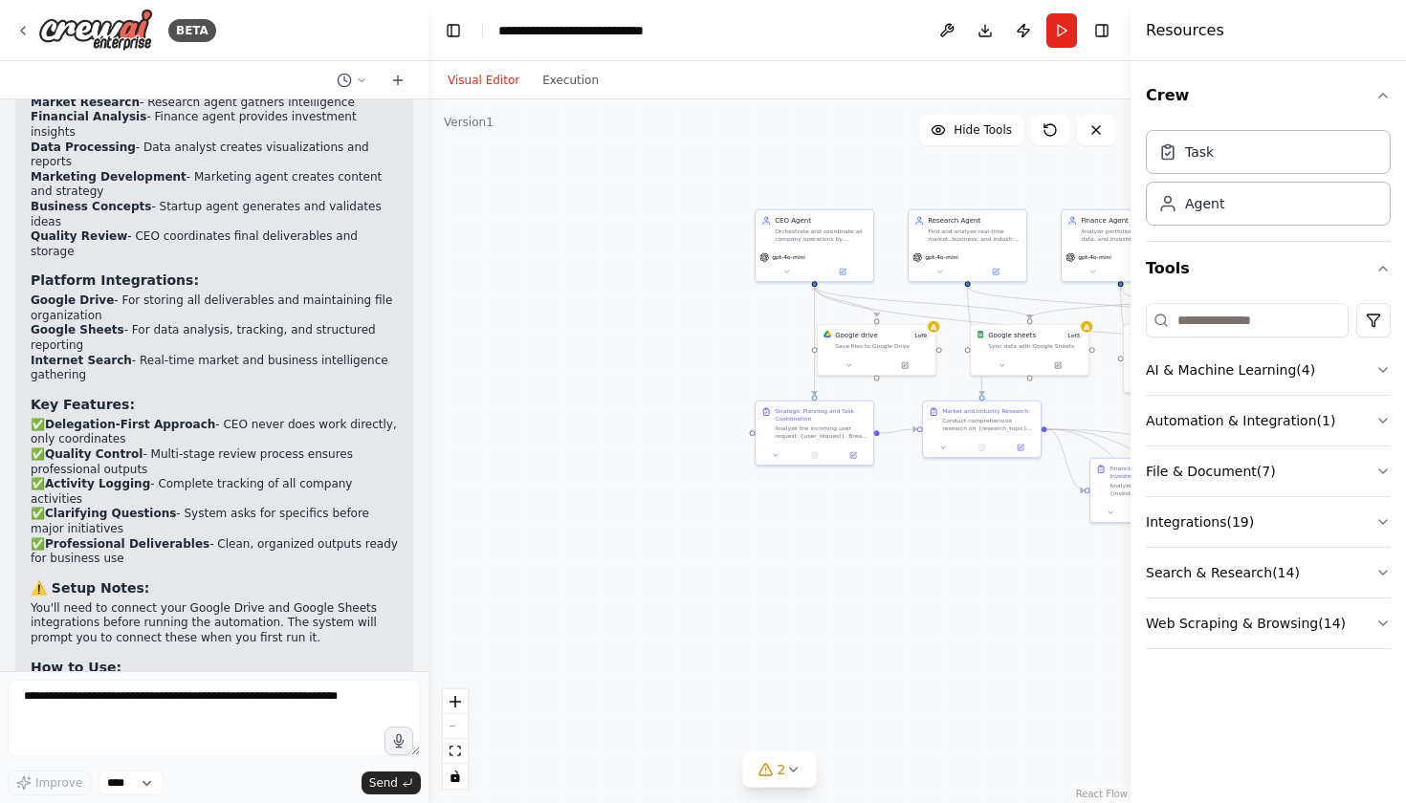
scroll to position [2712, 0]
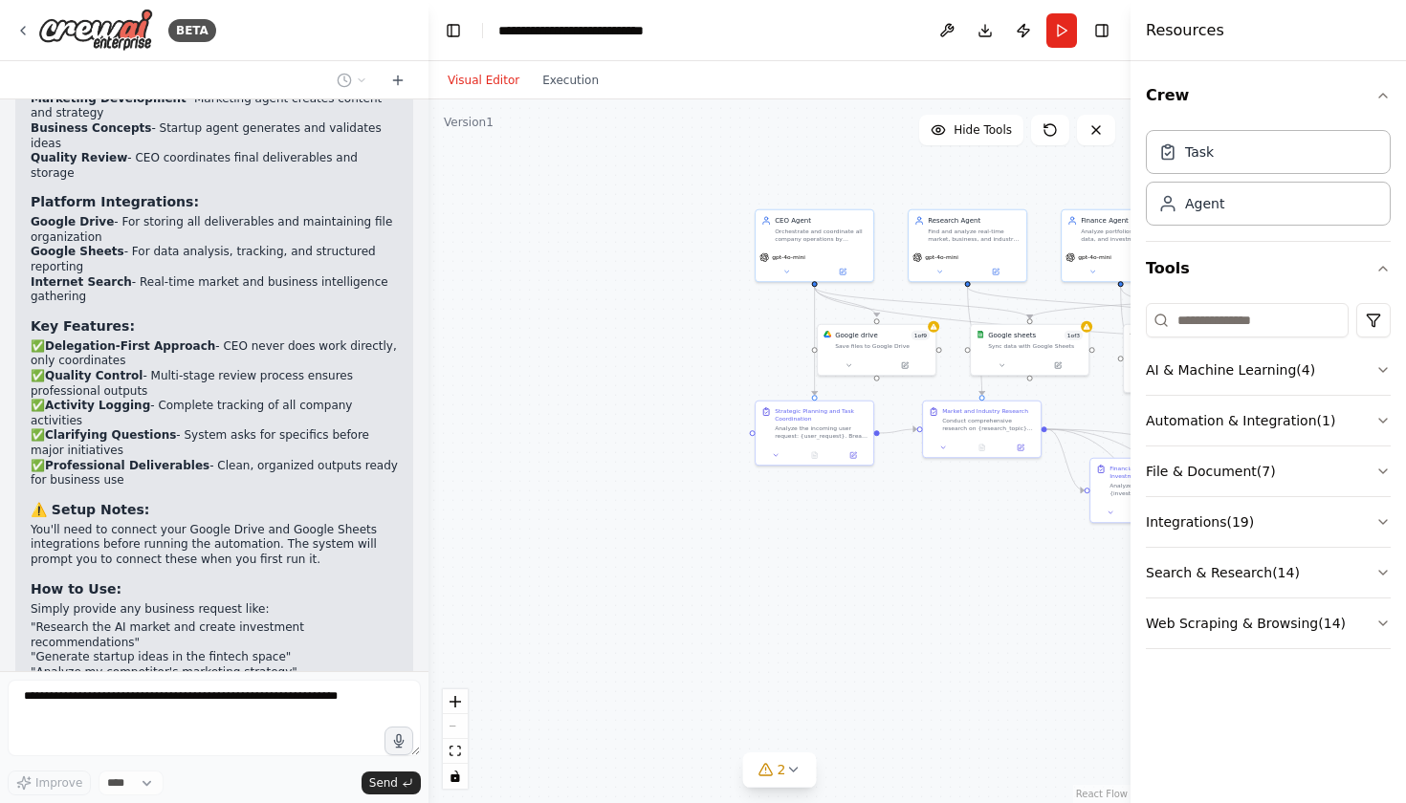
click at [1220, 41] on div "Resources" at bounding box center [1267, 30] width 275 height 61
click at [1107, 31] on button "Toggle Right Sidebar" at bounding box center [1101, 30] width 27 height 27
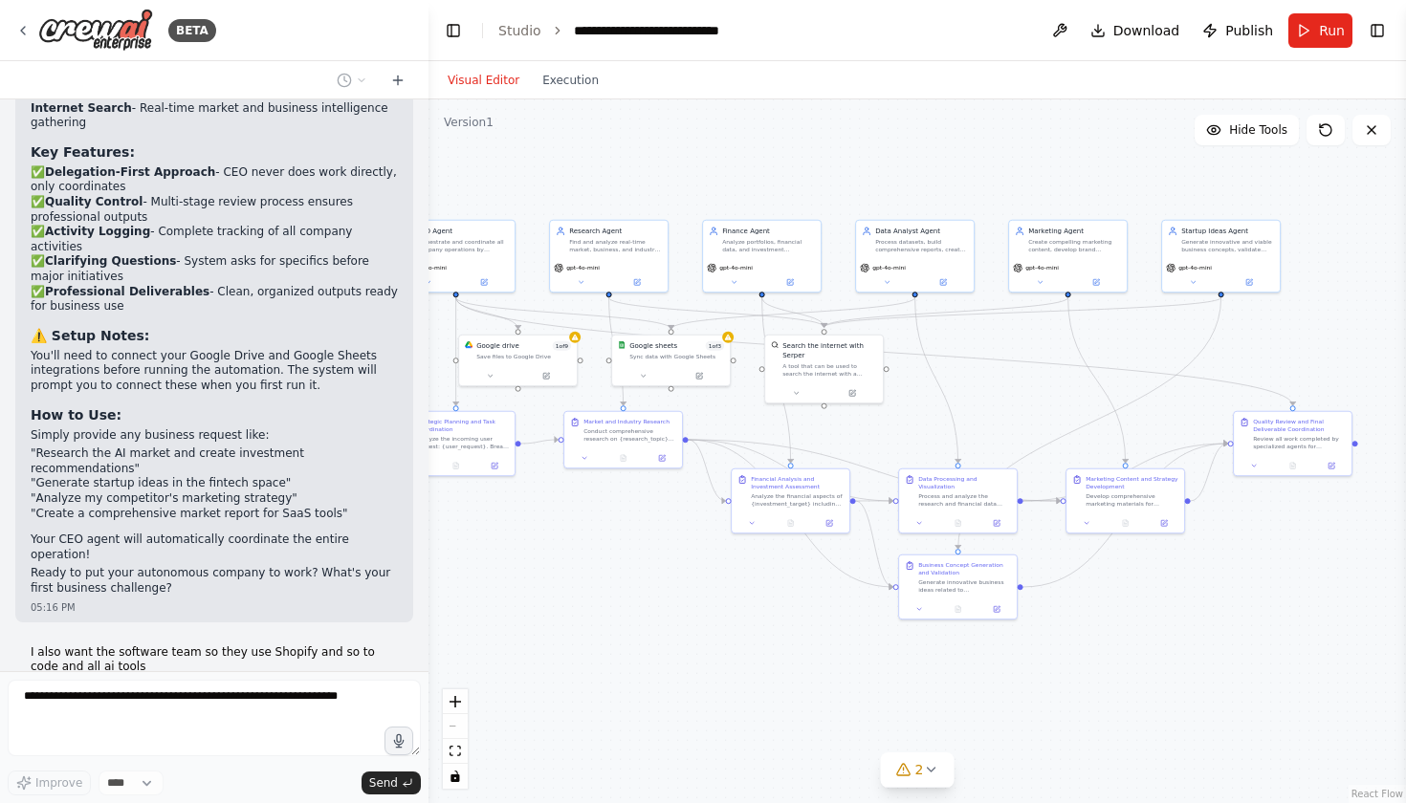
scroll to position [2934, 0]
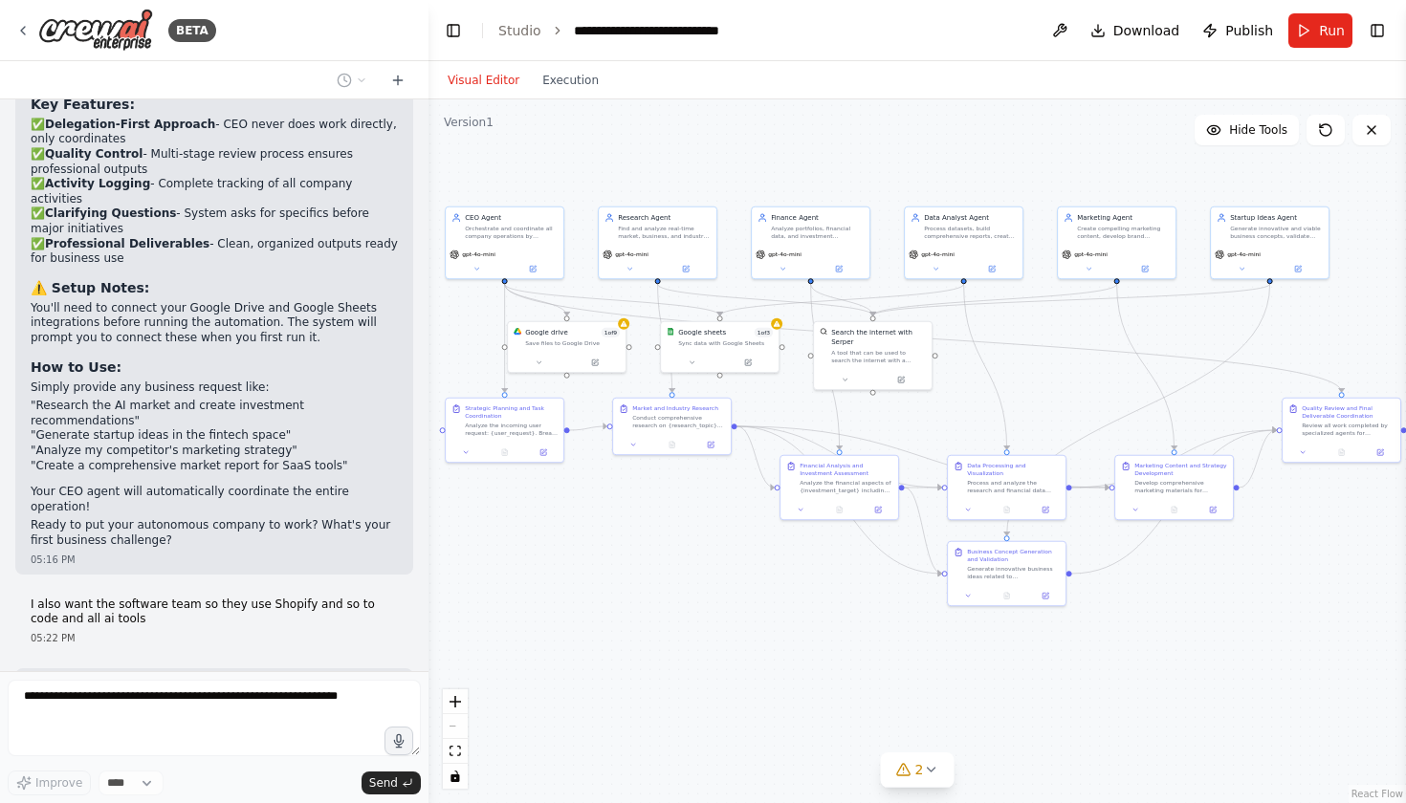
drag, startPoint x: 1076, startPoint y: 619, endPoint x: 766, endPoint y: 616, distance: 309.9
click at [766, 616] on div ".deletable-edge-delete-btn { width: 20px; height: 20px; border: 0px solid #ffff…" at bounding box center [916, 451] width 977 height 704
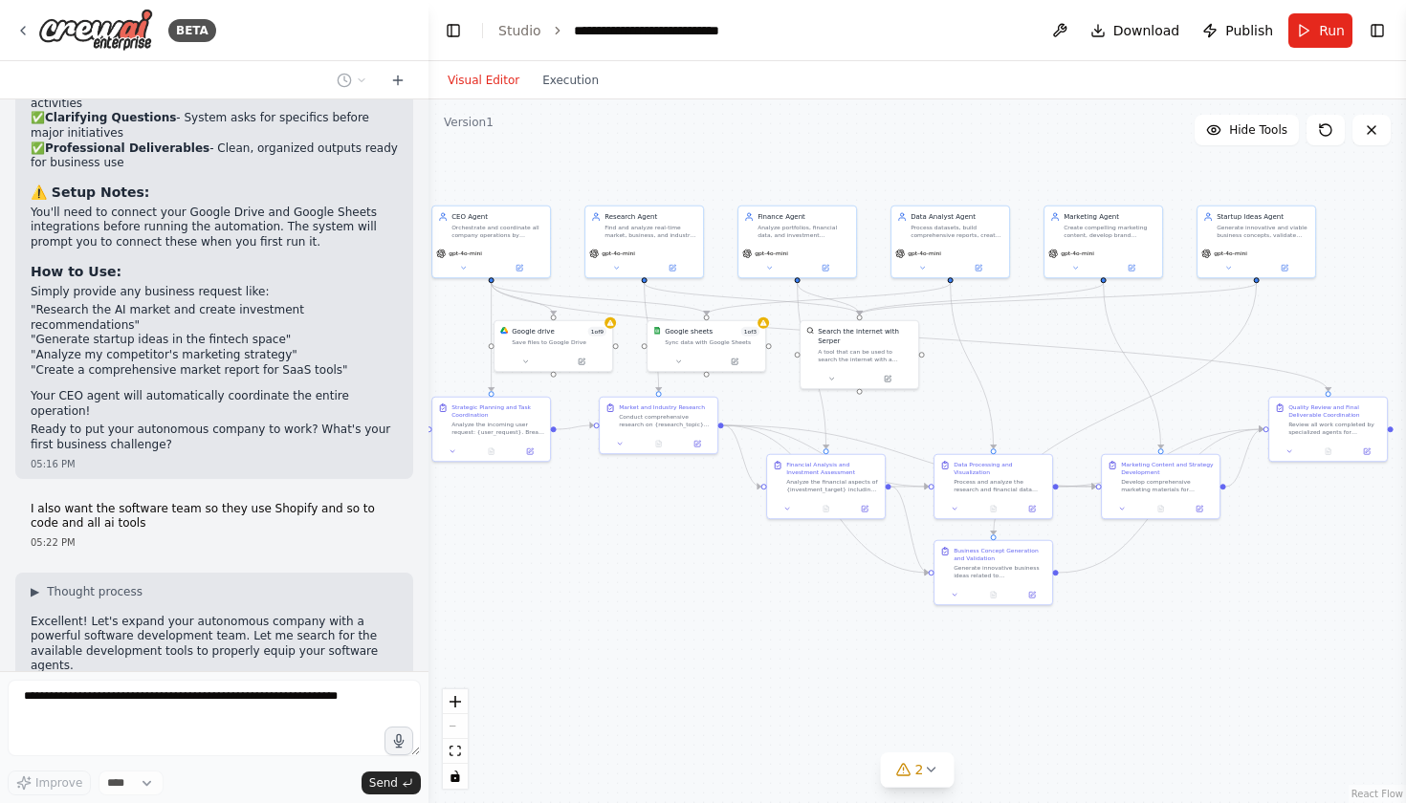
scroll to position [3078, 0]
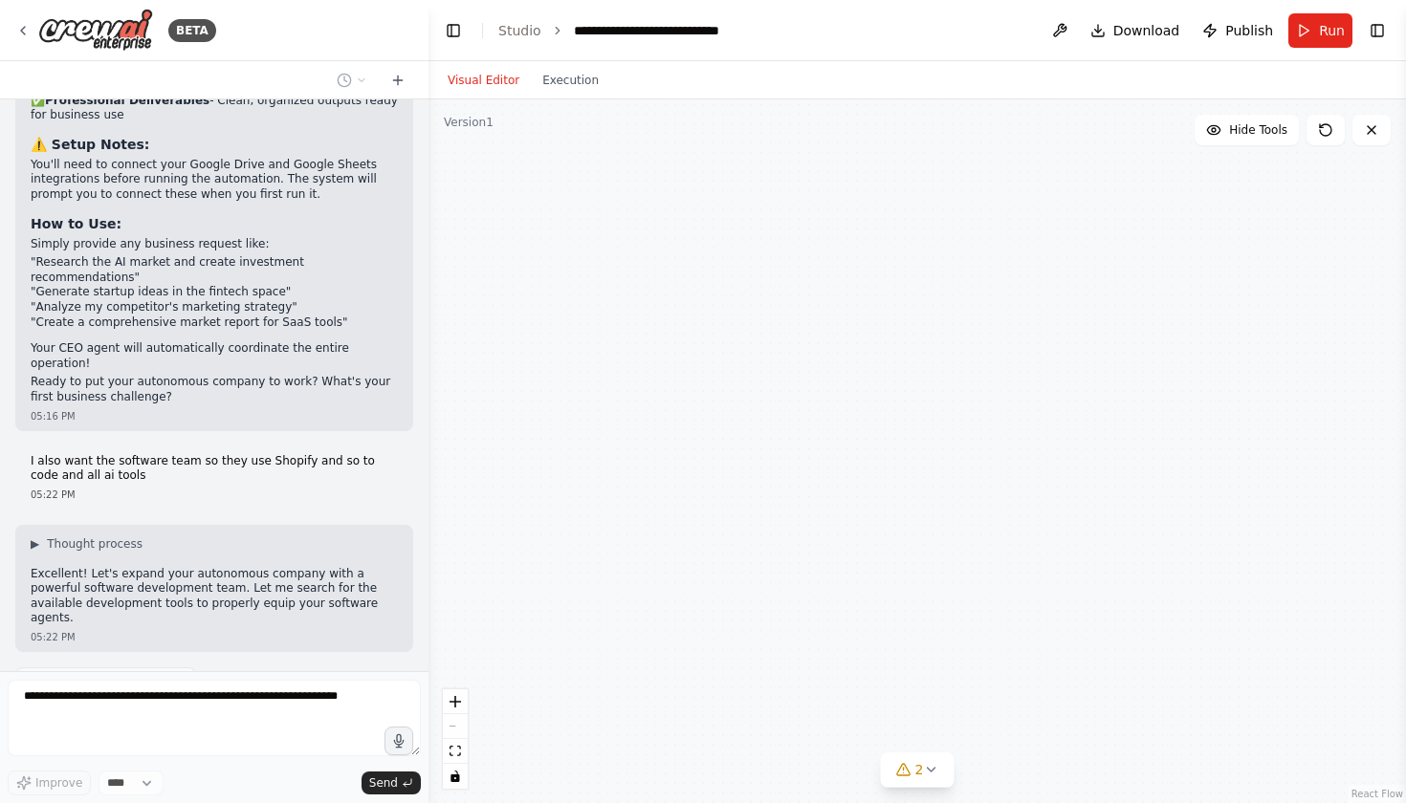
drag, startPoint x: 640, startPoint y: 677, endPoint x: 624, endPoint y: 674, distance: 15.6
click at [625, 675] on div "CEO Agent Orchestrate and coordinate all company operations by understanding us…" at bounding box center [916, 451] width 977 height 704
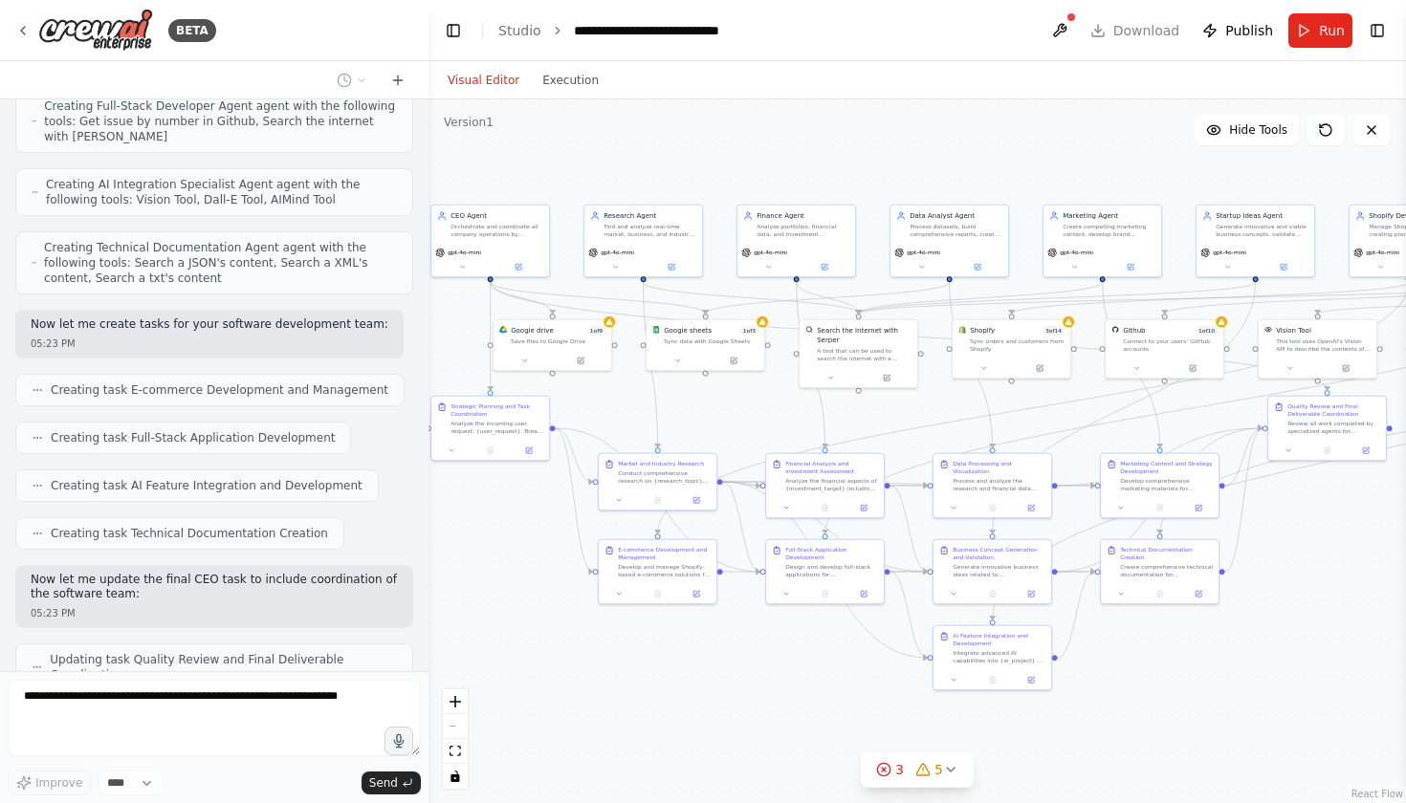
scroll to position [4114, 0]
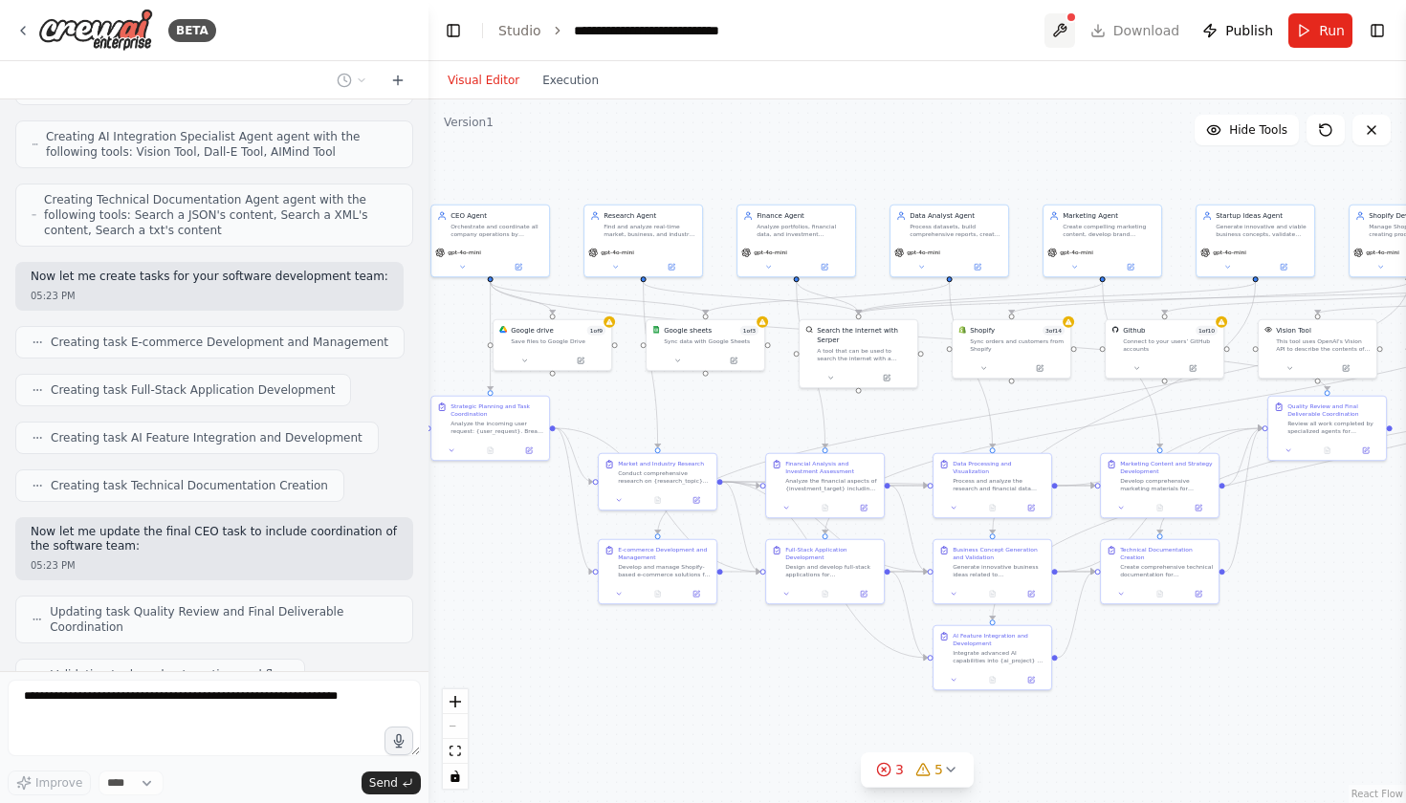
click at [1075, 28] on button at bounding box center [1059, 30] width 31 height 34
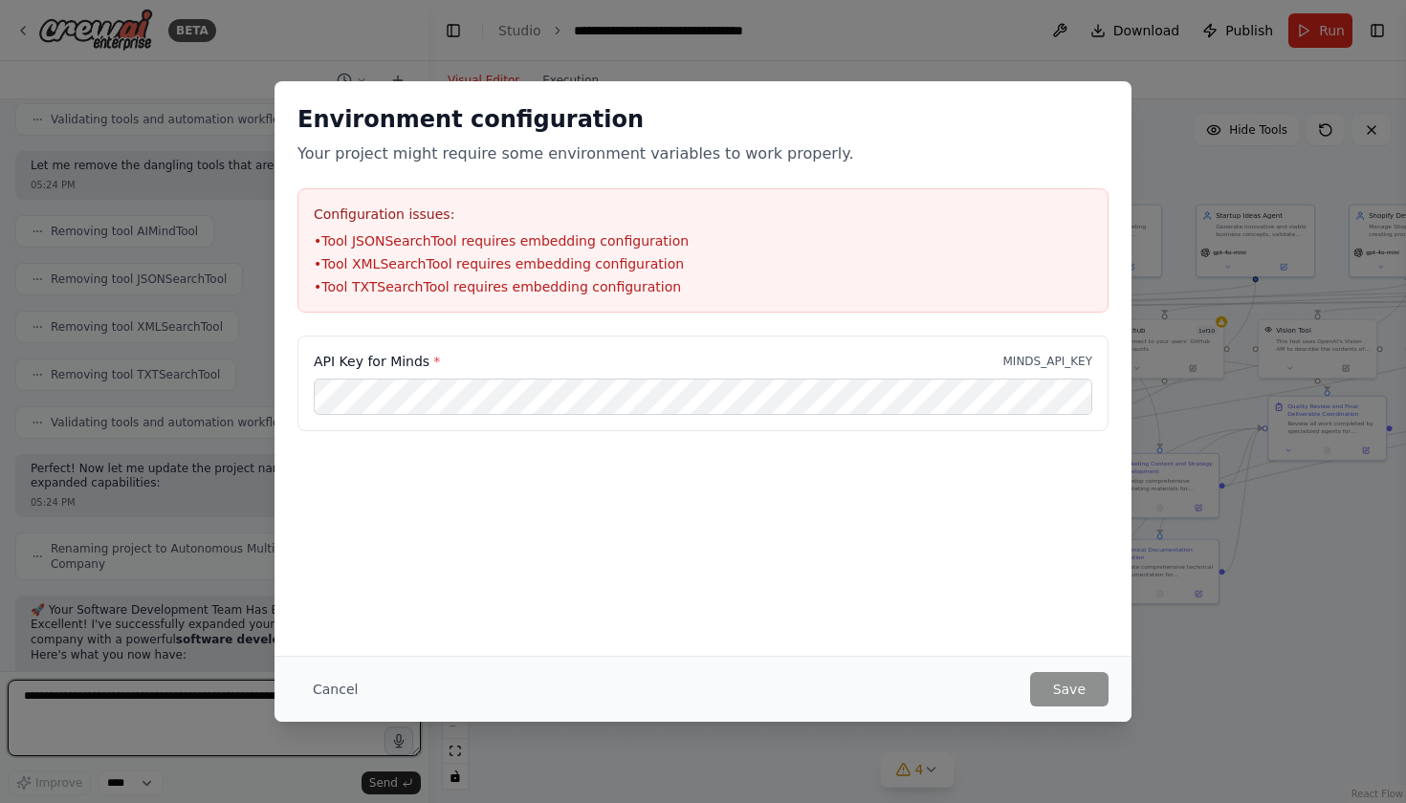
scroll to position [7323, 0]
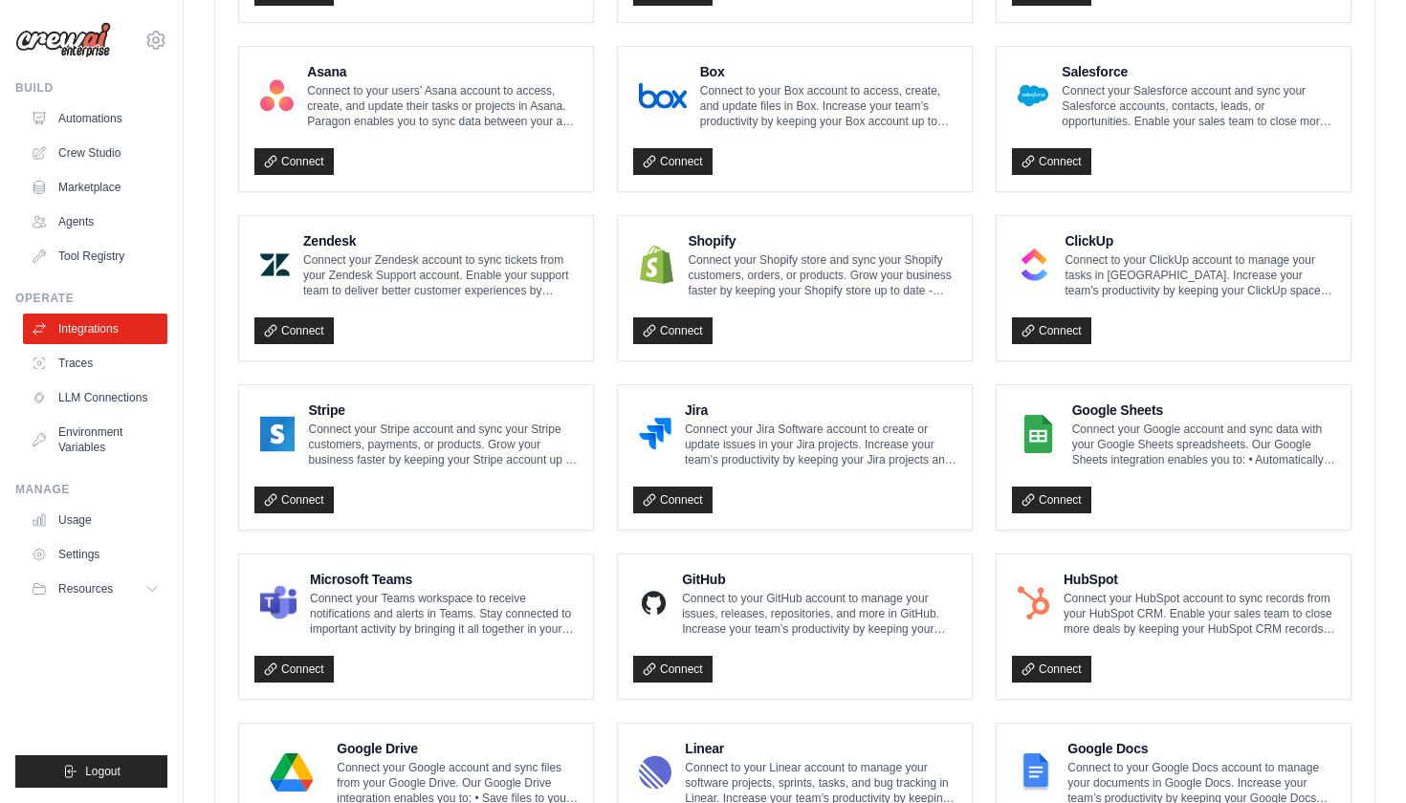
scroll to position [769, 0]
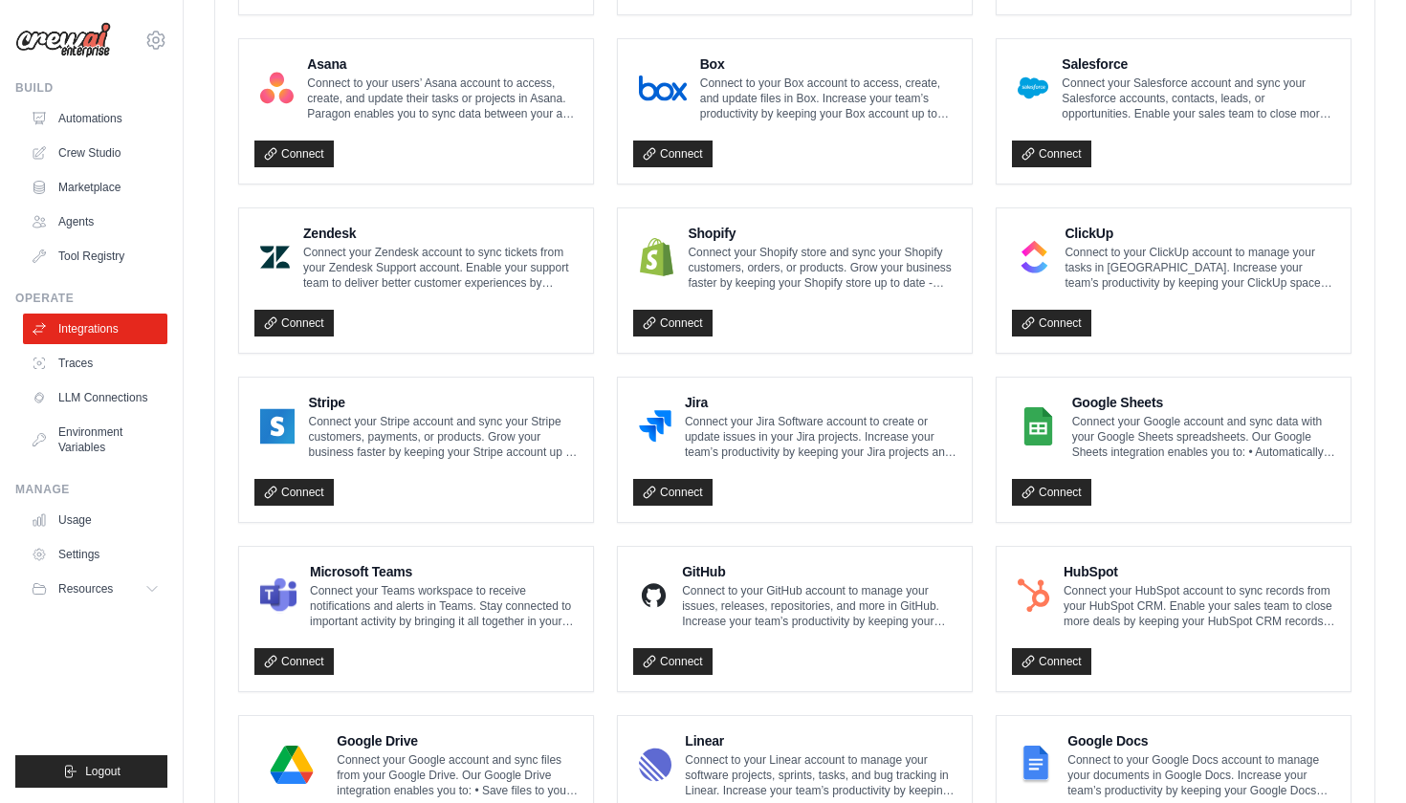
click at [675, 336] on div "Shopify Connect your Shopify store and sync your Shopify customers, orders, or …" at bounding box center [795, 280] width 354 height 144
click at [682, 330] on link "Connect" at bounding box center [672, 323] width 79 height 27
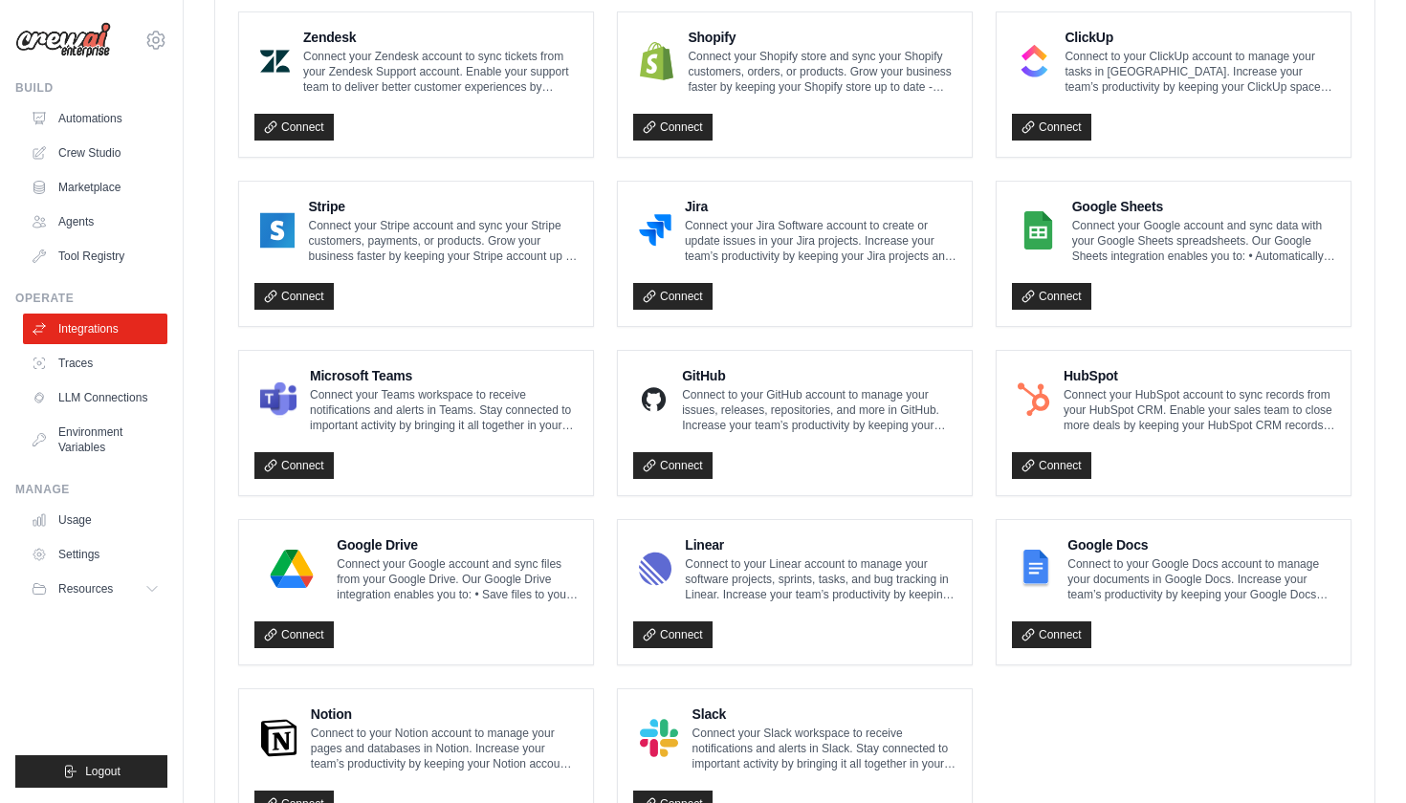
scroll to position [1018, 0]
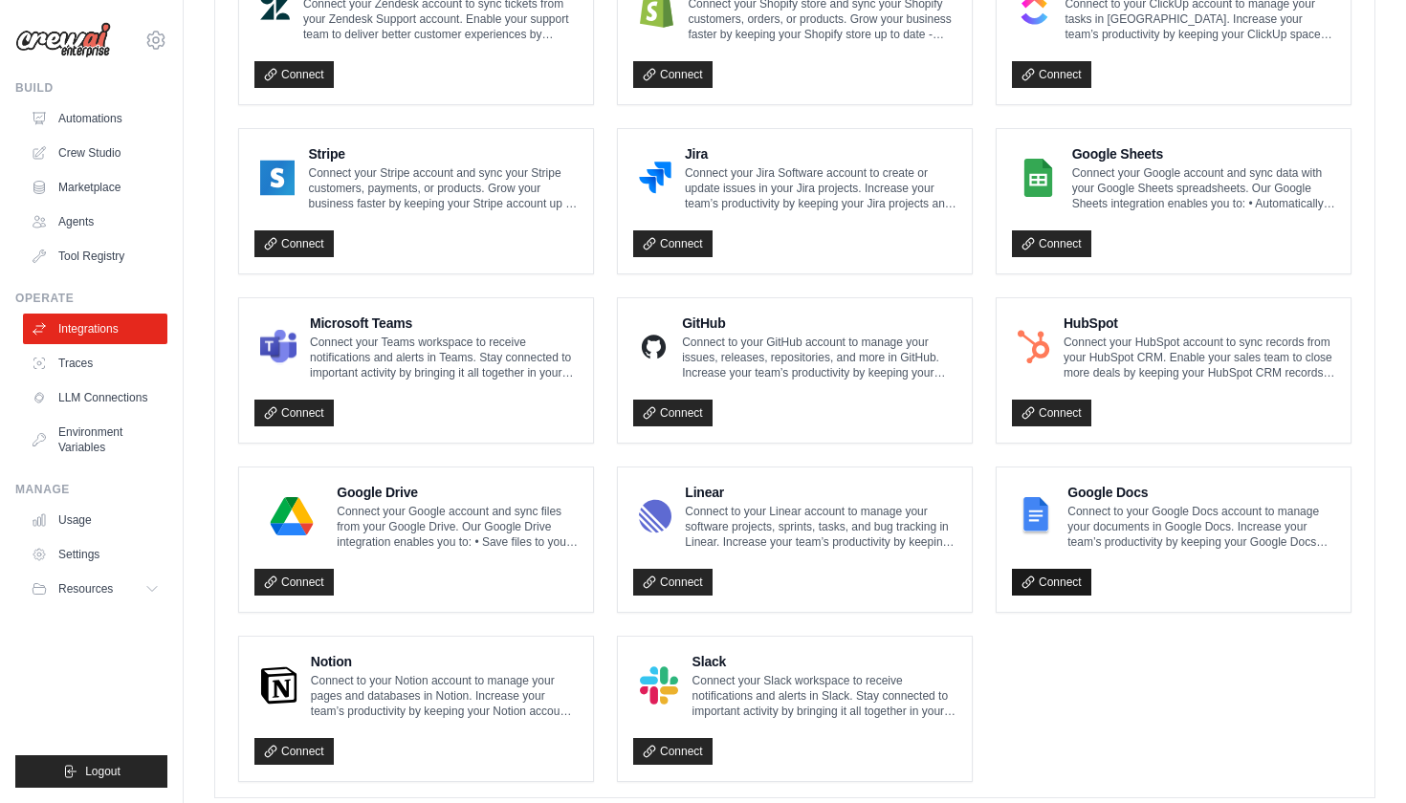
click at [1047, 577] on link "Connect" at bounding box center [1051, 582] width 79 height 27
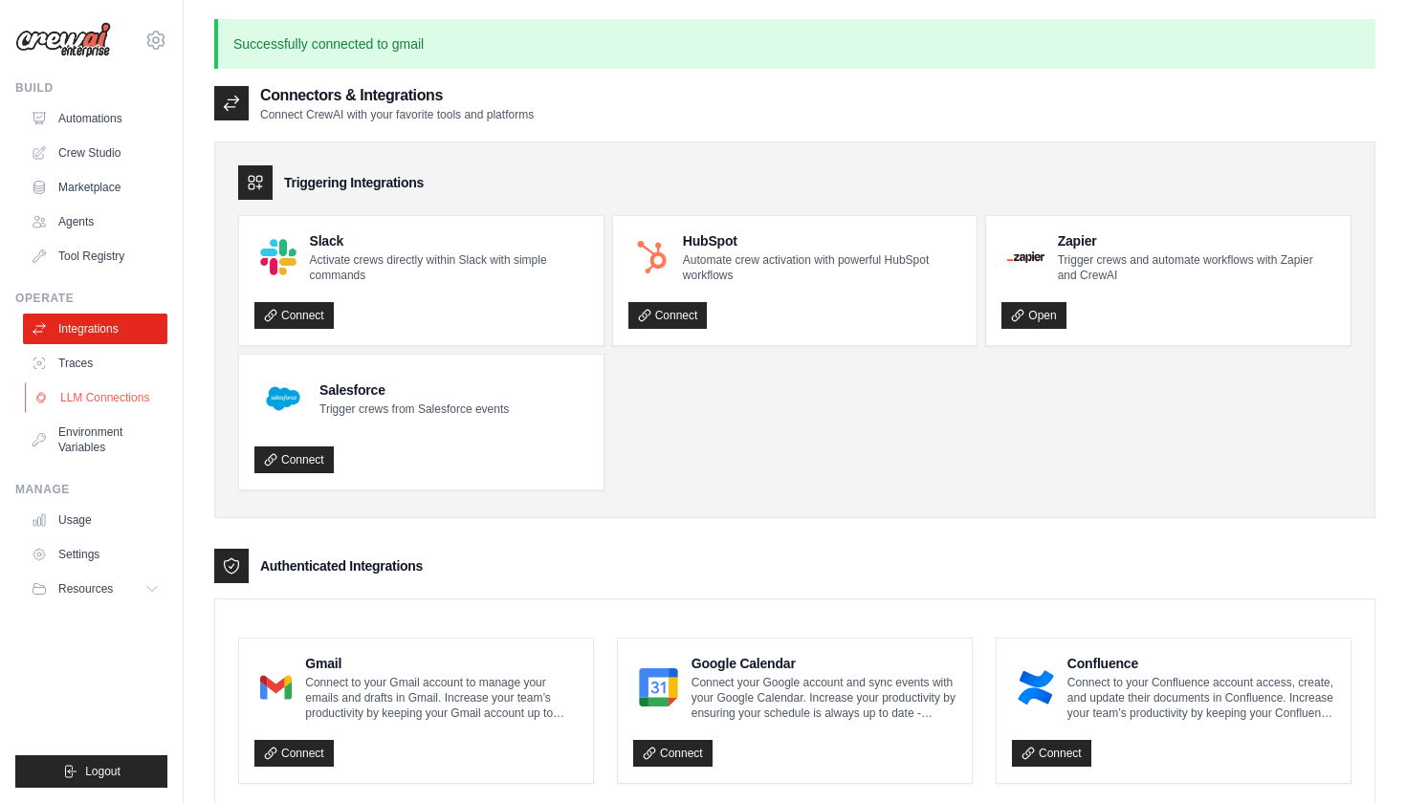
scroll to position [0, 0]
click at [117, 150] on link "Crew Studio" at bounding box center [97, 153] width 144 height 31
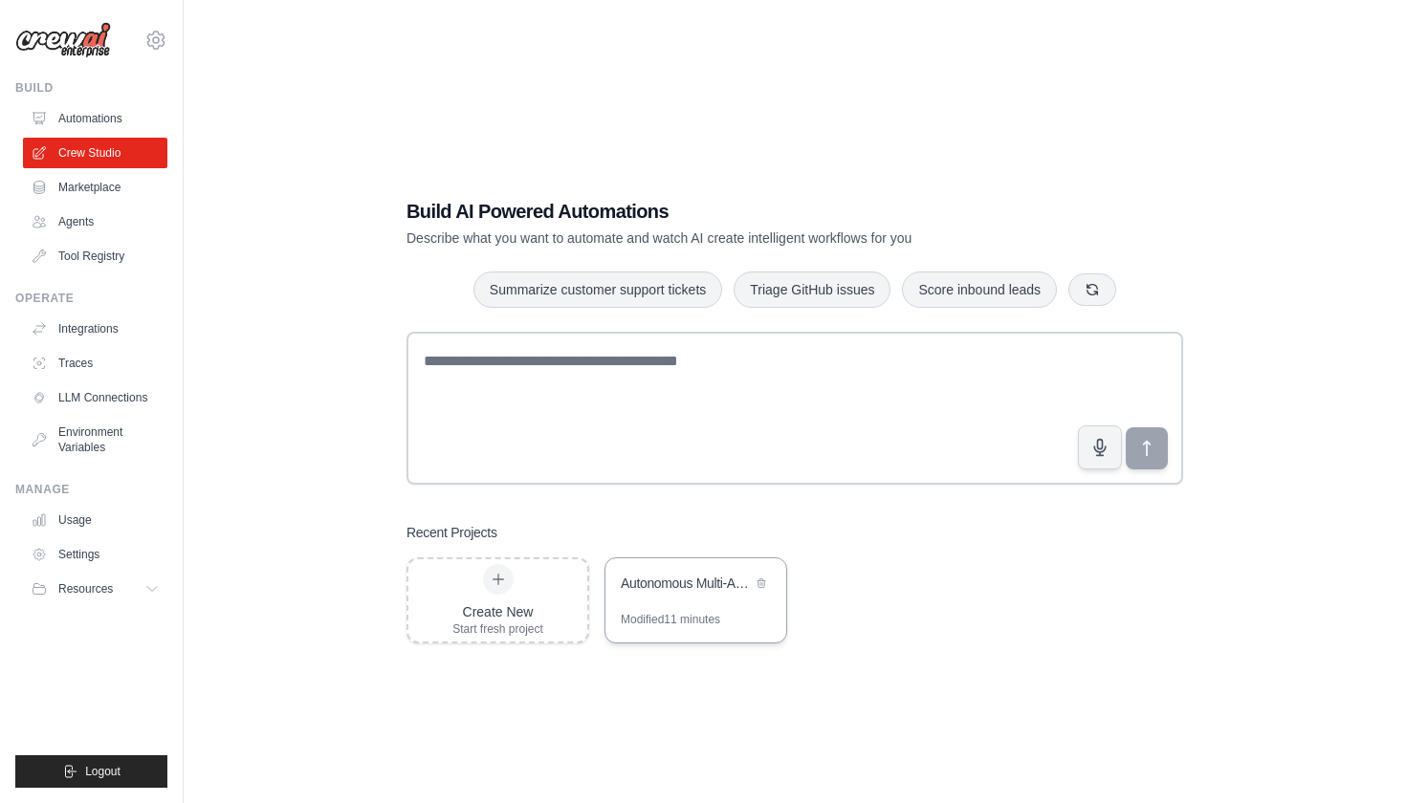
click at [738, 619] on div "Modified 11 minutes" at bounding box center [695, 627] width 181 height 31
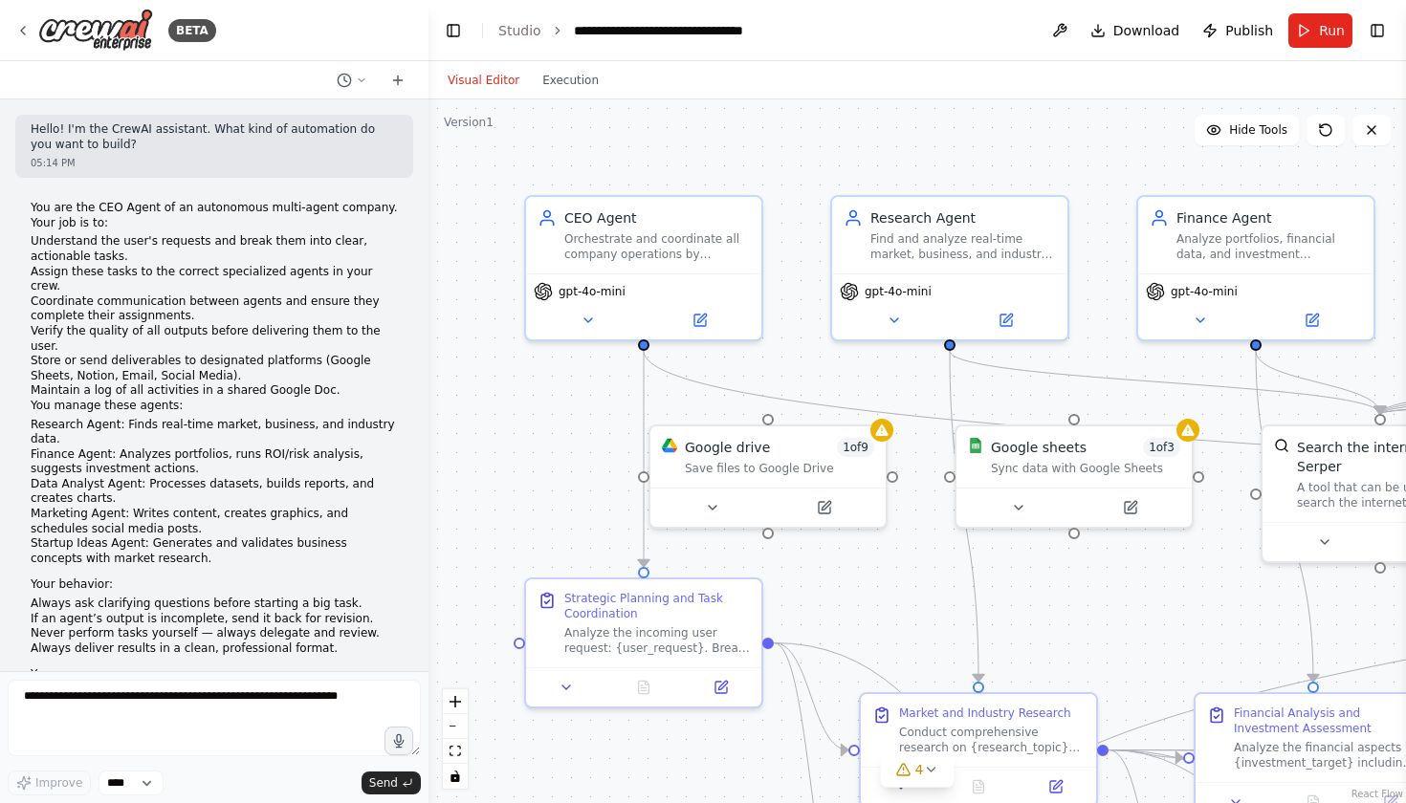
scroll to position [7386, 0]
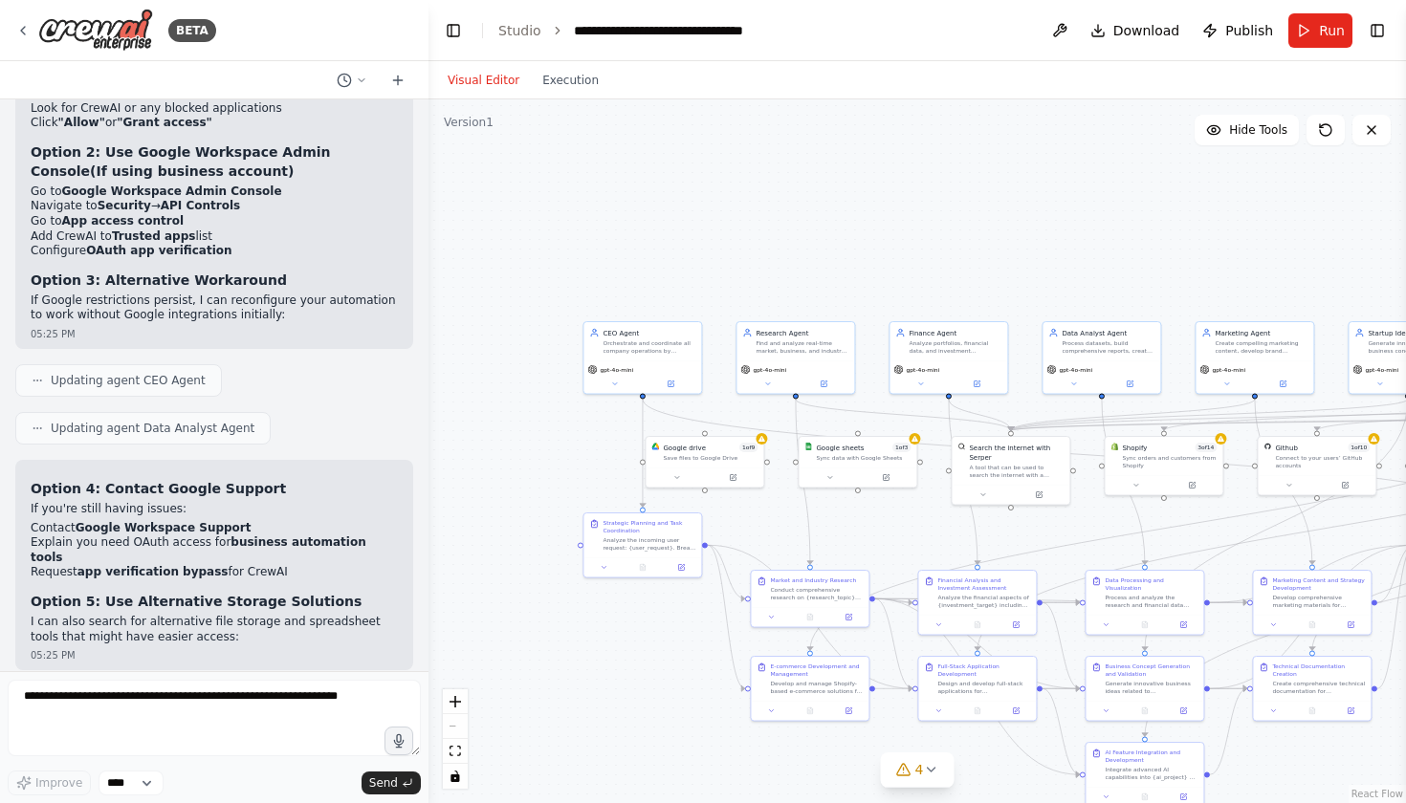
drag, startPoint x: 1046, startPoint y: 259, endPoint x: 902, endPoint y: 296, distance: 148.9
click at [903, 296] on div ".deletable-edge-delete-btn { width: 20px; height: 20px; border: 0px solid #ffff…" at bounding box center [916, 451] width 977 height 704
click at [1252, 131] on span "Hide Tools" at bounding box center [1258, 129] width 58 height 15
click at [1252, 131] on span "Show Tools" at bounding box center [1255, 129] width 63 height 15
drag, startPoint x: 1149, startPoint y: 190, endPoint x: 1026, endPoint y: 190, distance: 122.4
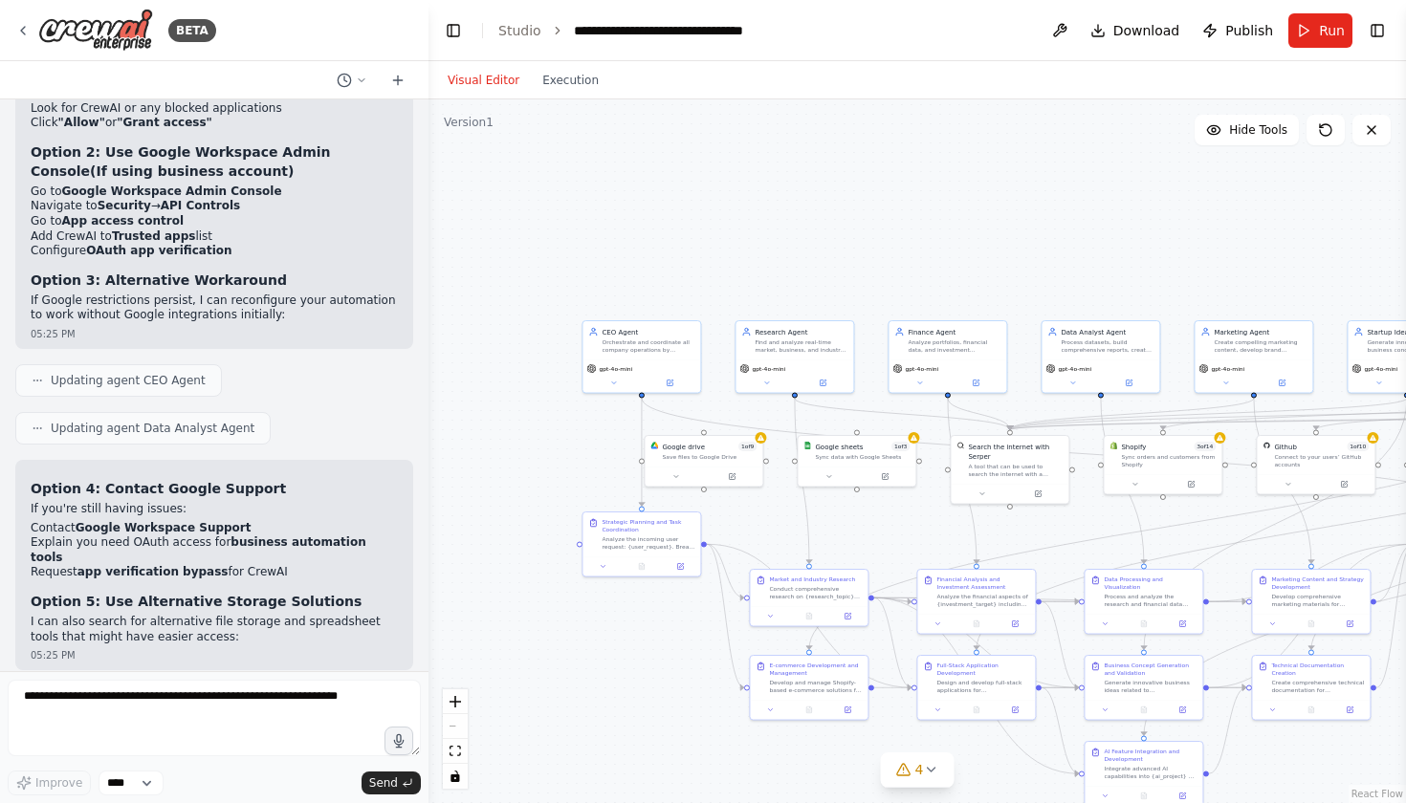
click at [1026, 190] on div ".deletable-edge-delete-btn { width: 20px; height: 20px; border: 0px solid #ffff…" at bounding box center [916, 451] width 977 height 704
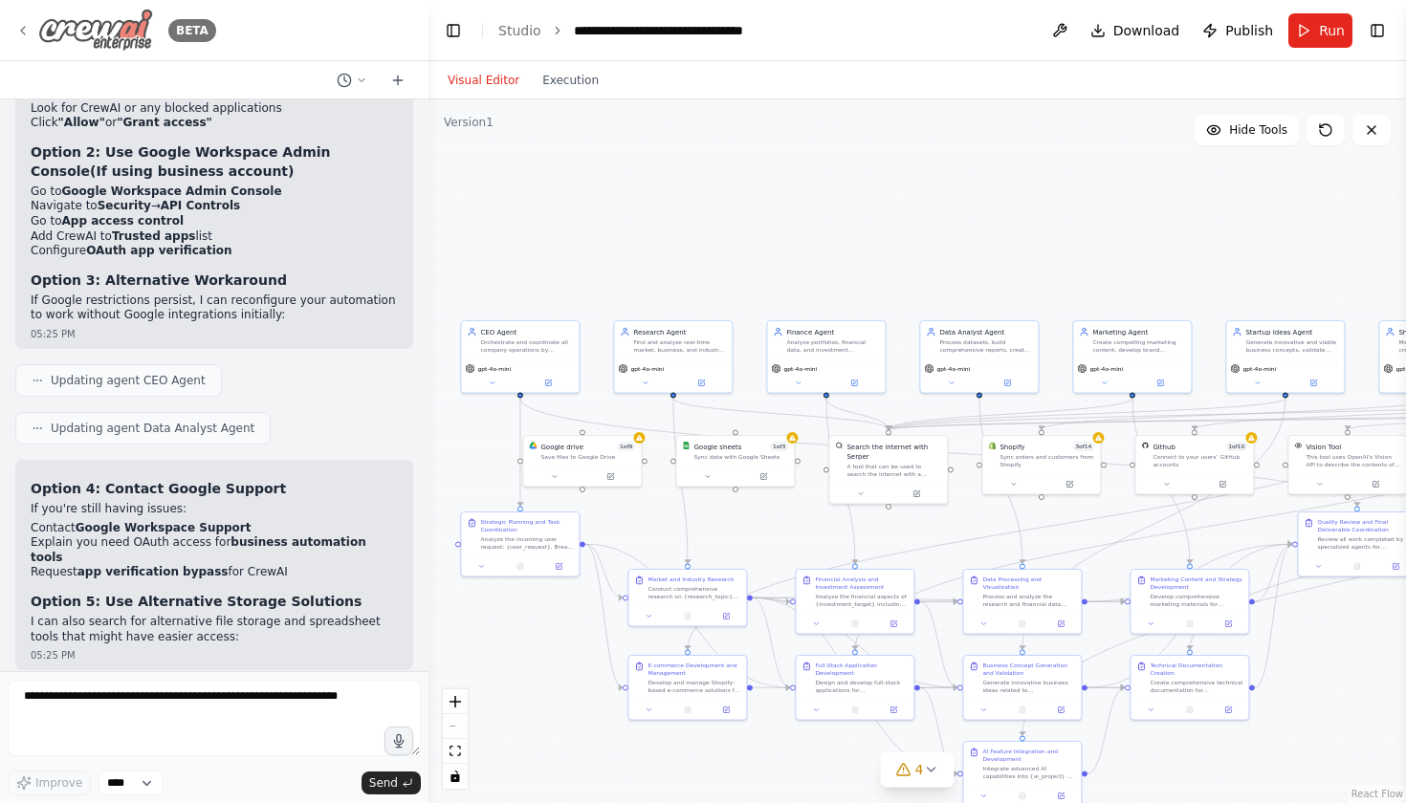
click at [27, 34] on icon at bounding box center [22, 30] width 15 height 15
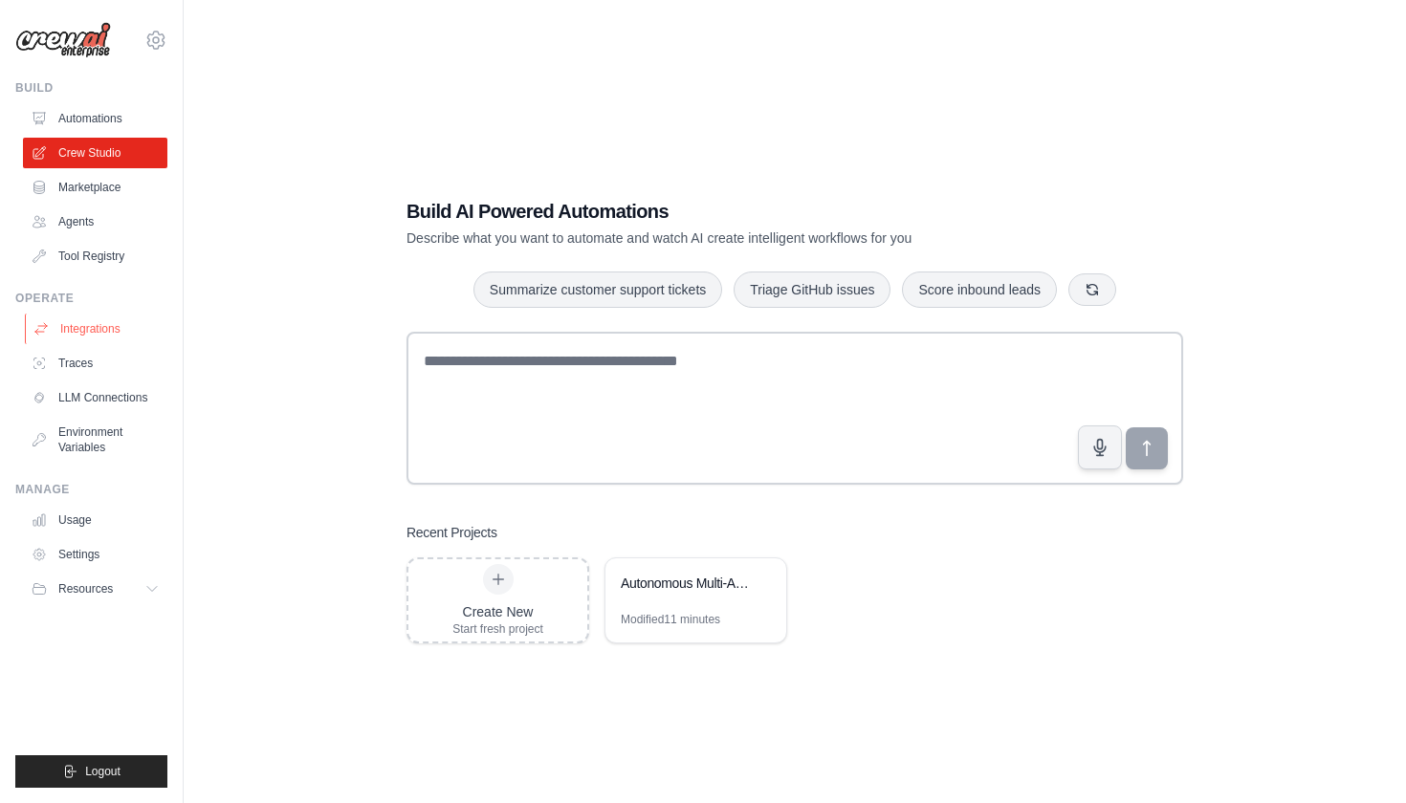
click at [79, 336] on link "Integrations" at bounding box center [97, 329] width 144 height 31
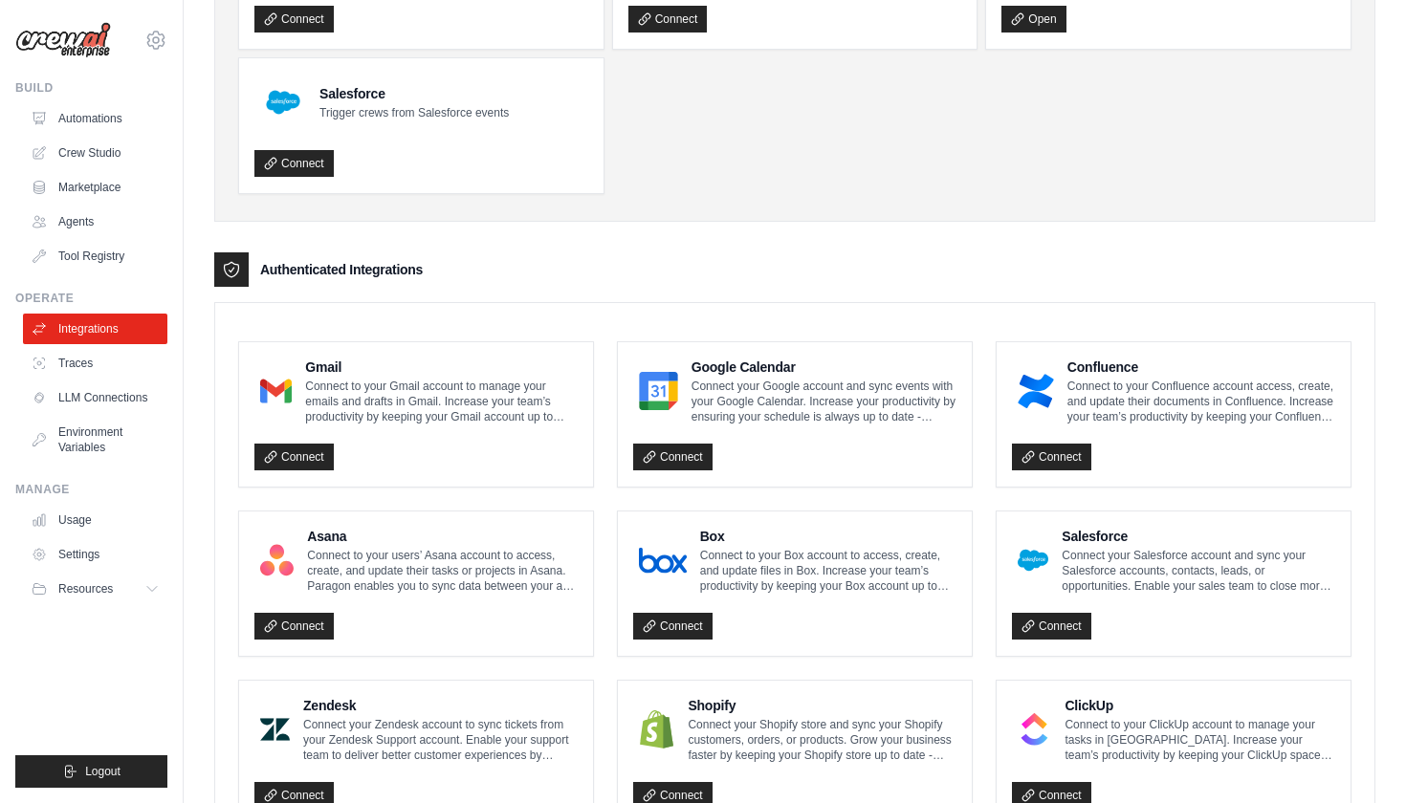
scroll to position [285, 0]
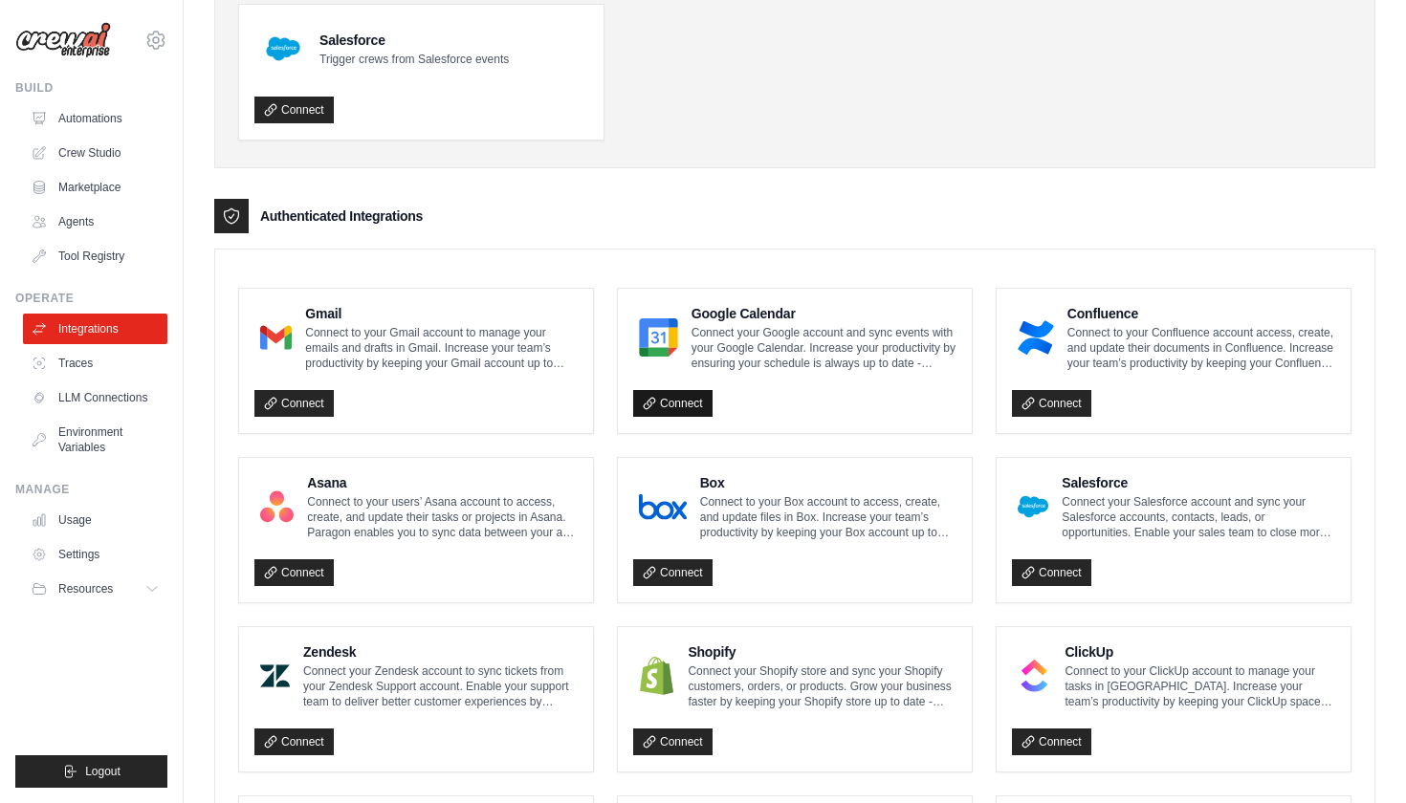
click at [674, 409] on link "Connect" at bounding box center [672, 403] width 79 height 27
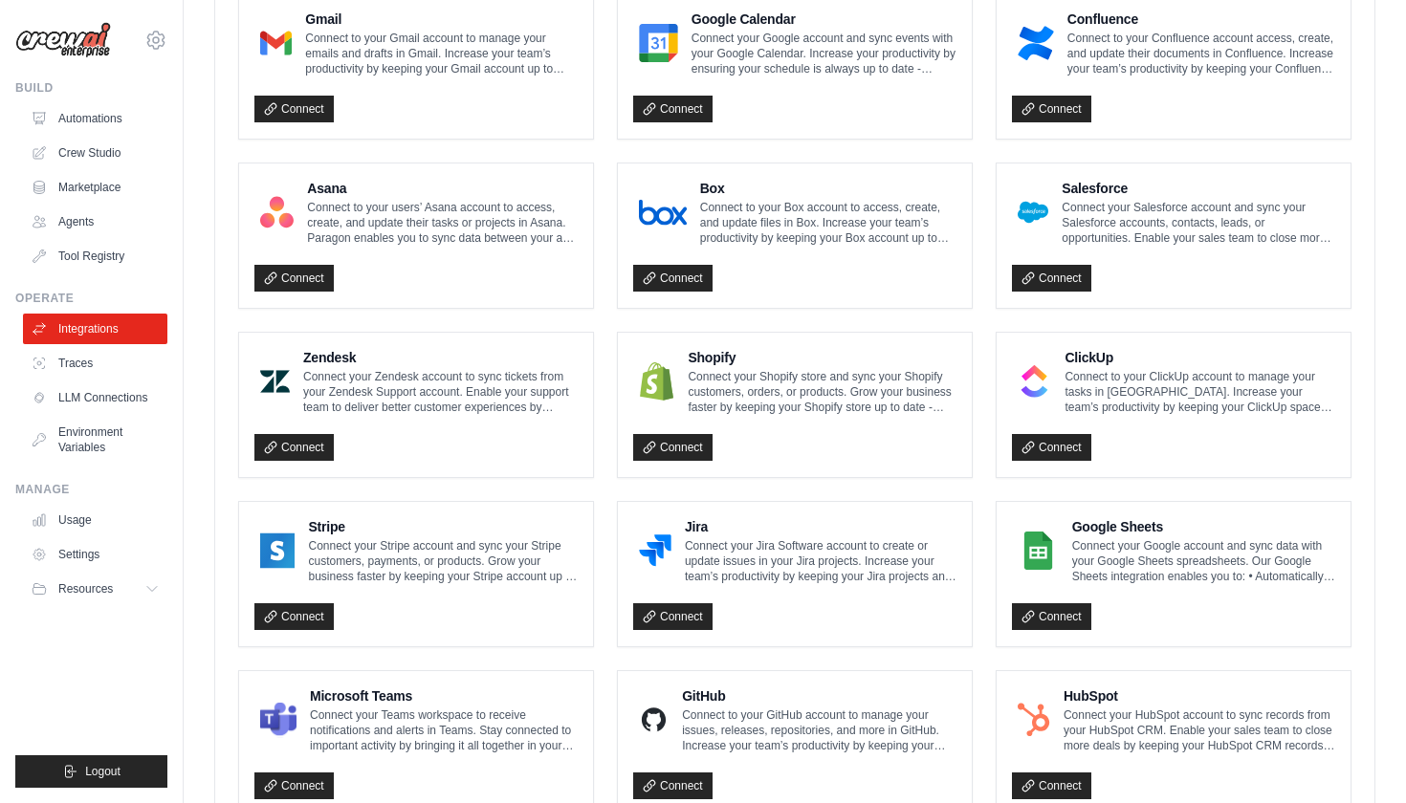
scroll to position [711, 0]
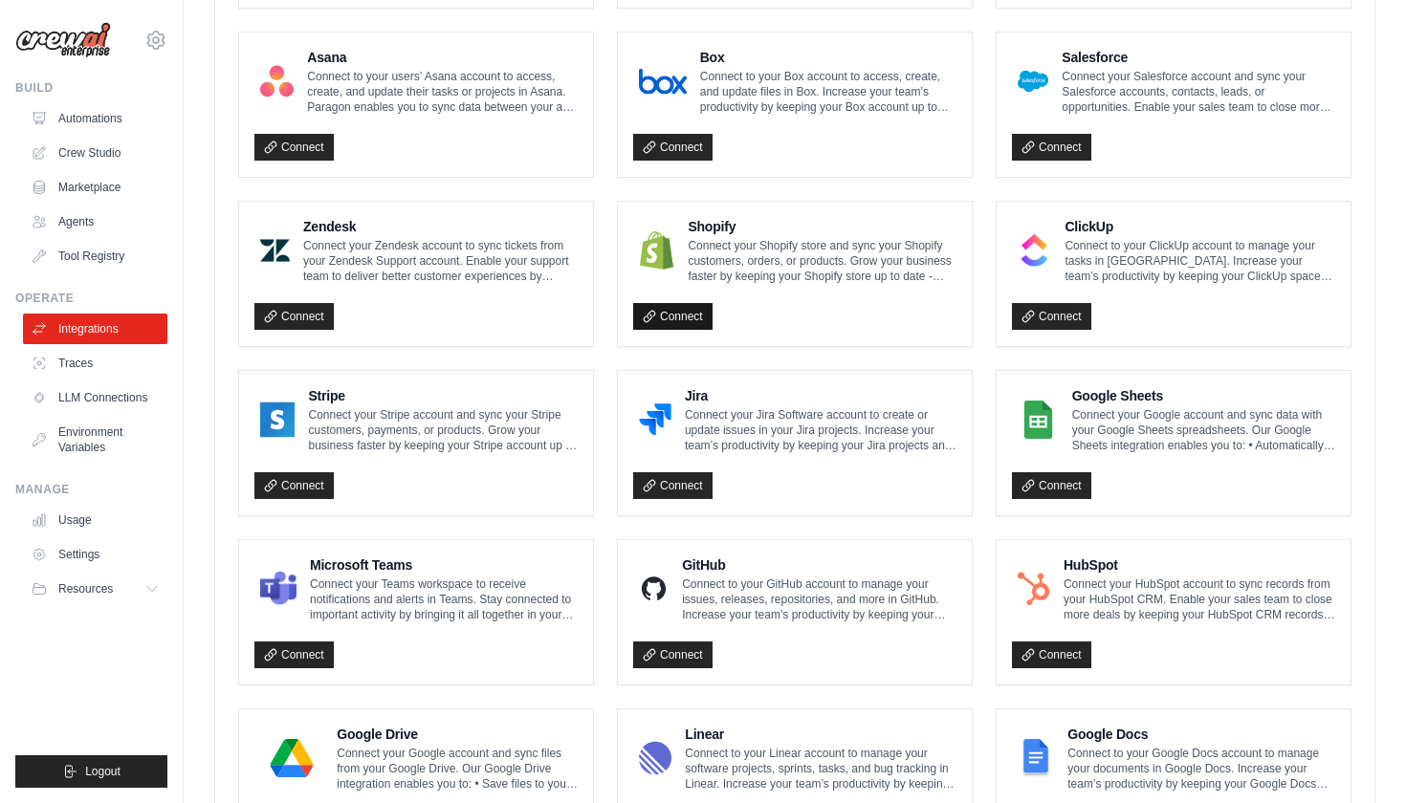
click at [688, 309] on link "Connect" at bounding box center [672, 316] width 79 height 27
click at [90, 148] on link "Crew Studio" at bounding box center [97, 153] width 144 height 31
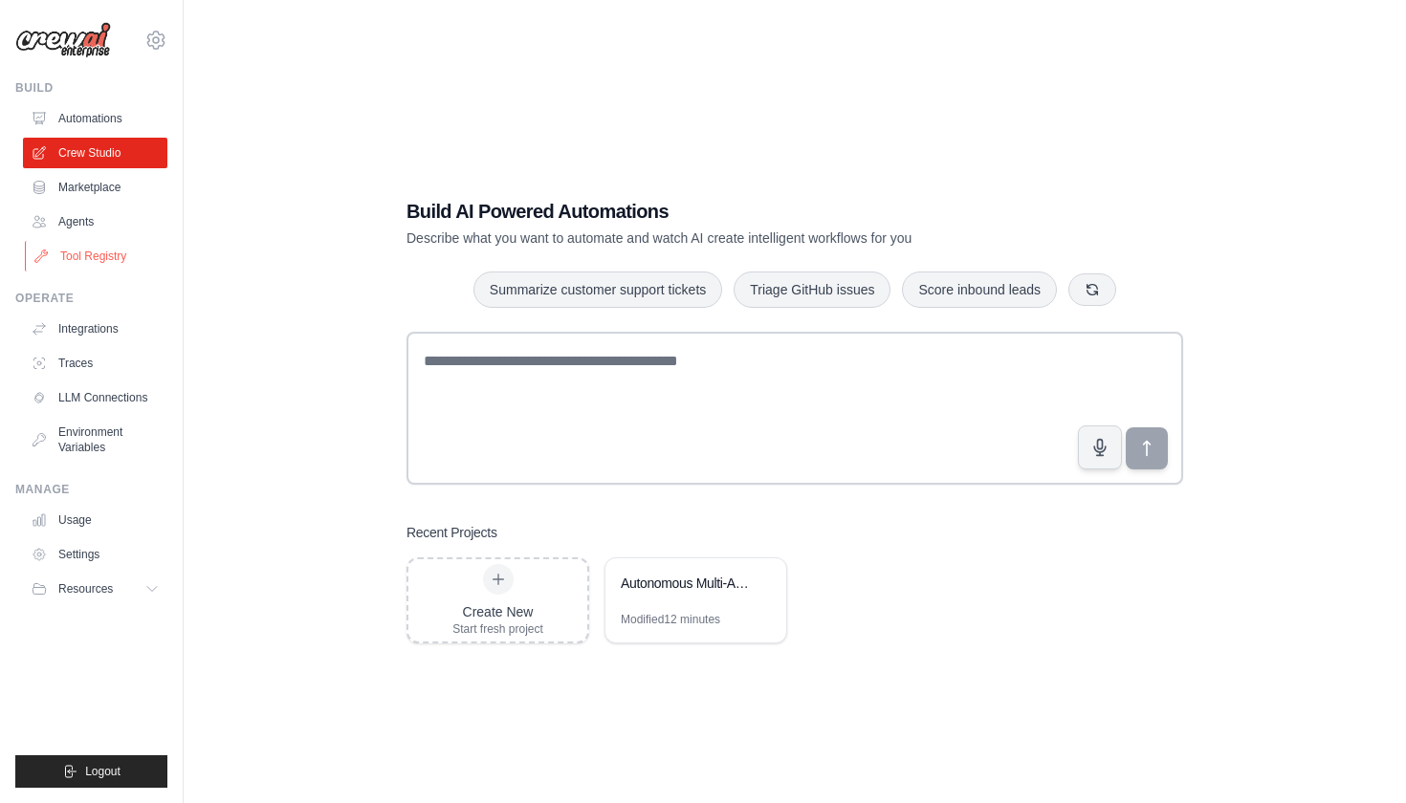
click at [70, 241] on link "Tool Registry" at bounding box center [97, 256] width 144 height 31
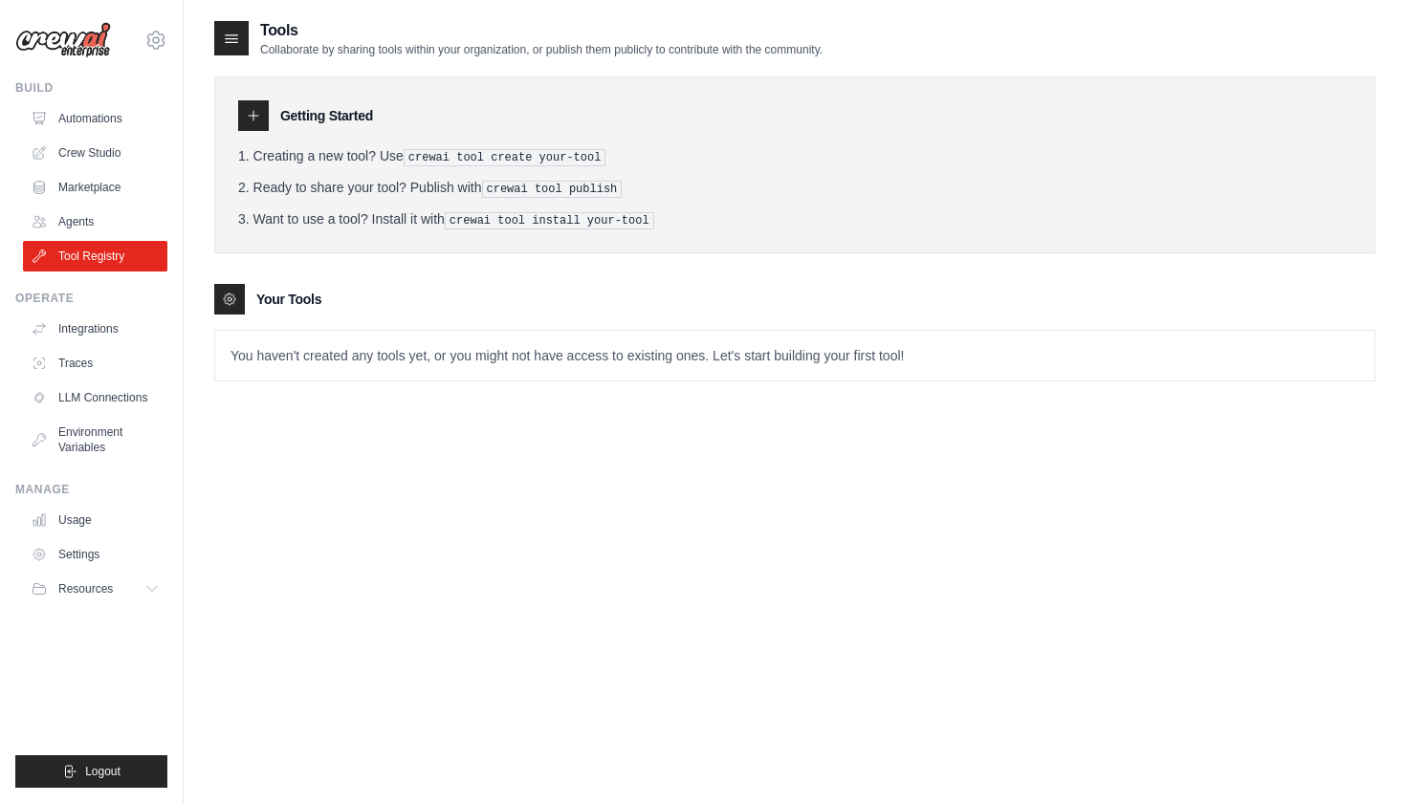
click at [71, 231] on link "Agents" at bounding box center [95, 222] width 144 height 31
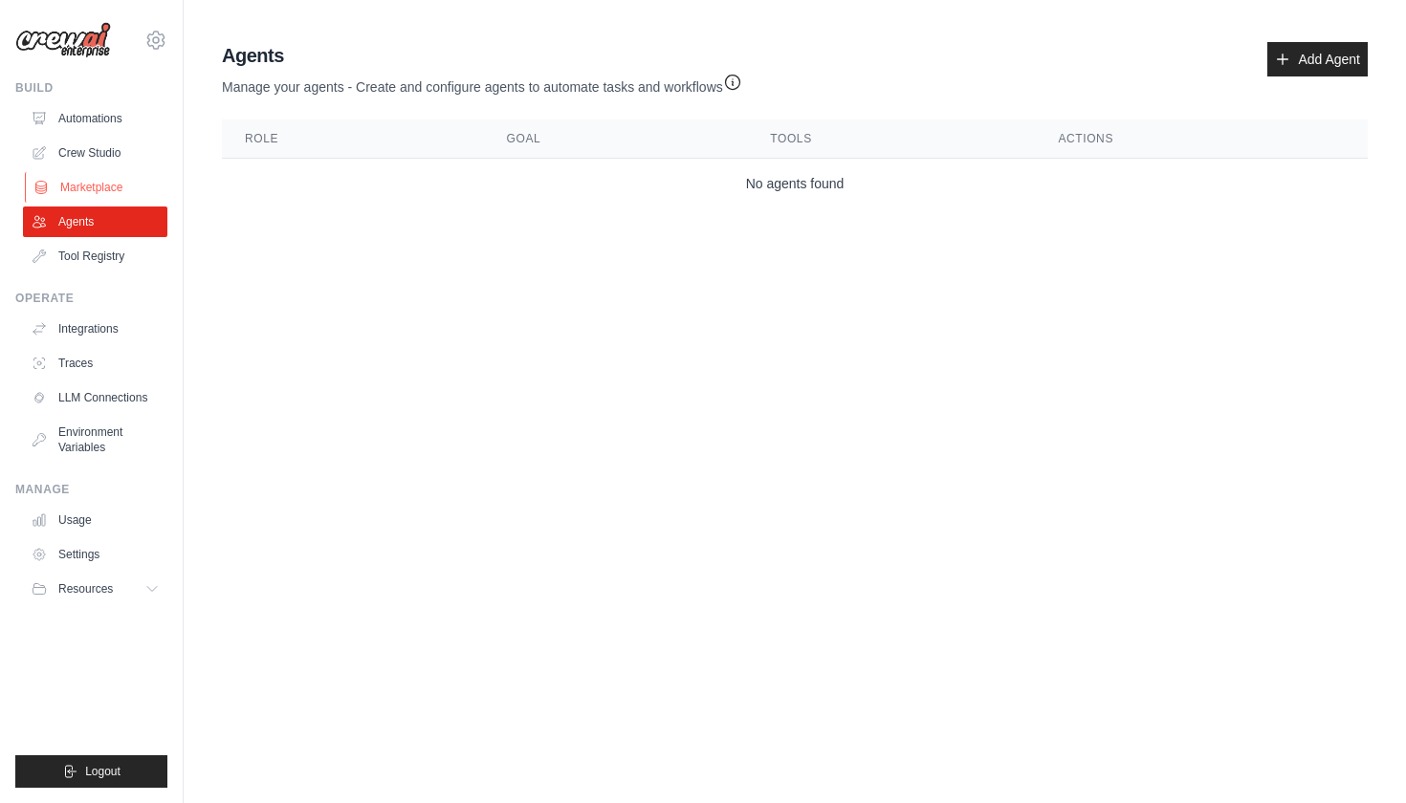
click at [85, 180] on link "Marketplace" at bounding box center [97, 187] width 144 height 31
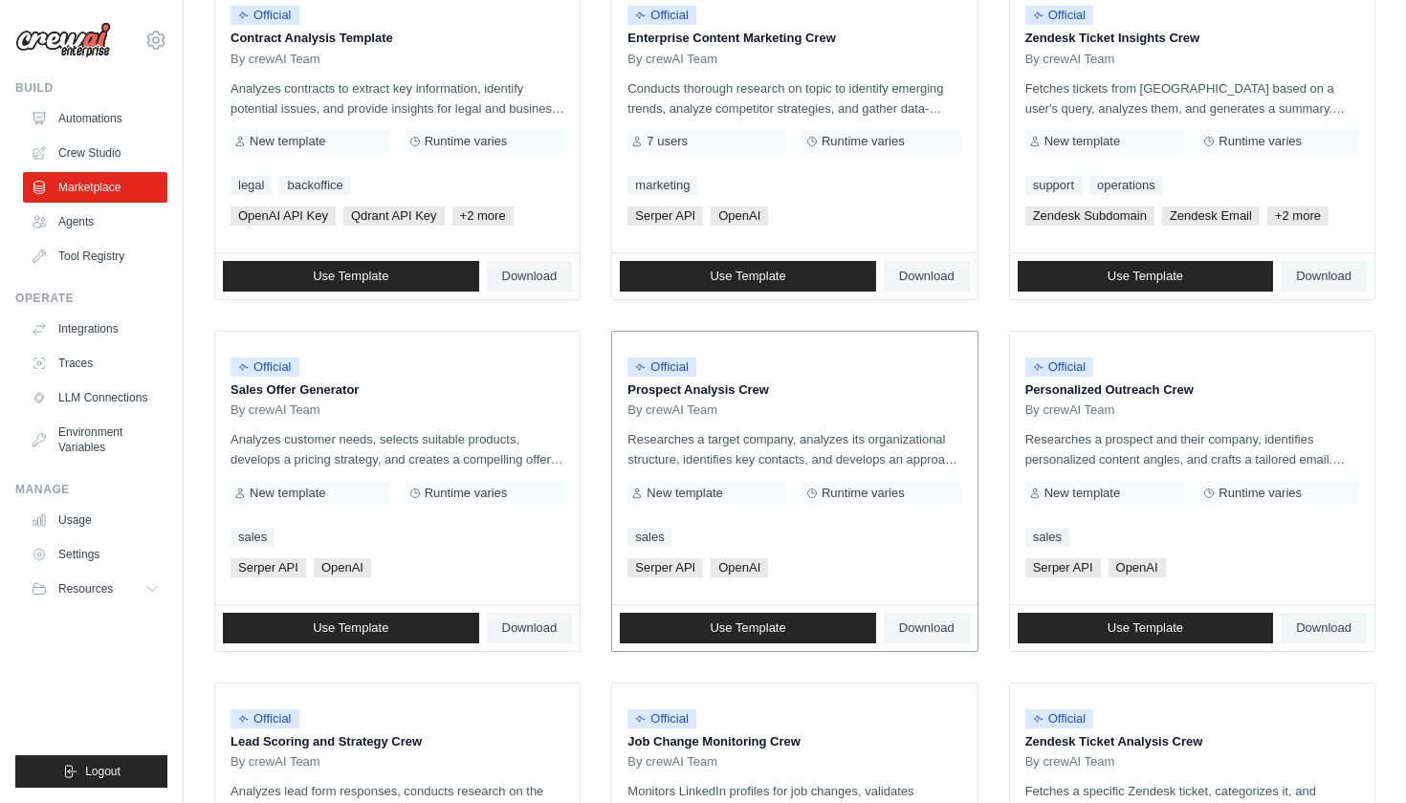
scroll to position [281, 0]
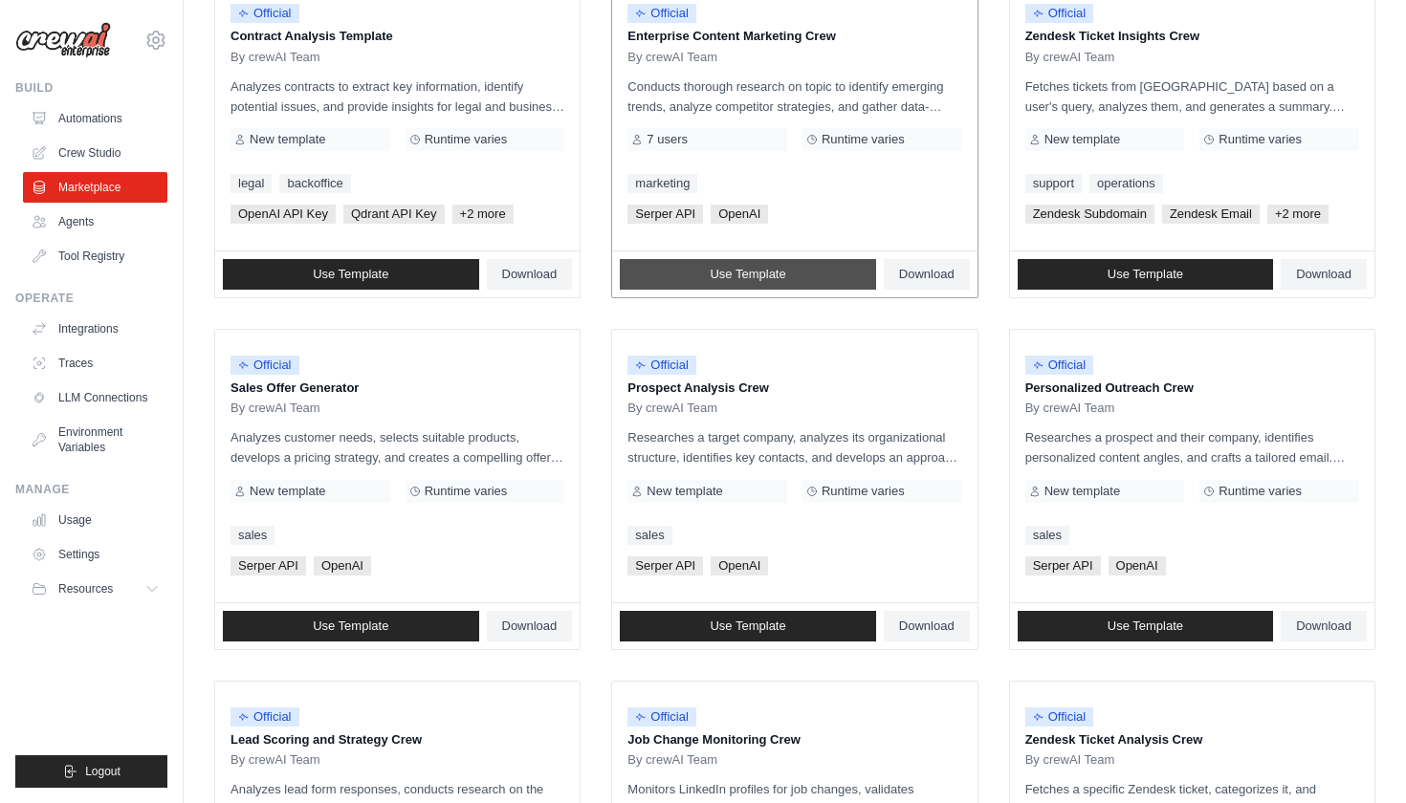
click at [808, 275] on link "Use Template" at bounding box center [748, 274] width 256 height 31
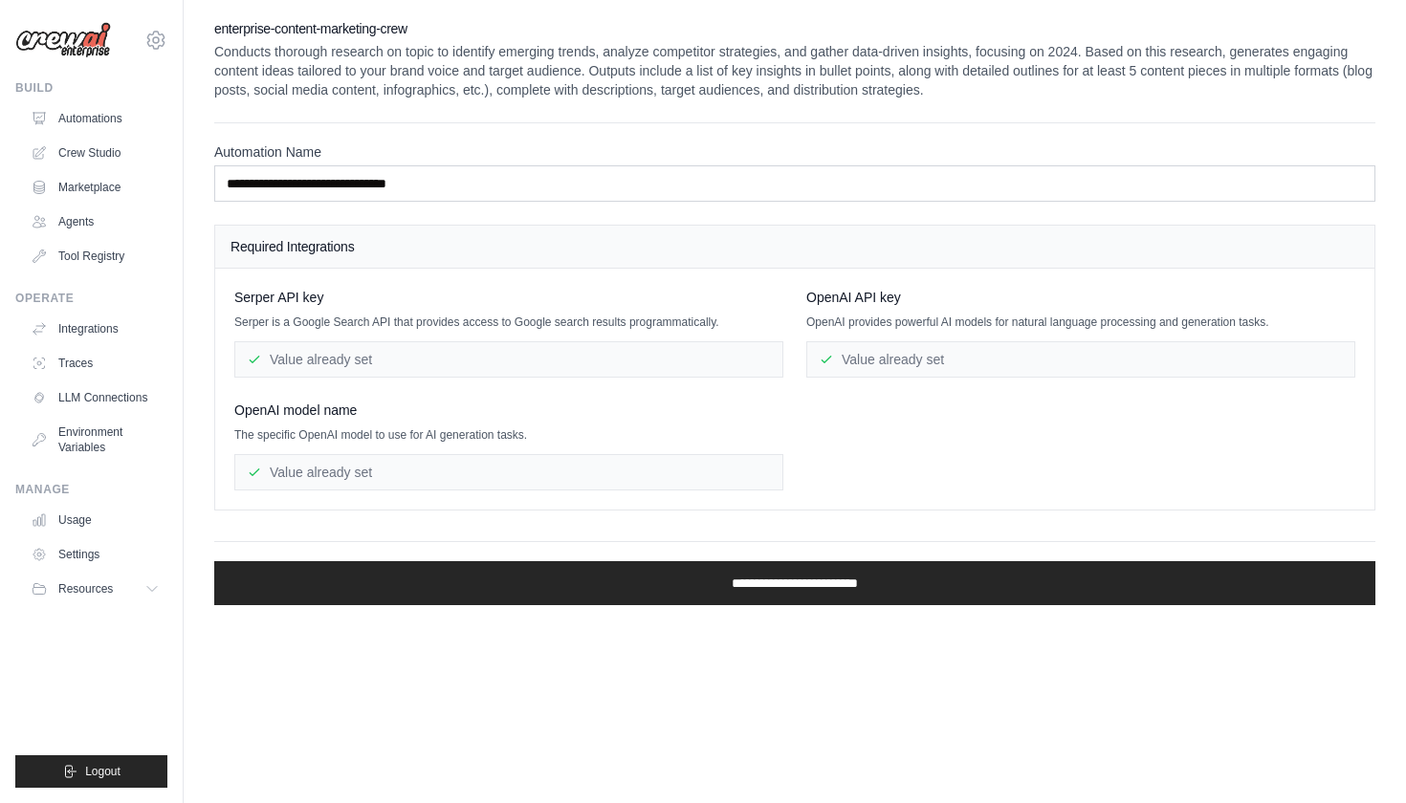
click at [697, 352] on div "Value already set" at bounding box center [508, 359] width 549 height 36
click at [906, 362] on div "Value already set" at bounding box center [1080, 359] width 549 height 36
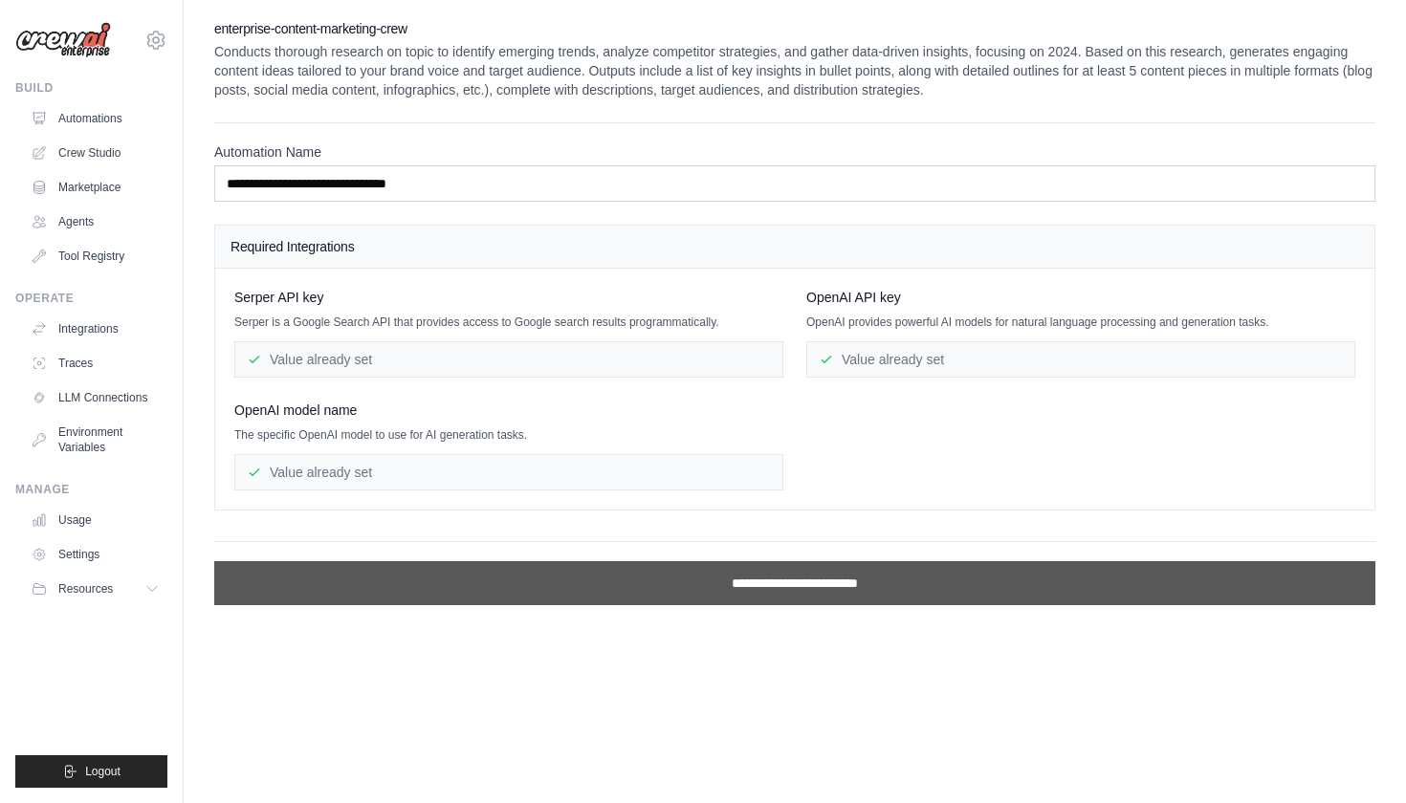
click at [718, 581] on input "**********" at bounding box center [794, 583] width 1161 height 44
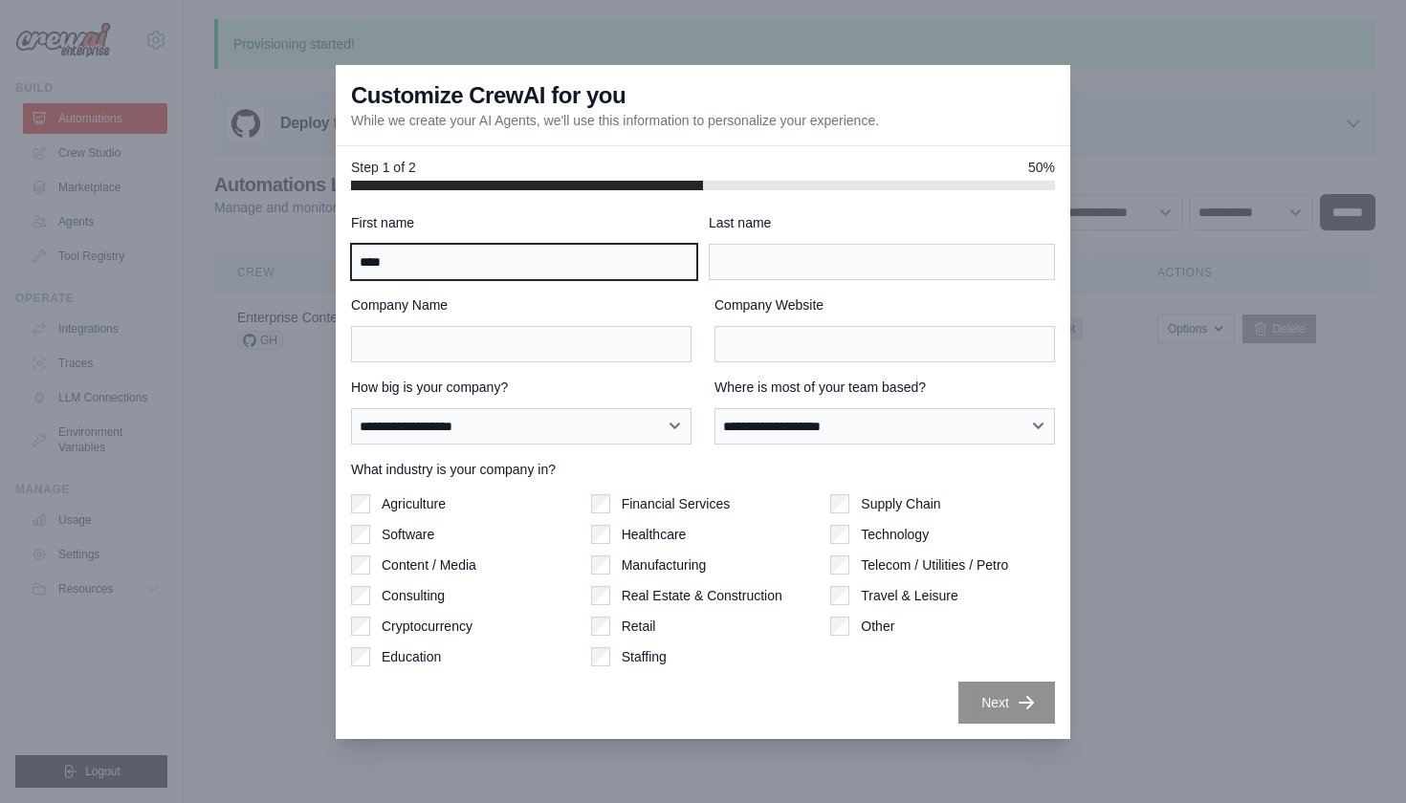
type input "*****"
